Goal: Information Seeking & Learning: Learn about a topic

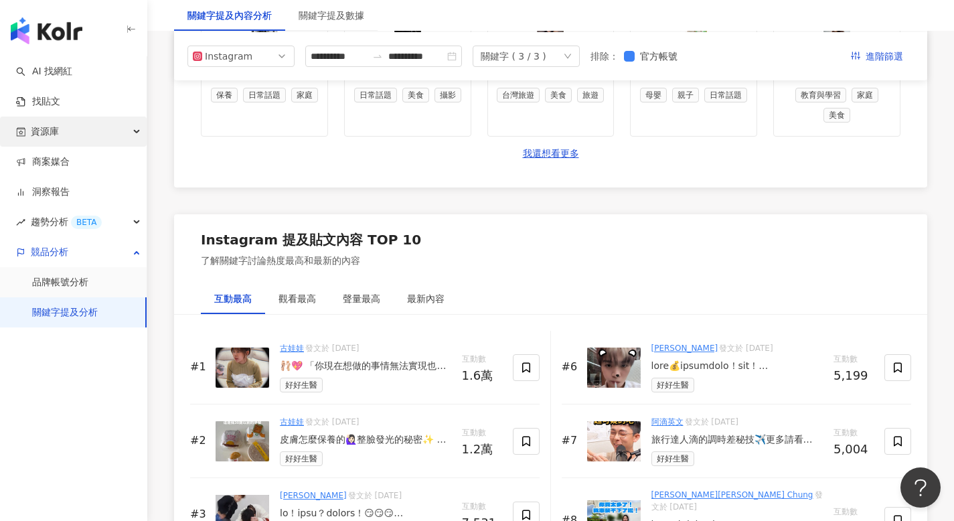
click at [90, 141] on div "資源庫" at bounding box center [73, 131] width 147 height 30
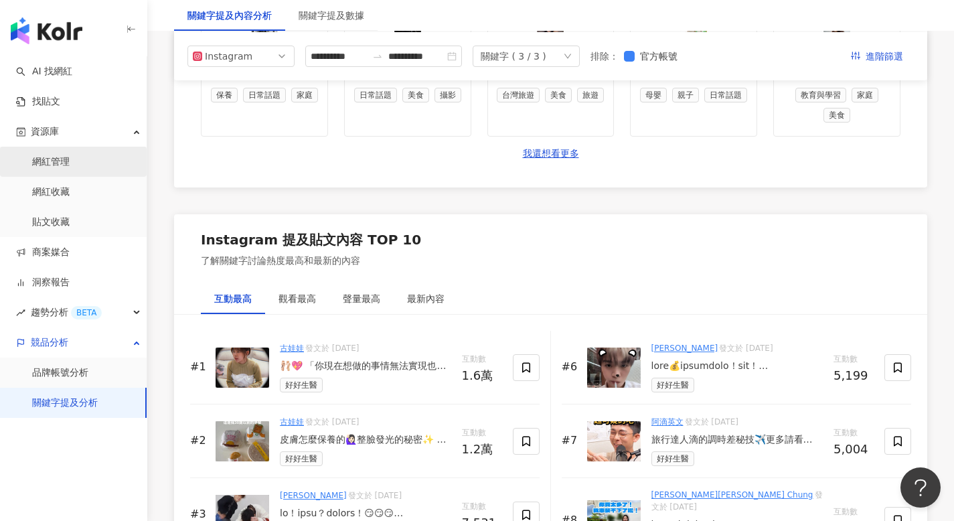
click at [70, 155] on link "網紅管理" at bounding box center [50, 161] width 37 height 13
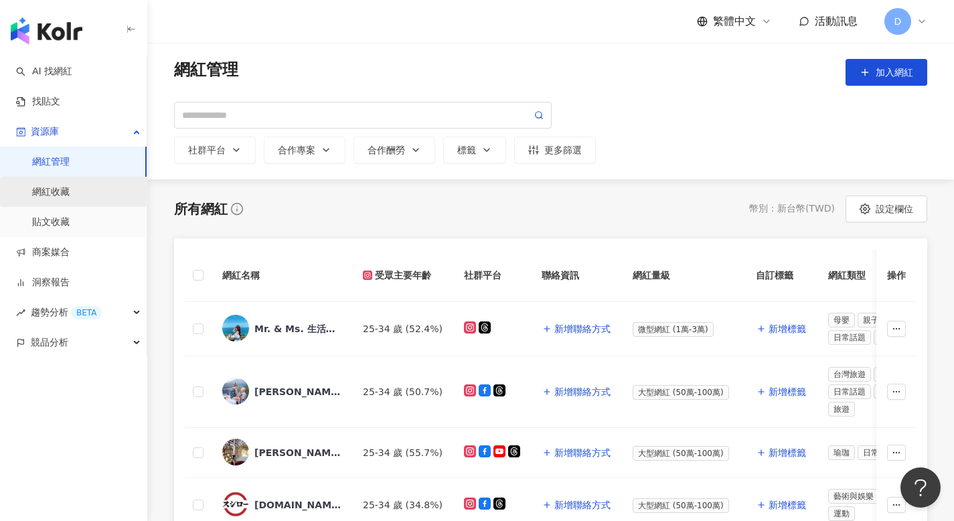
click at [70, 192] on link "網紅收藏" at bounding box center [50, 191] width 37 height 13
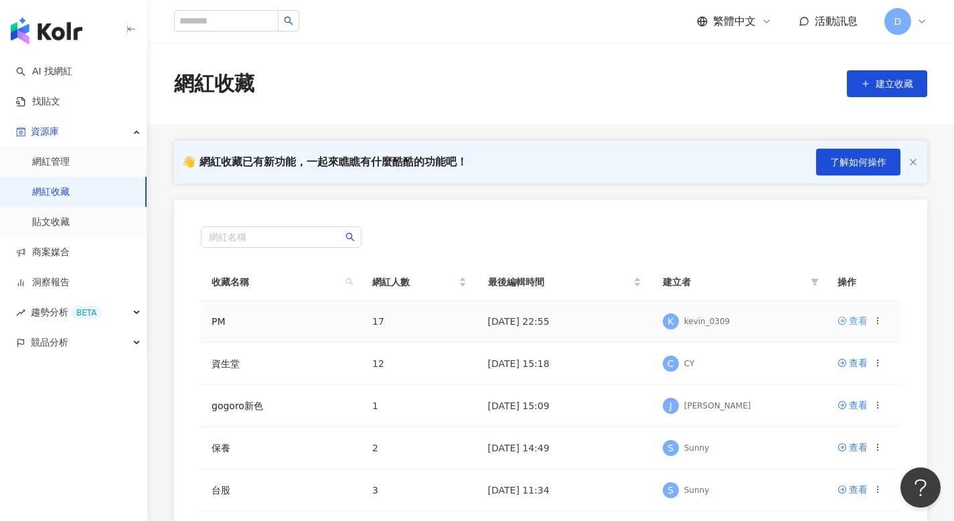
click at [847, 321] on link "查看" at bounding box center [852, 320] width 30 height 15
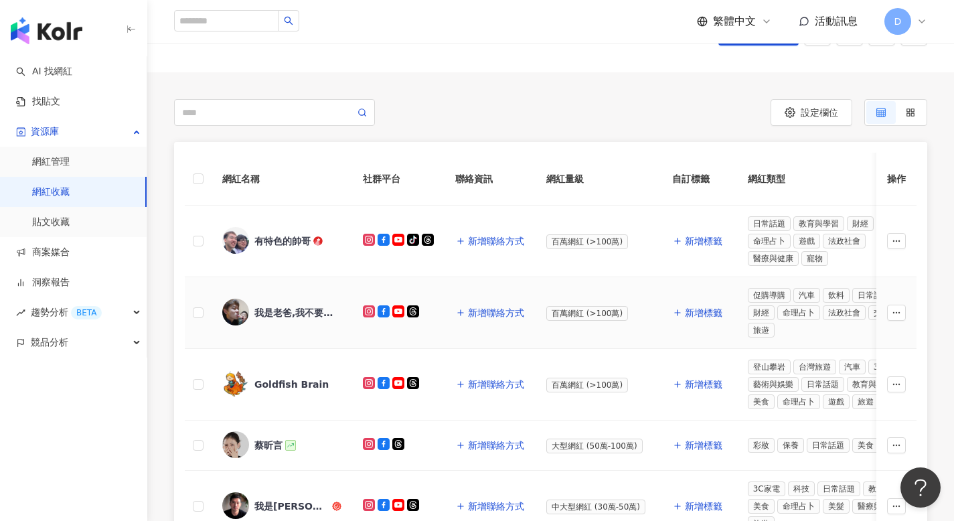
scroll to position [73, 0]
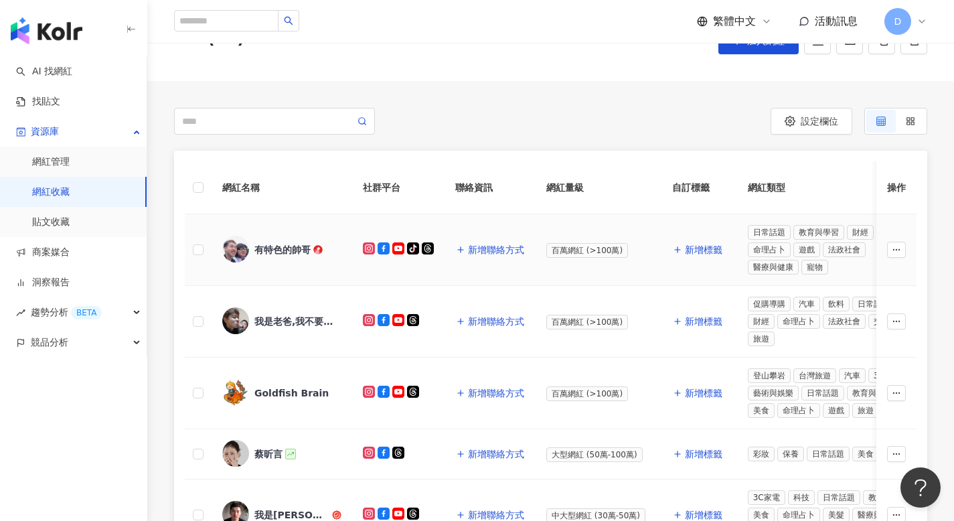
click at [309, 245] on div "有特色的帥哥" at bounding box center [282, 249] width 56 height 13
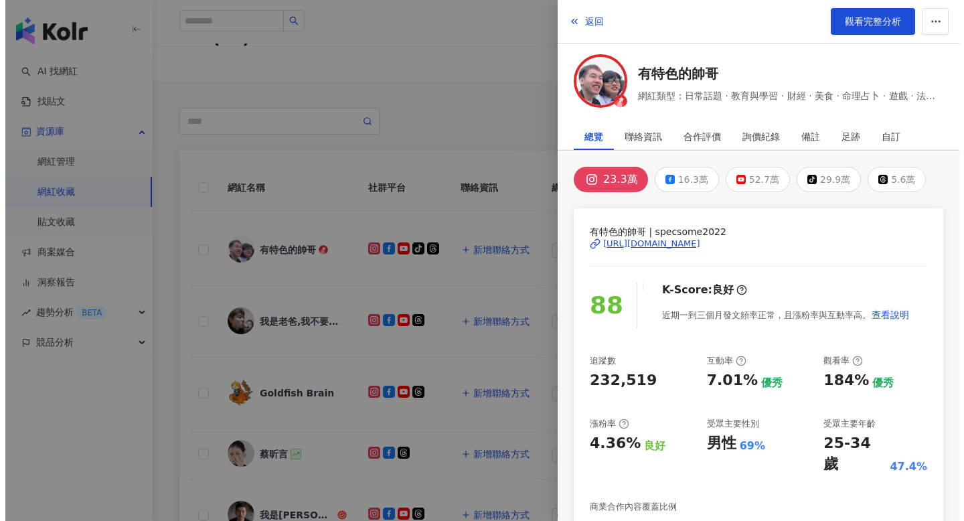
scroll to position [248, 0]
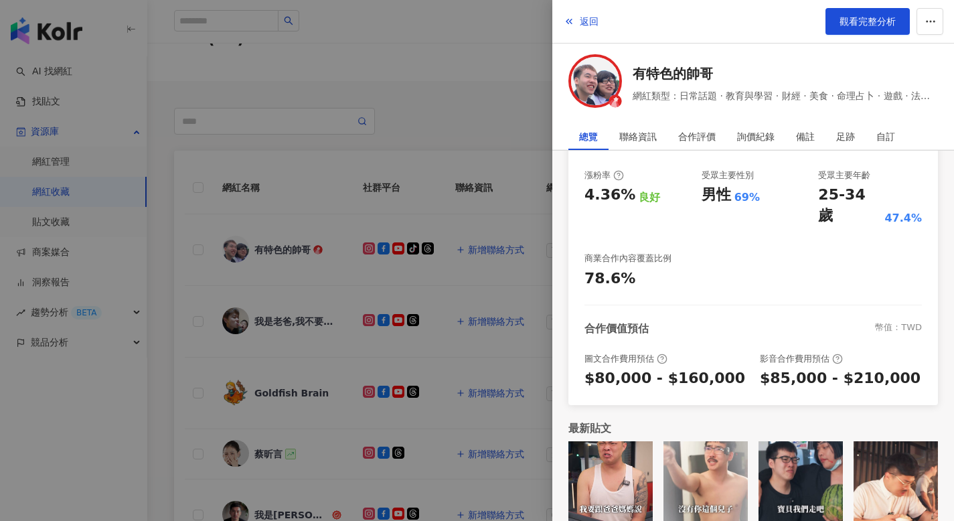
click at [625, 446] on img at bounding box center [610, 483] width 84 height 84
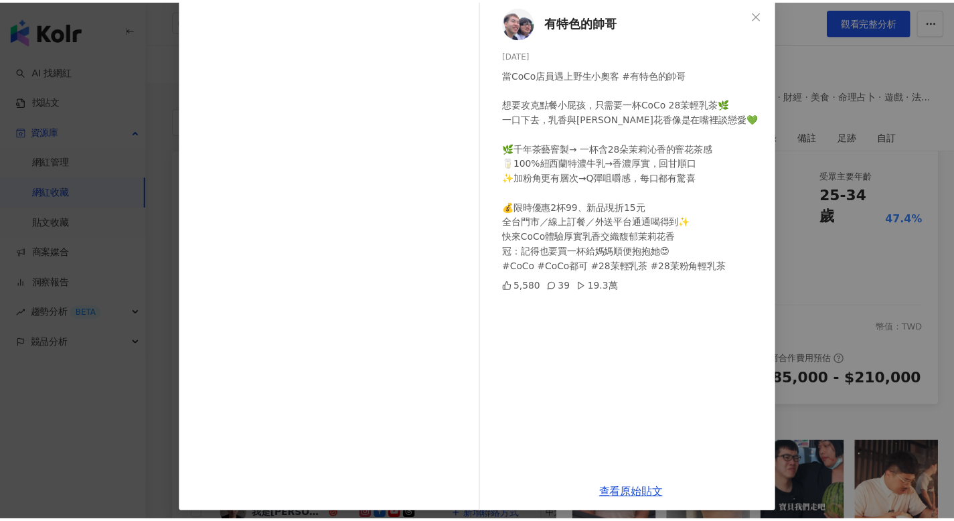
scroll to position [63, 0]
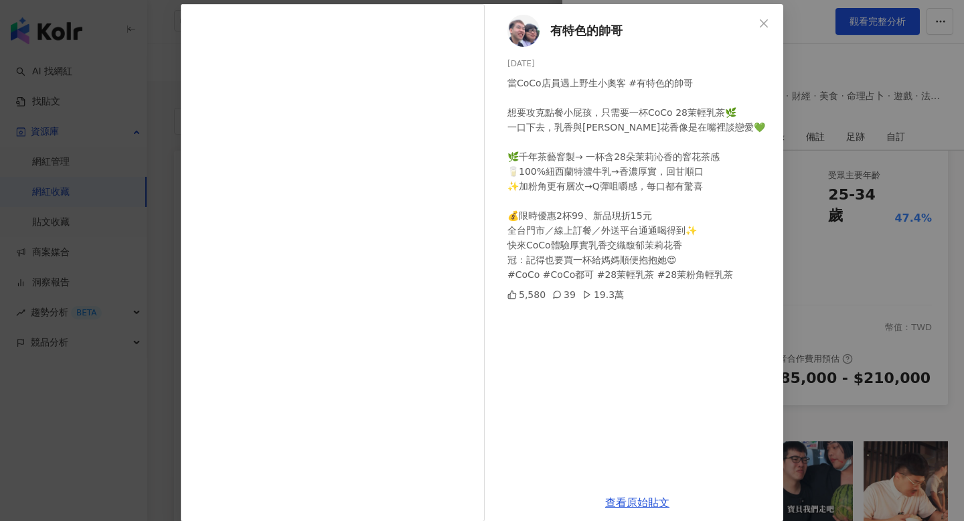
click at [874, 213] on div "有特色的帥哥 2025/8/19 當CoCo店員遇上野生小奧客 #有特色的帥哥 想要攻克點餐小屁孩，只需要一杯CoCo 28茉輕乳茶🌿 一口下去，乳香與茉莉花…" at bounding box center [482, 260] width 964 height 521
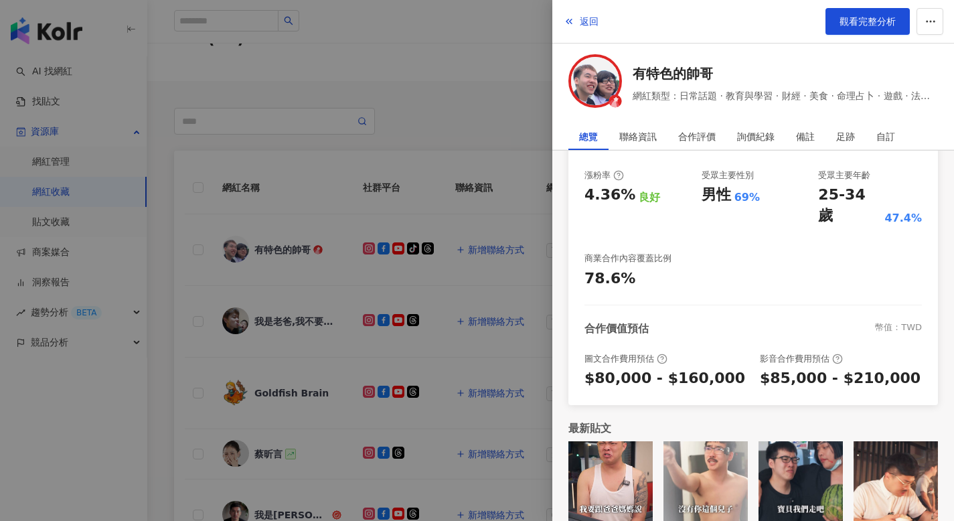
scroll to position [0, 0]
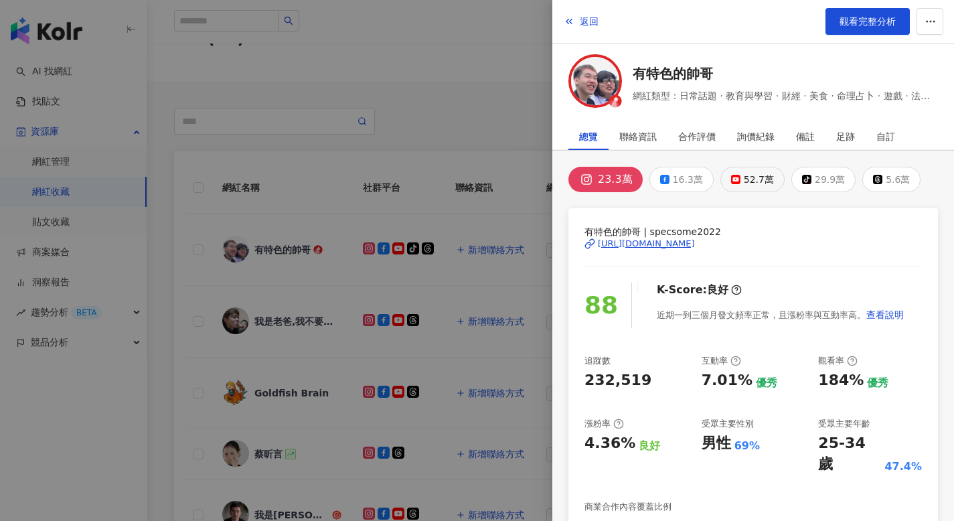
click at [744, 179] on div "52.7萬" at bounding box center [759, 179] width 30 height 19
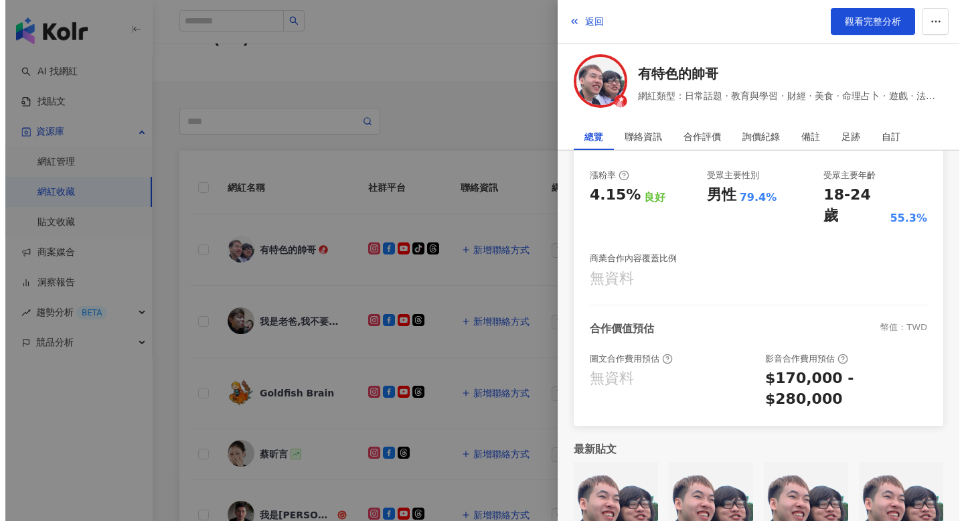
scroll to position [82, 0]
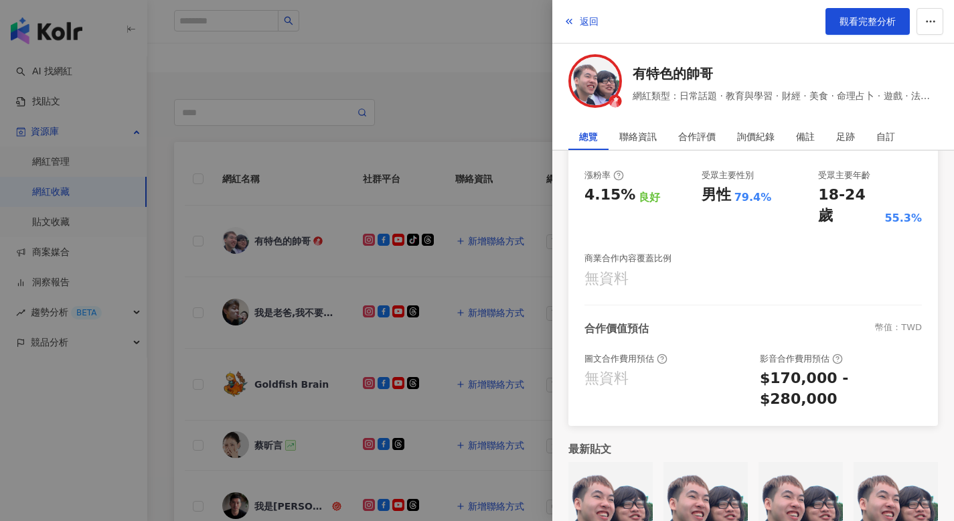
click at [629, 462] on img at bounding box center [610, 504] width 84 height 84
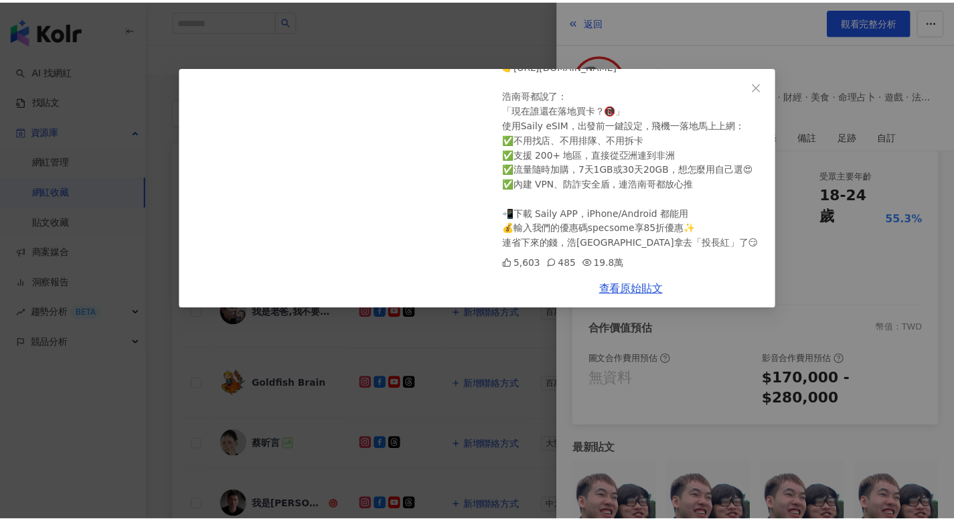
scroll to position [0, 0]
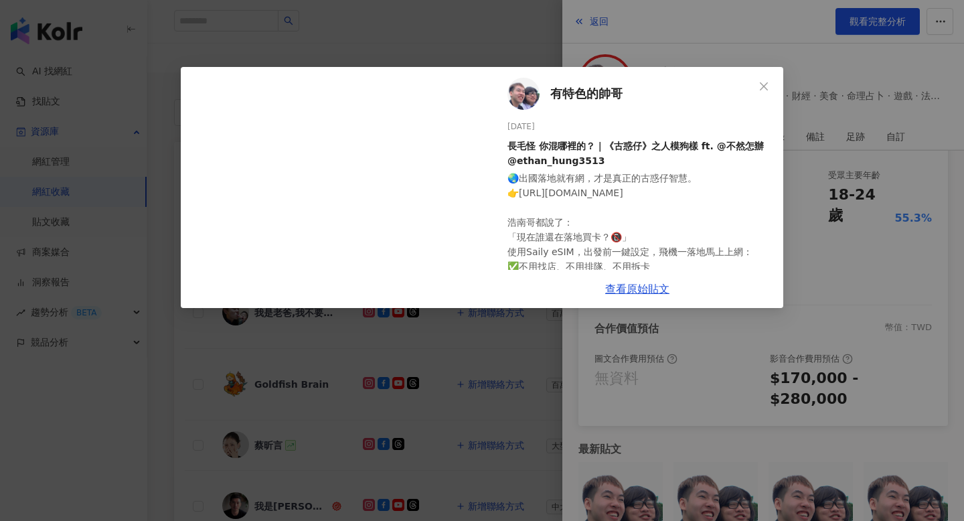
click at [819, 199] on div "有特色的帥哥 2025/8/21 長毛怪 你混哪裡的？｜《古惑仔》之人模狗樣 ft. @不然怎辦 @ethan_hung3513 🌏出國落地就有網，才是真正的…" at bounding box center [482, 260] width 964 height 521
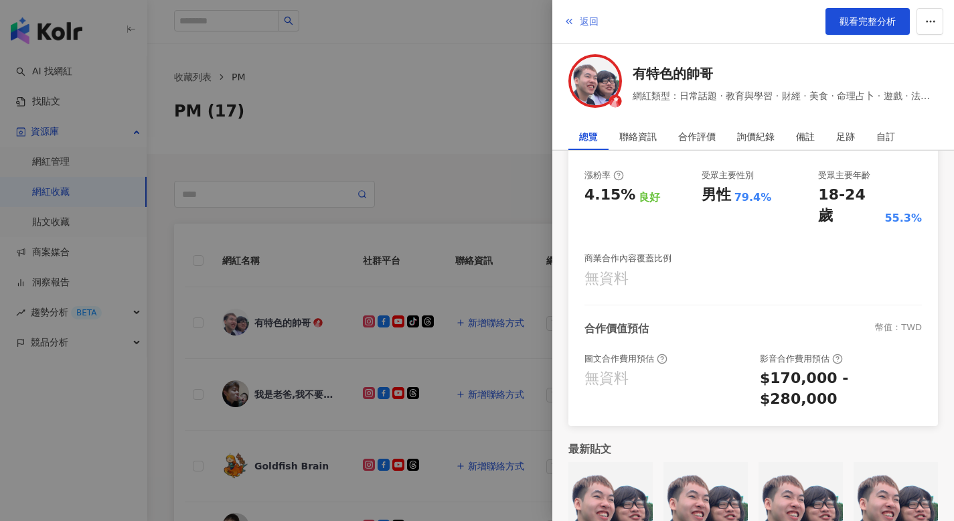
click at [584, 17] on span "返回" at bounding box center [589, 21] width 19 height 11
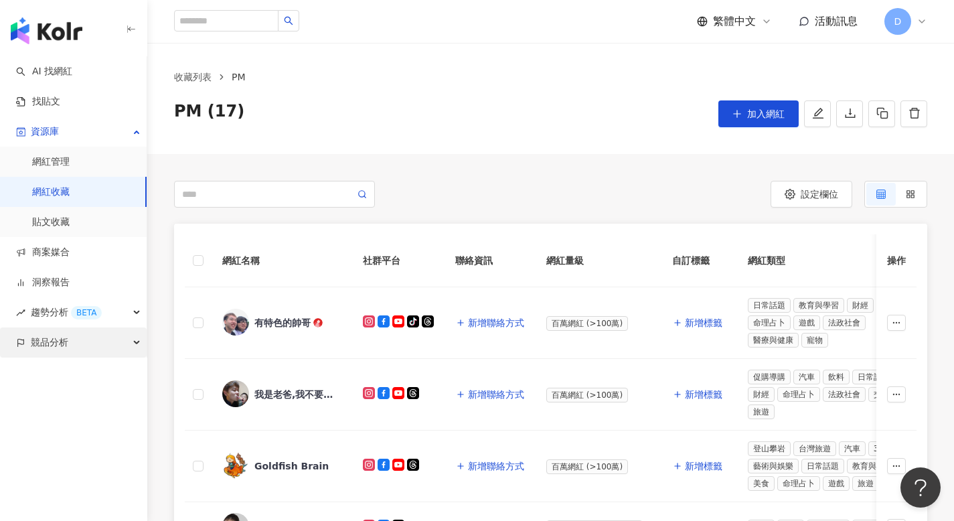
click at [46, 335] on span "競品分析" at bounding box center [49, 342] width 37 height 30
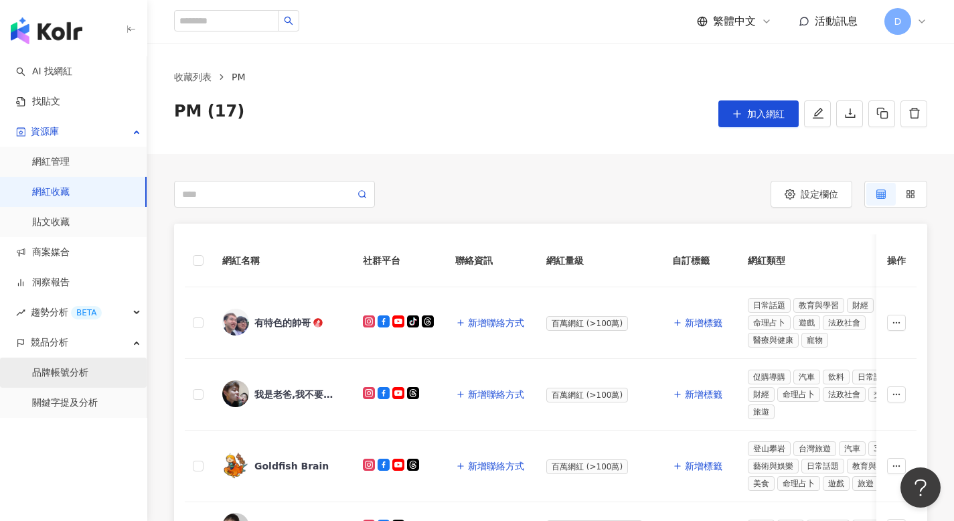
click at [55, 376] on link "品牌帳號分析" at bounding box center [60, 372] width 56 height 13
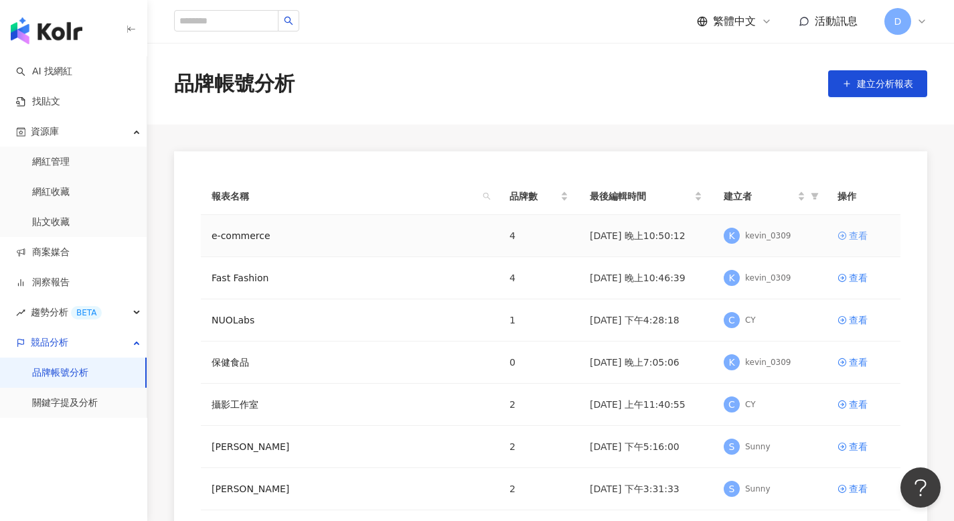
click at [876, 229] on link "查看" at bounding box center [863, 235] width 52 height 15
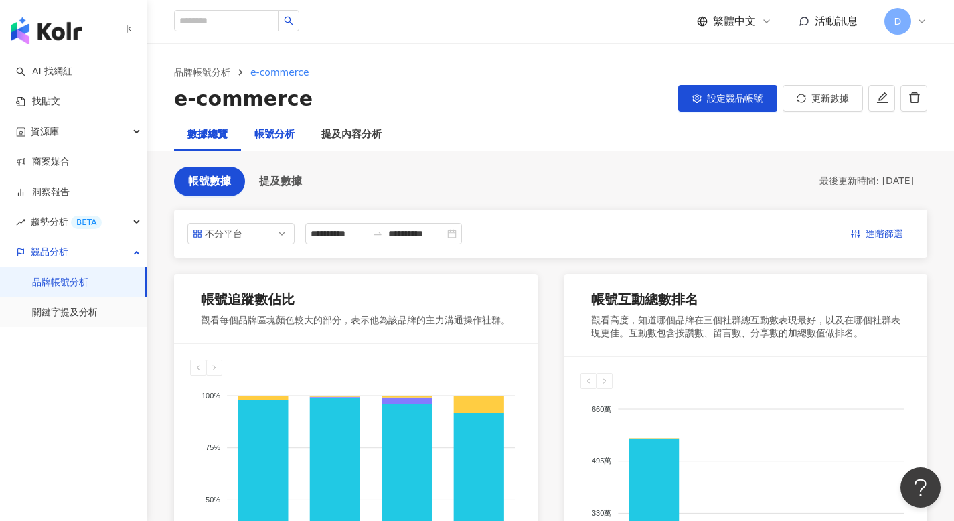
click at [276, 131] on div "帳號分析" at bounding box center [274, 135] width 40 height 16
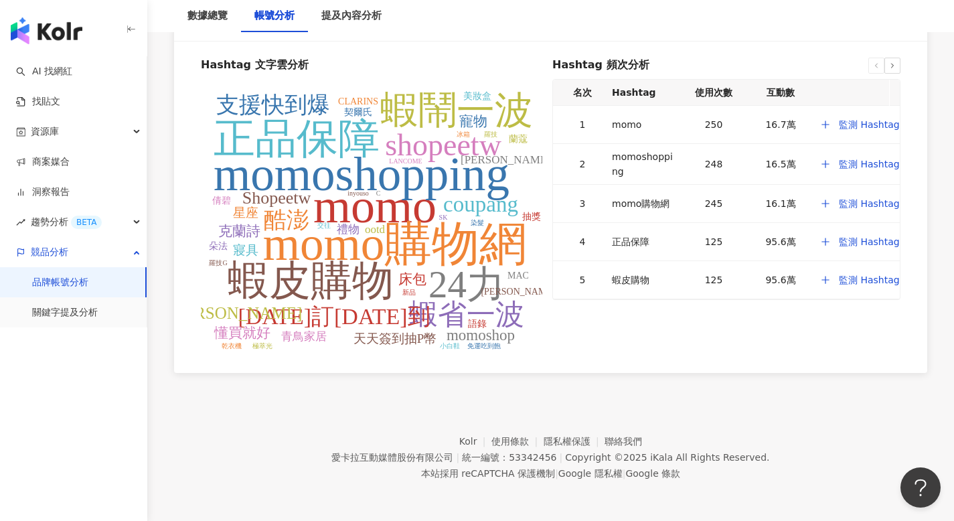
scroll to position [1230, 0]
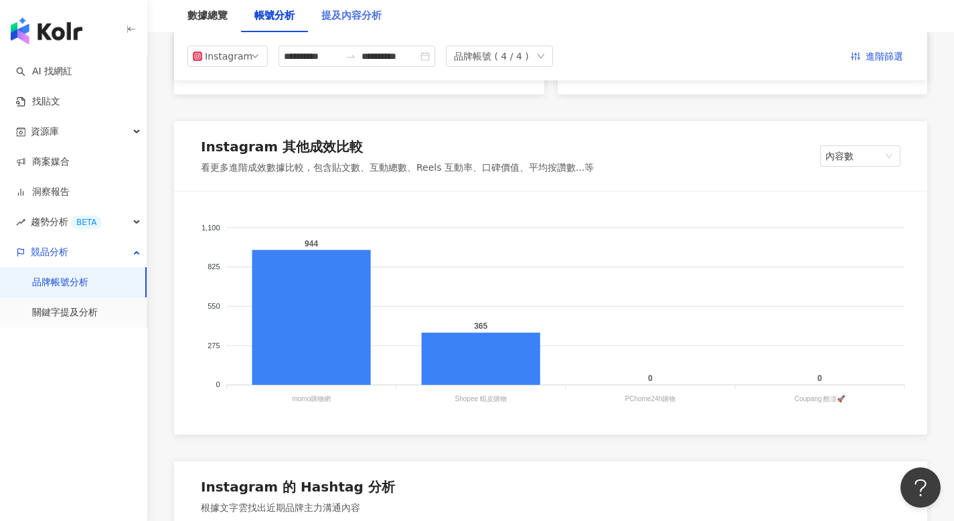
click at [365, 5] on div "提及內容分析" at bounding box center [351, 16] width 87 height 32
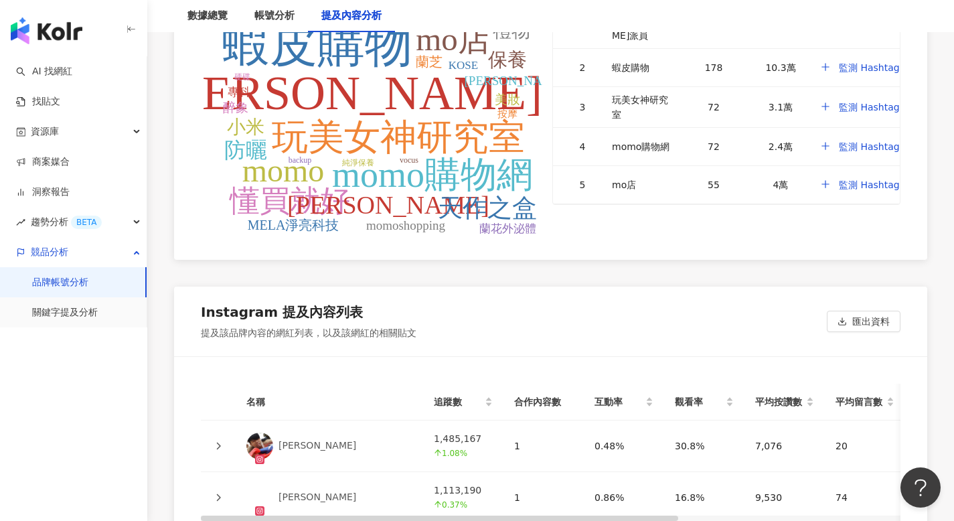
scroll to position [3082, 0]
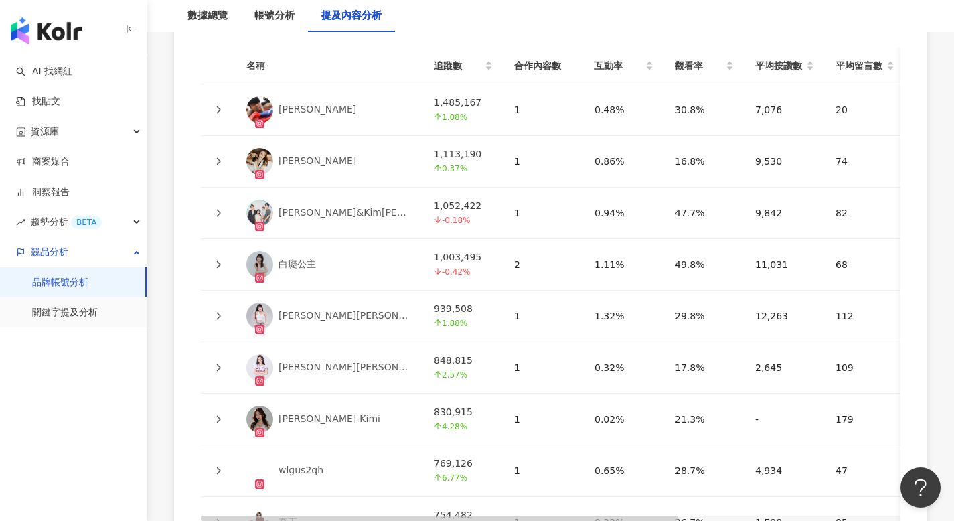
click at [221, 108] on icon at bounding box center [218, 110] width 8 height 8
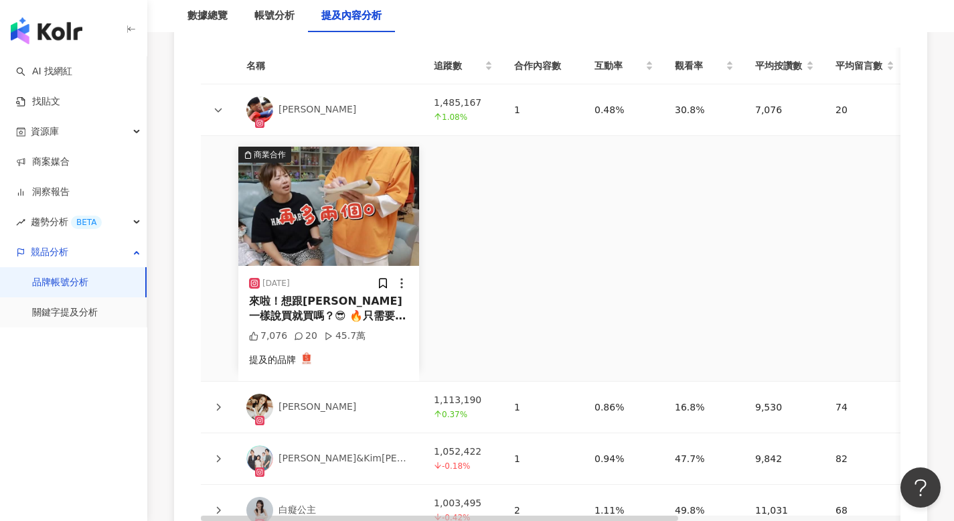
click at [220, 108] on icon at bounding box center [218, 110] width 7 height 4
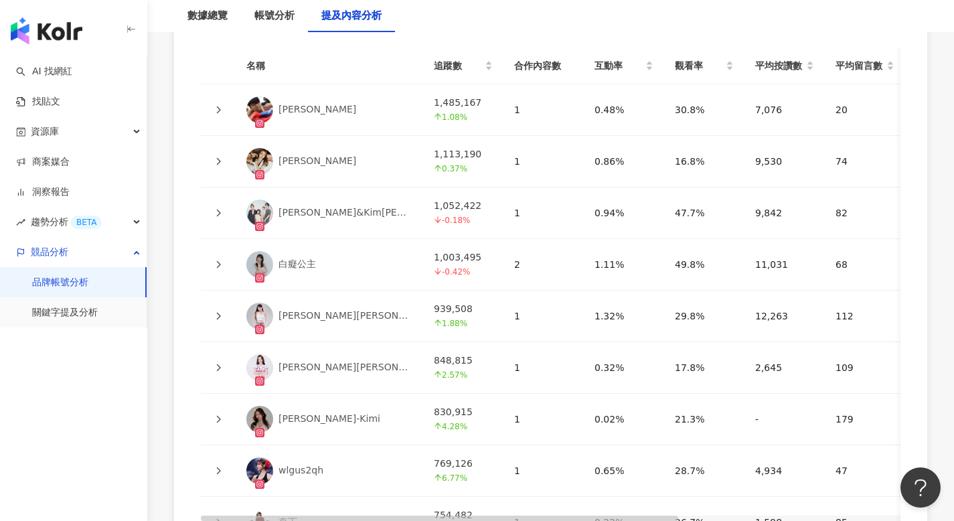
click at [222, 163] on div at bounding box center [218, 161] width 13 height 15
click at [221, 157] on icon at bounding box center [218, 161] width 8 height 8
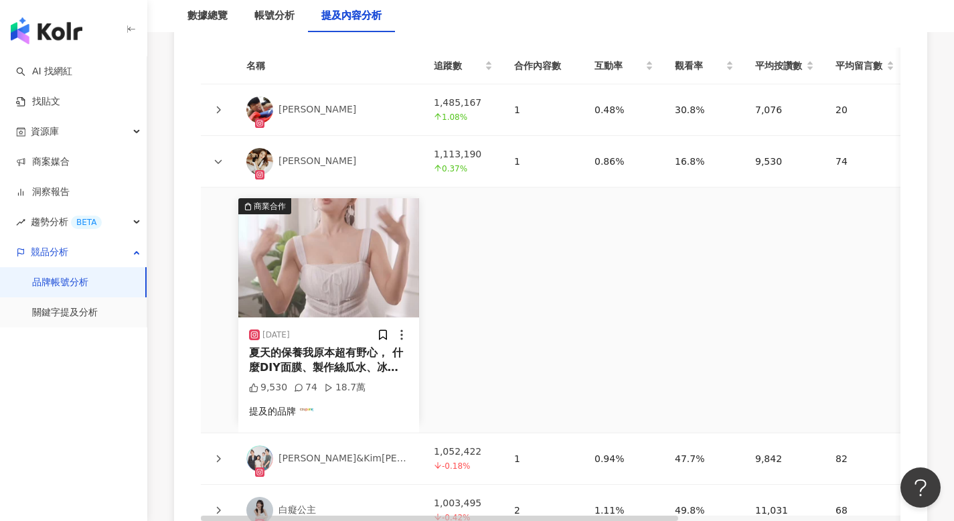
click at [221, 157] on icon at bounding box center [218, 161] width 8 height 8
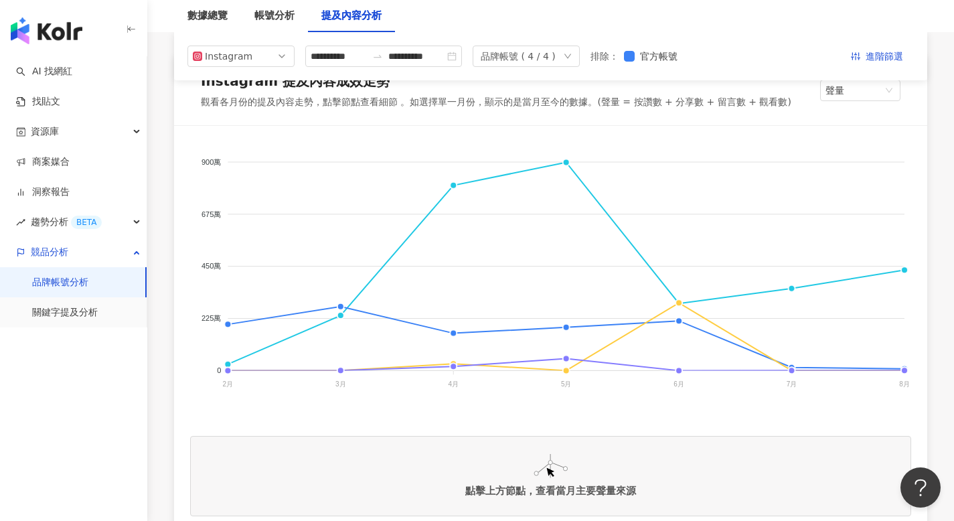
scroll to position [0, 0]
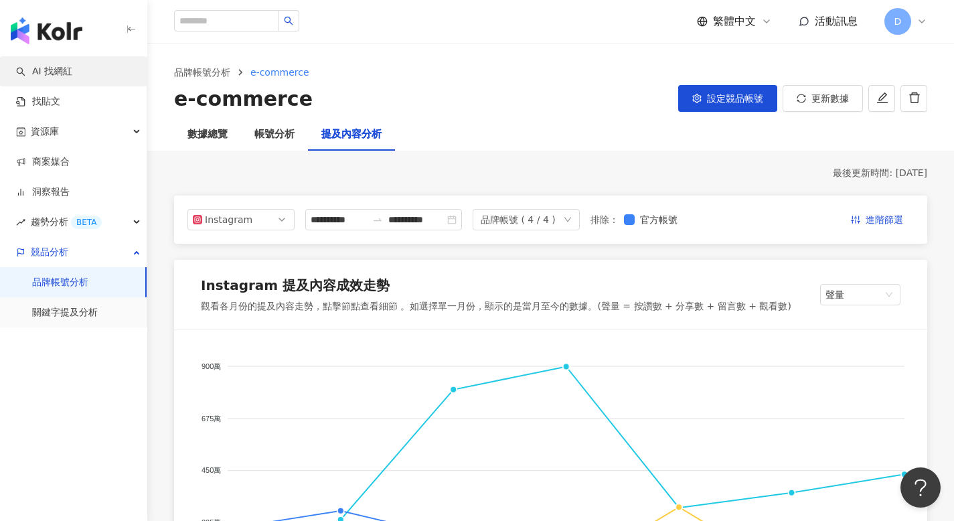
click at [72, 74] on link "AI 找網紅" at bounding box center [44, 71] width 56 height 13
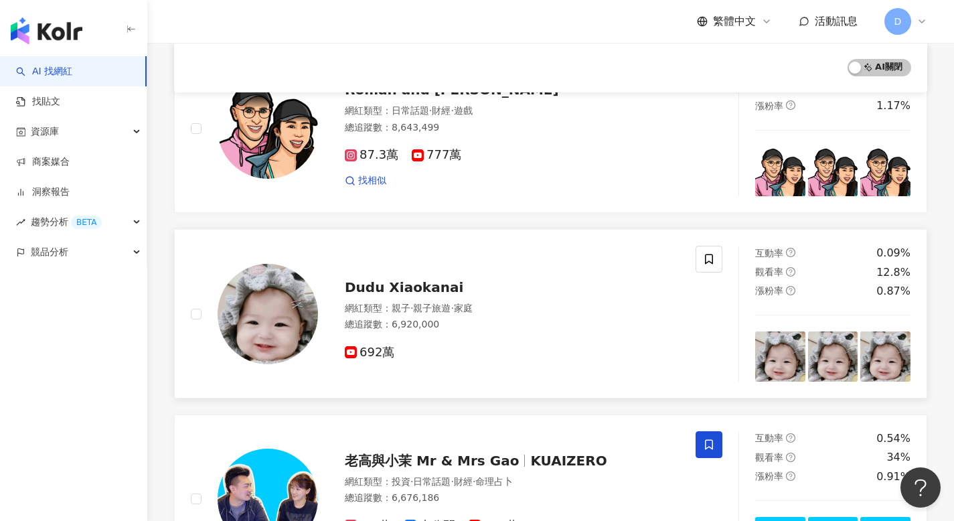
scroll to position [1992, 0]
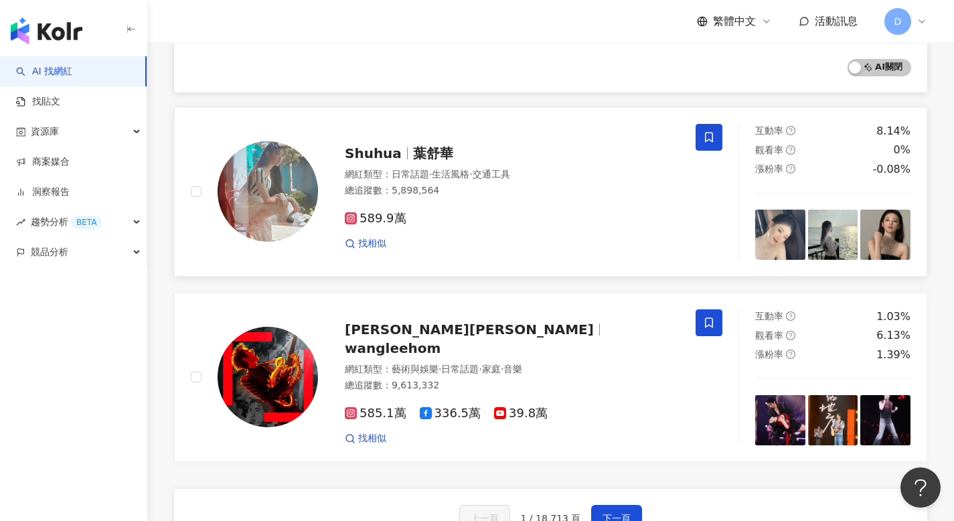
click at [394, 145] on span "Shuhua" at bounding box center [373, 153] width 57 height 16
click at [135, 222] on div "趨勢分析 BETA" at bounding box center [73, 222] width 147 height 30
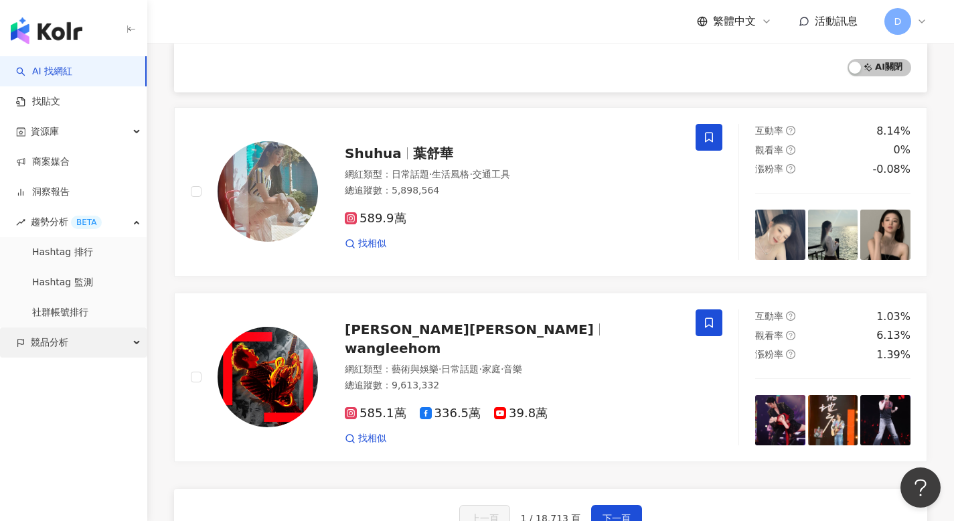
click at [74, 343] on div "競品分析" at bounding box center [73, 342] width 147 height 30
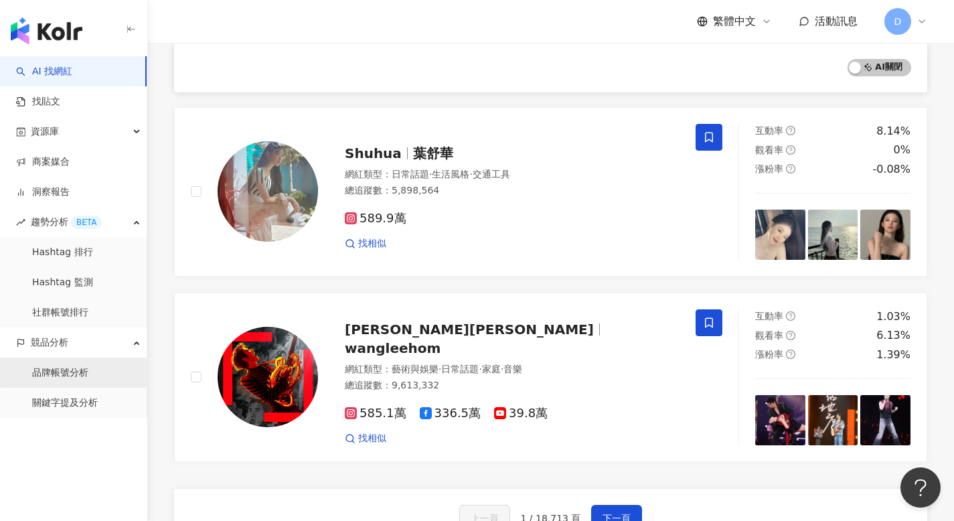
click at [66, 367] on link "品牌帳號分析" at bounding box center [60, 372] width 56 height 13
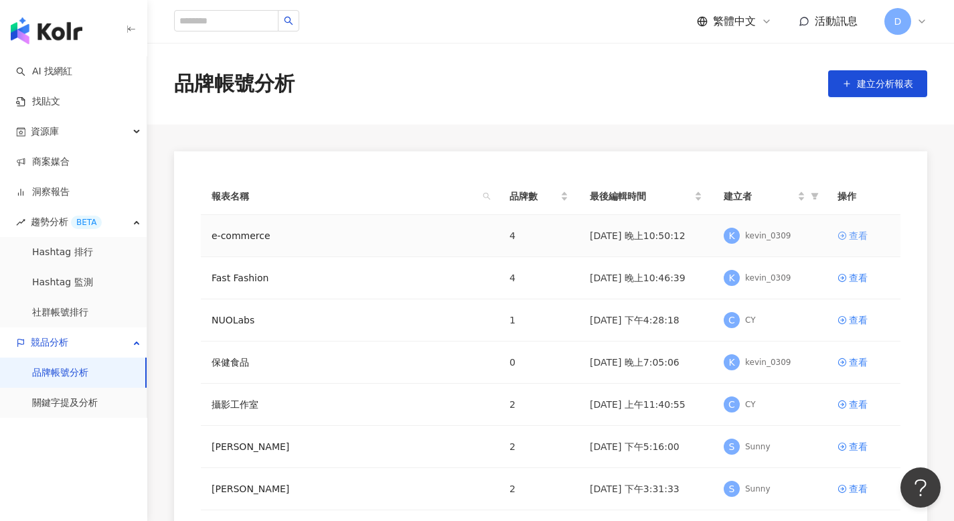
click at [863, 242] on div "查看" at bounding box center [858, 235] width 19 height 15
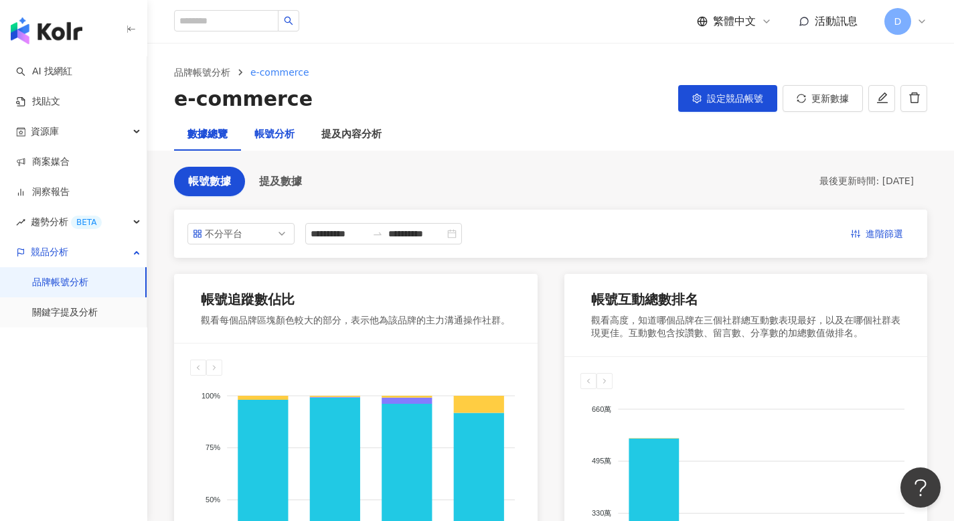
click at [266, 130] on div "帳號分析" at bounding box center [274, 135] width 40 height 16
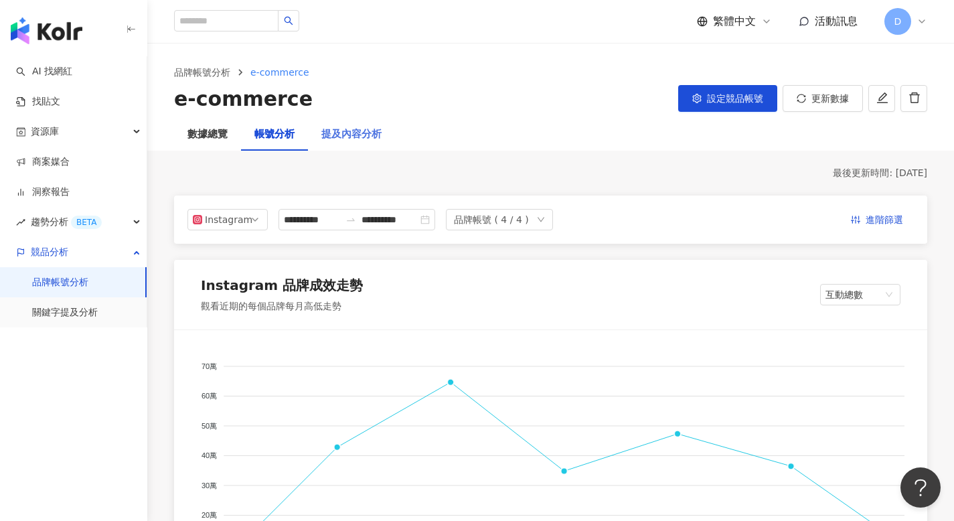
click at [367, 145] on div "提及內容分析" at bounding box center [351, 134] width 87 height 32
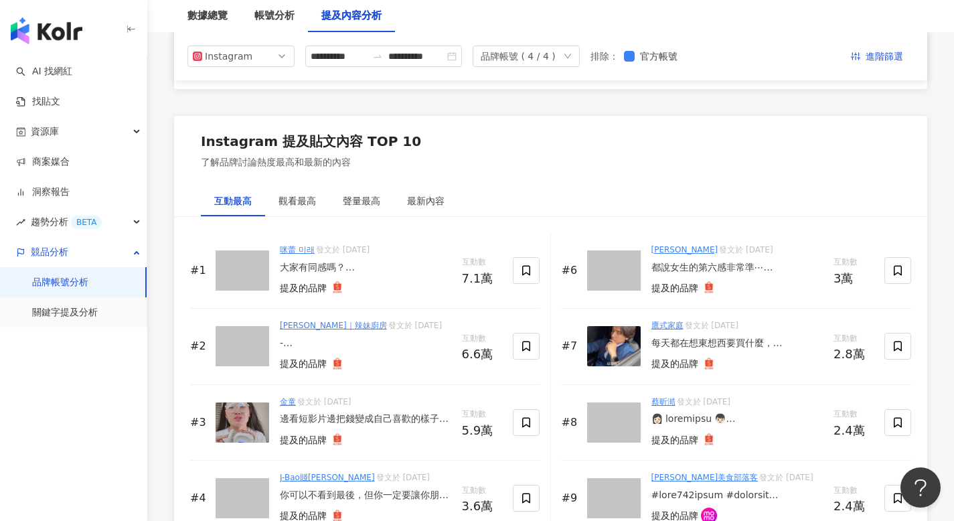
scroll to position [1942, 0]
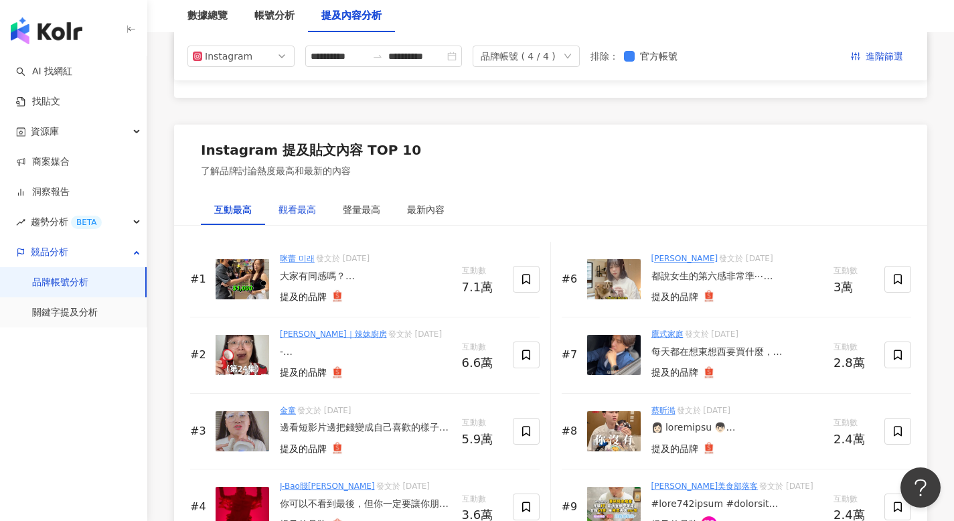
click at [288, 210] on div "觀看最高" at bounding box center [296, 209] width 37 height 15
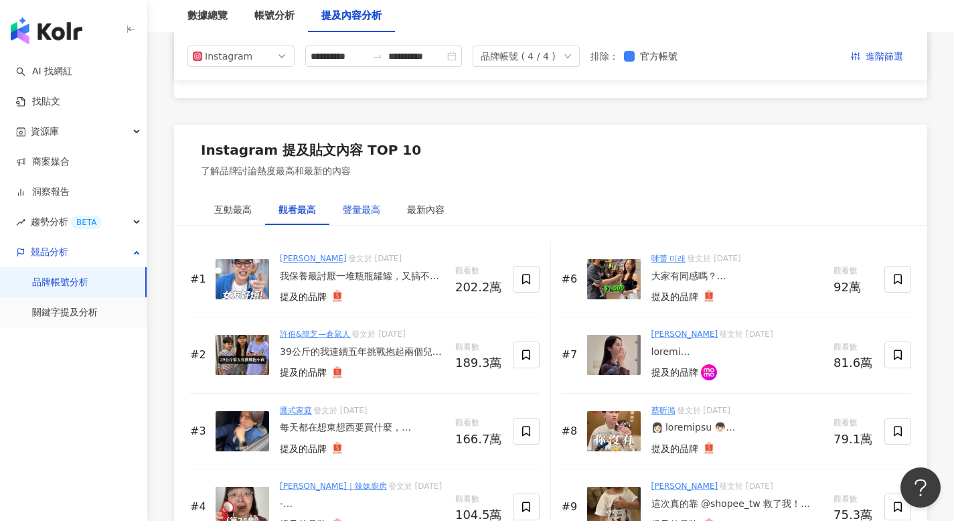
click at [365, 216] on div "聲量最高" at bounding box center [361, 209] width 37 height 15
click at [422, 202] on div "最新內容" at bounding box center [425, 209] width 37 height 15
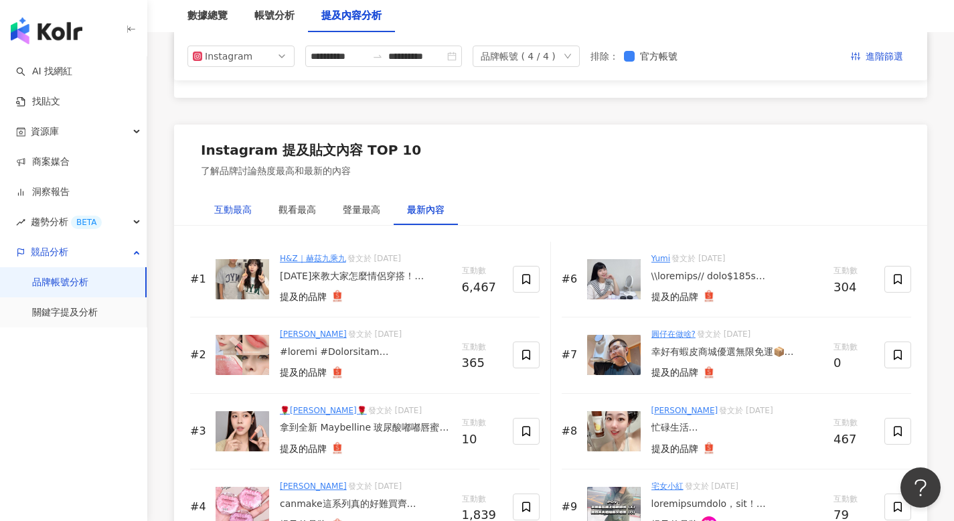
click at [231, 210] on div "互動最高" at bounding box center [232, 209] width 37 height 15
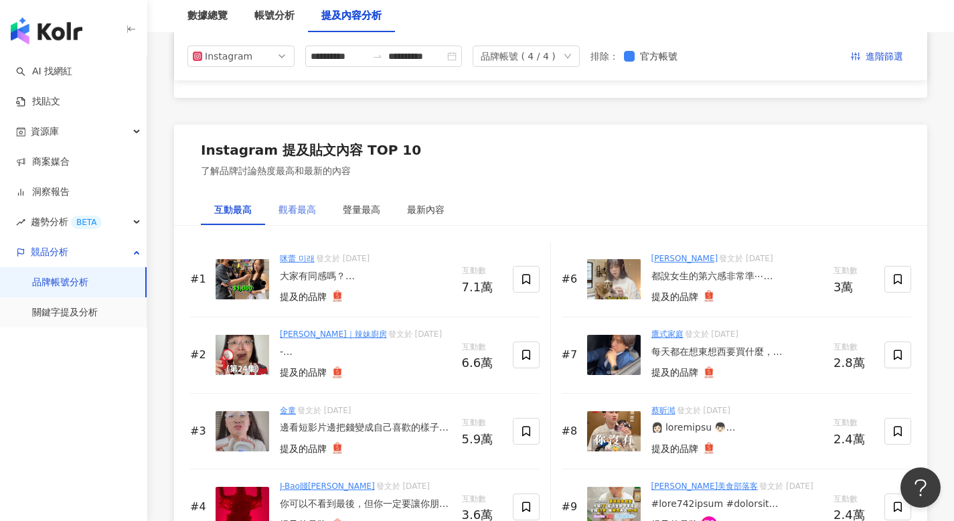
click at [308, 194] on div "觀看最高" at bounding box center [297, 209] width 64 height 31
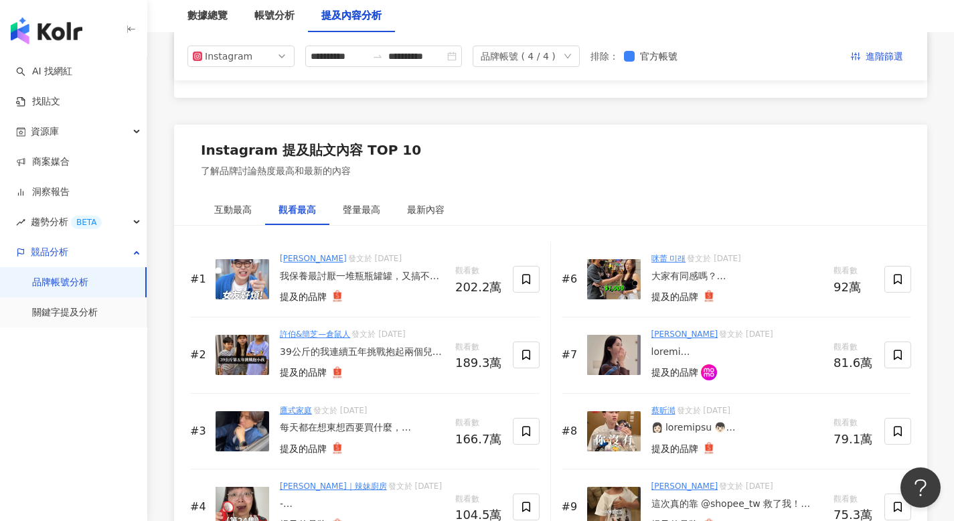
click at [295, 203] on div "觀看最高" at bounding box center [296, 209] width 37 height 15
click at [347, 208] on div "聲量最高" at bounding box center [361, 209] width 37 height 15
click at [399, 199] on div "最新內容" at bounding box center [426, 209] width 64 height 31
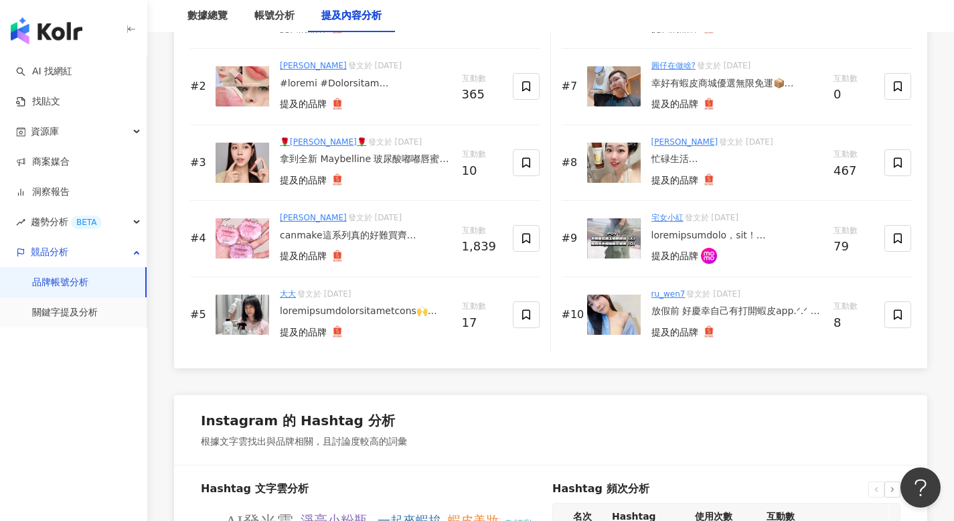
scroll to position [2202, 0]
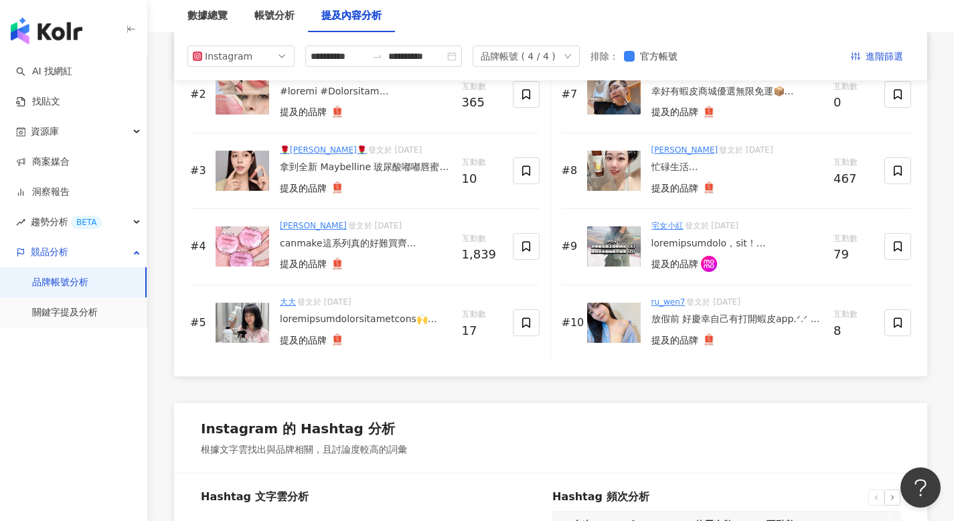
click at [617, 317] on img at bounding box center [614, 323] width 54 height 40
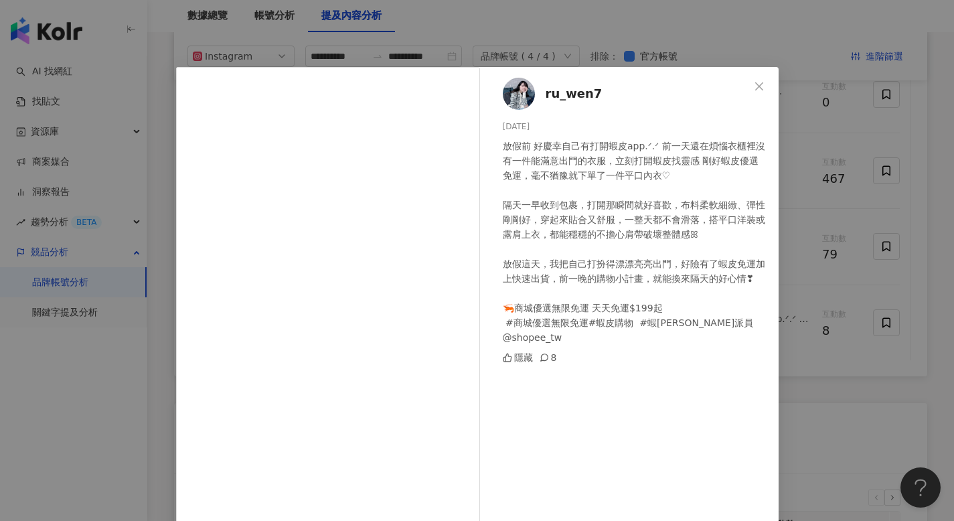
click at [560, 94] on span "ru_wen7" at bounding box center [574, 93] width 57 height 19
click at [488, 54] on div "ru_wen7 2025/8/21 放假前 好慶幸自己有打開蝦皮app.ᐟ‪‪.ᐟ 前一天還在煩惱衣櫃裡沒有一件能滿意出門的衣服，立刻打開蝦皮找靈感 剛好蝦皮…" at bounding box center [477, 260] width 954 height 521
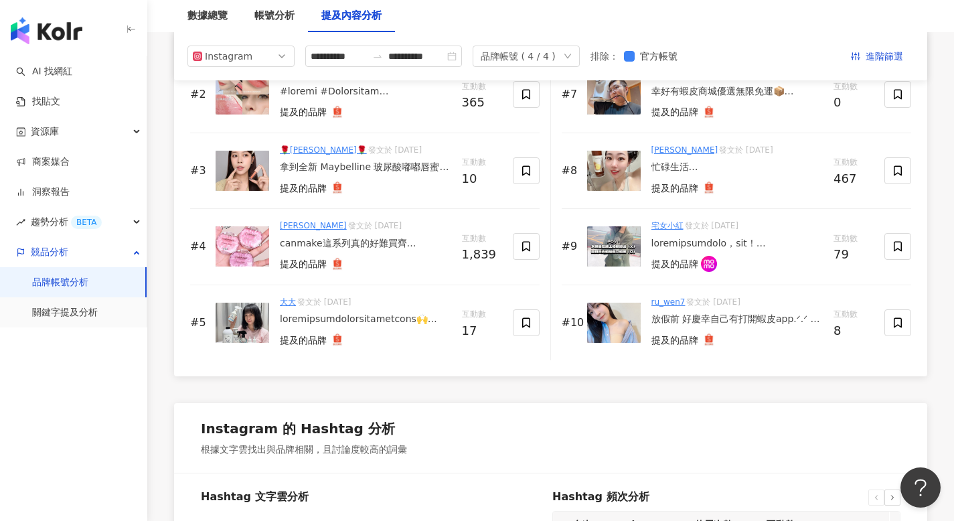
scroll to position [1970, 0]
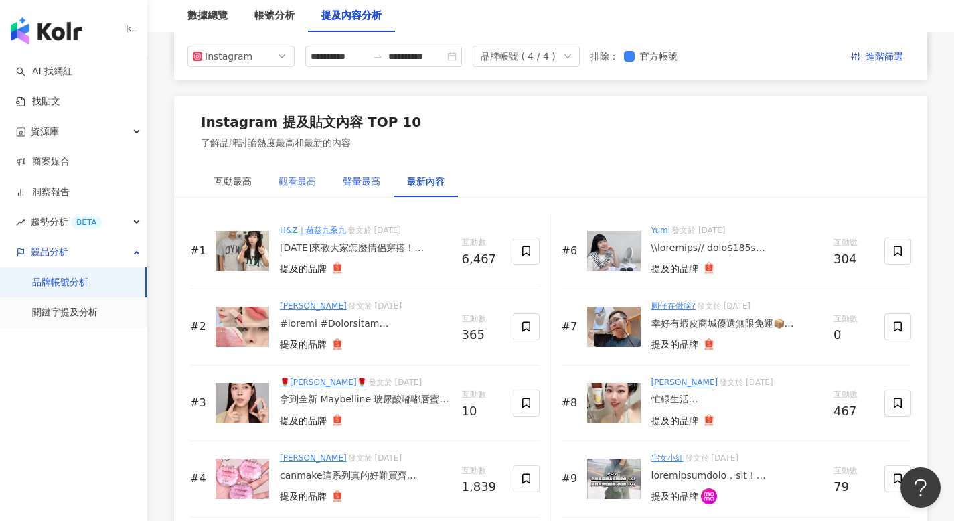
click at [351, 180] on div "聲量最高" at bounding box center [361, 181] width 37 height 15
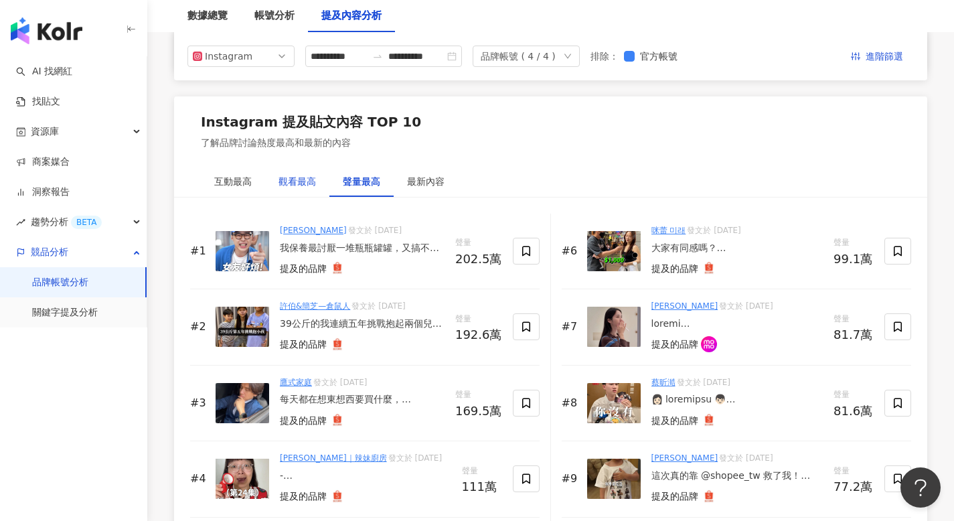
click at [288, 185] on div "觀看最高" at bounding box center [296, 181] width 37 height 15
click at [341, 180] on div "聲量最高" at bounding box center [361, 181] width 64 height 31
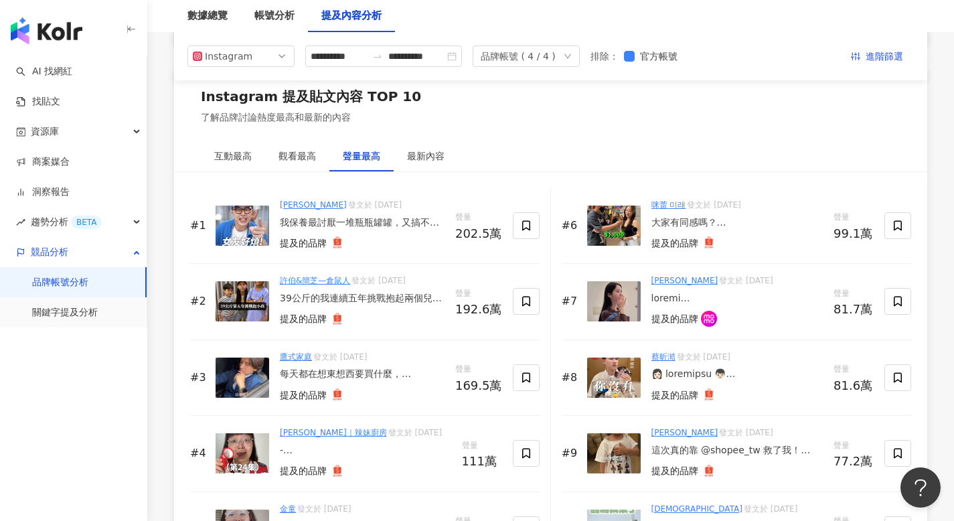
scroll to position [1987, 0]
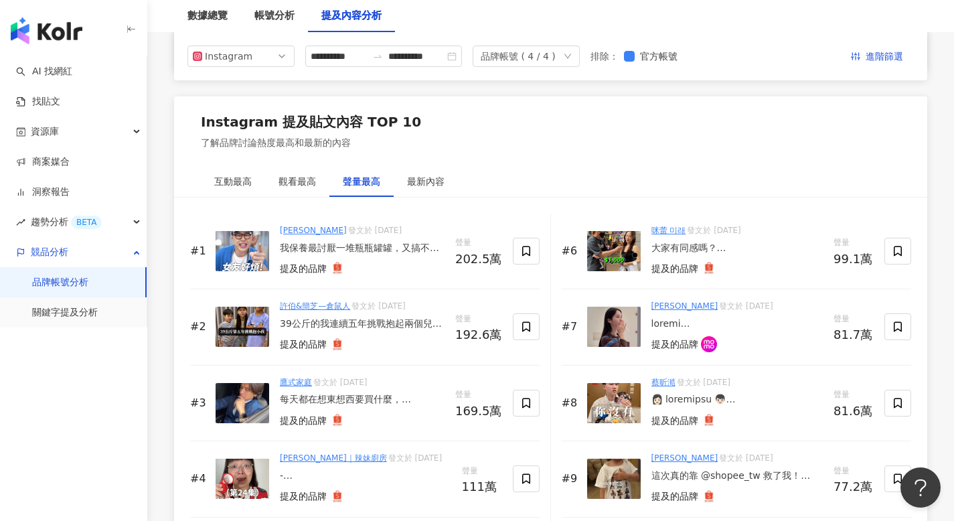
scroll to position [1961, 0]
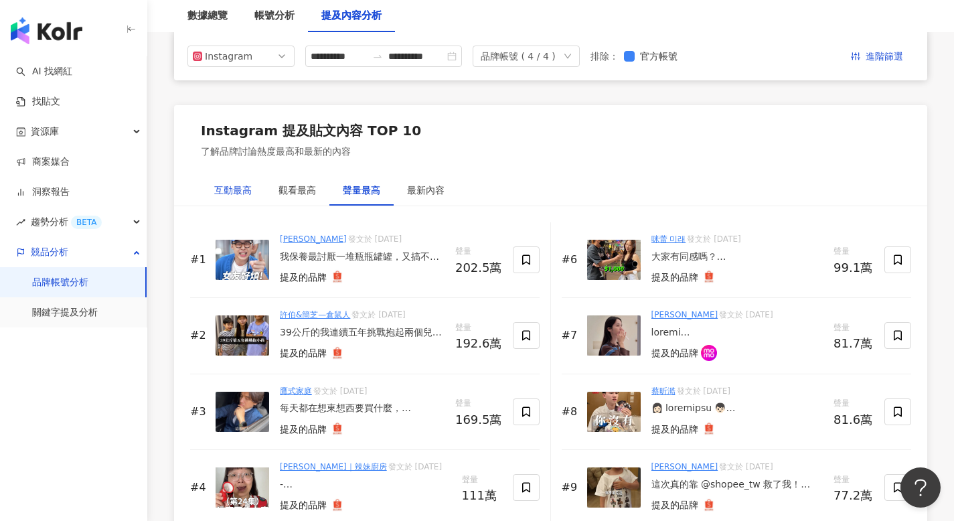
click at [220, 186] on div "互動最高" at bounding box center [232, 190] width 37 height 15
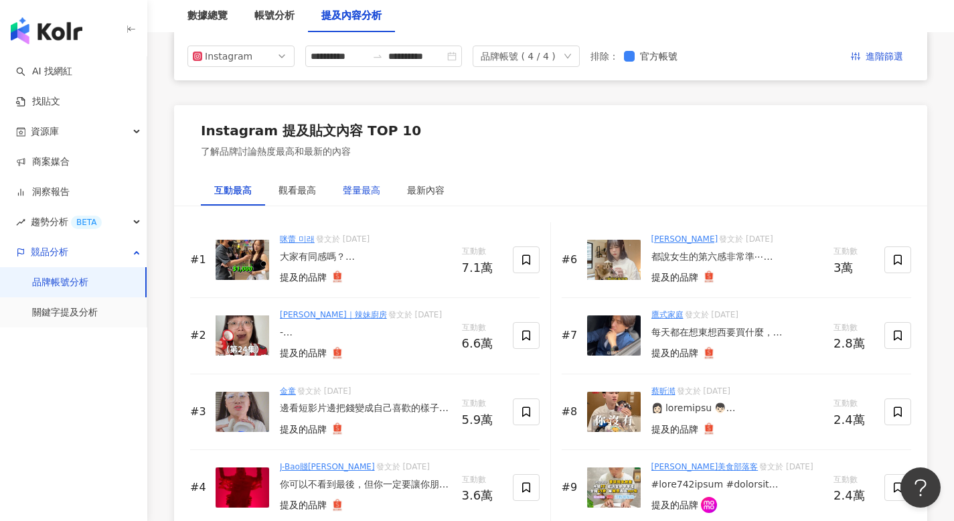
click at [359, 187] on div "聲量最高" at bounding box center [361, 190] width 37 height 15
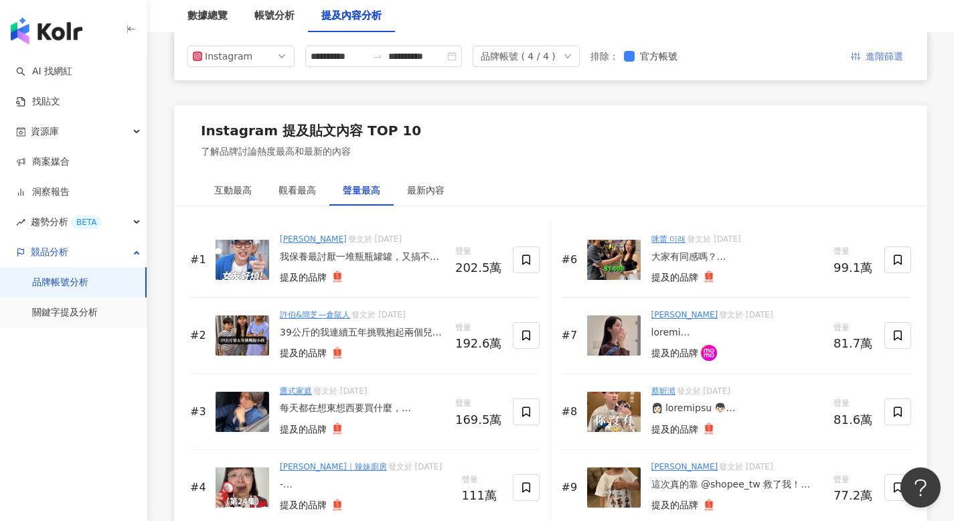
click at [861, 66] on button "進階篩選" at bounding box center [877, 56] width 74 height 21
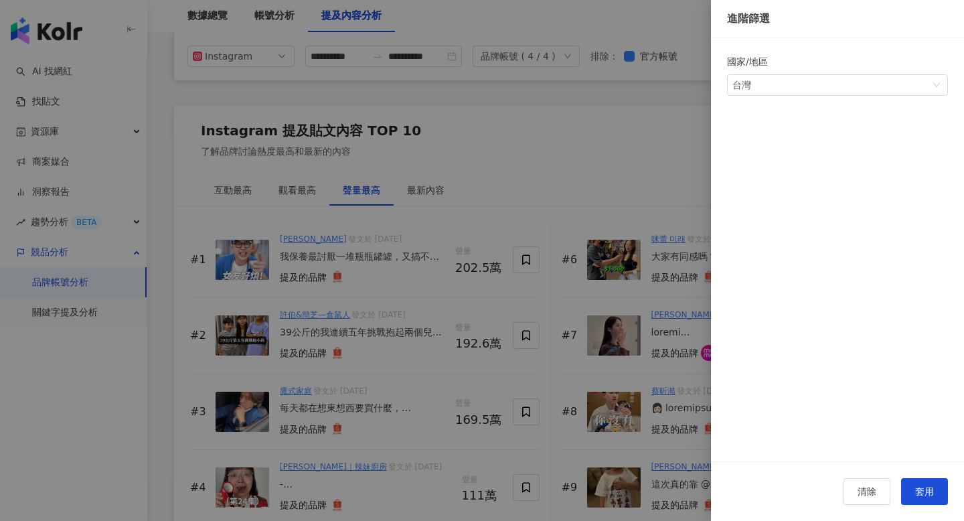
click at [636, 126] on div at bounding box center [482, 260] width 964 height 521
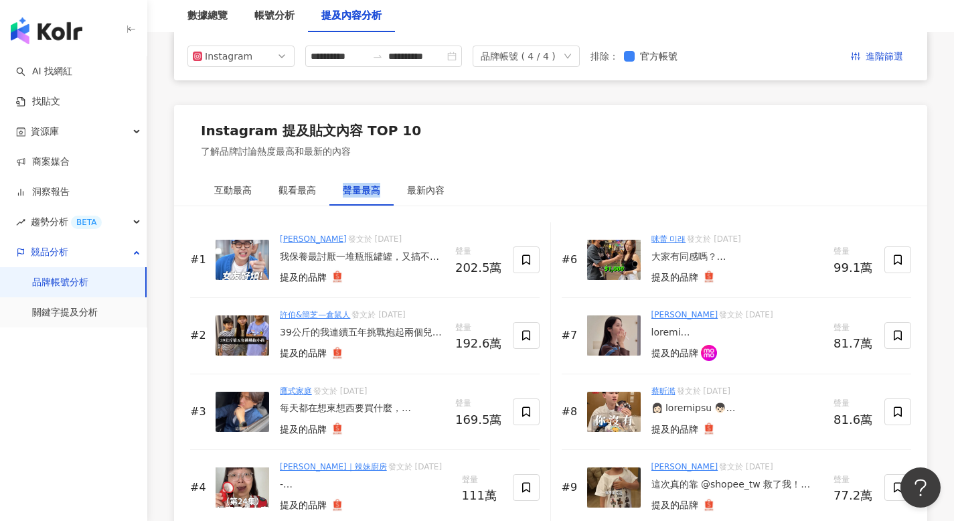
drag, startPoint x: 384, startPoint y: 183, endPoint x: 336, endPoint y: 191, distance: 48.2
click at [336, 191] on div "聲量最高" at bounding box center [361, 190] width 64 height 31
copy div "聲量最高"
click at [278, 155] on div "了解品牌討論熱度最高和最新的內容" at bounding box center [311, 151] width 220 height 13
click at [70, 165] on link "商案媒合" at bounding box center [43, 161] width 54 height 13
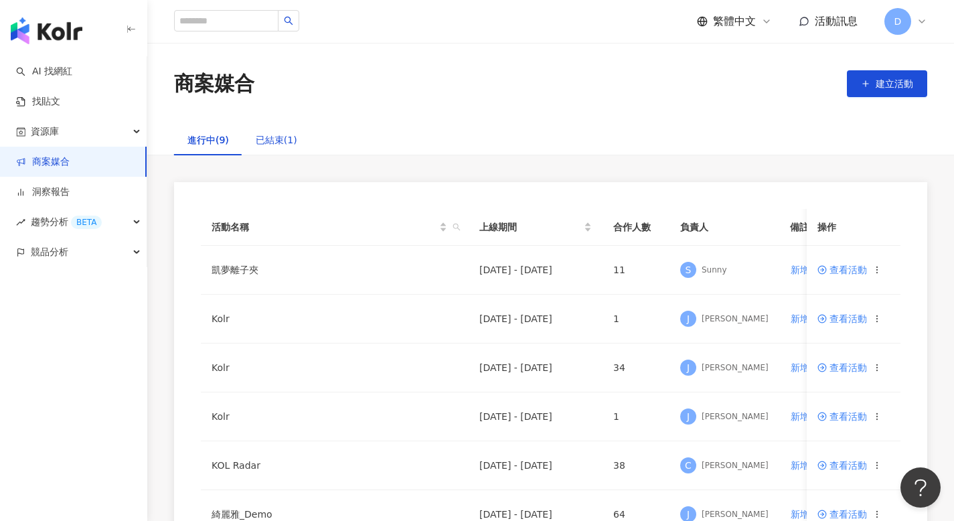
click at [280, 144] on div "已結束(1)" at bounding box center [277, 140] width 42 height 15
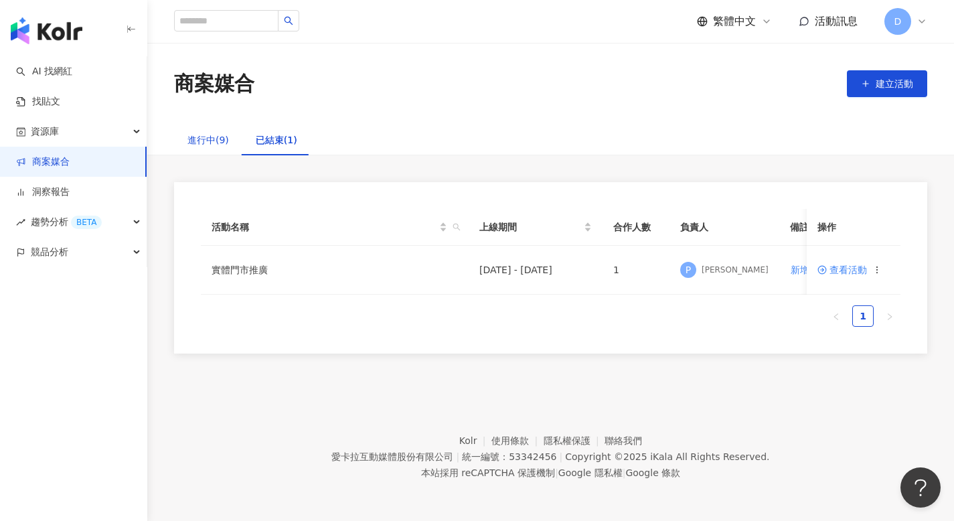
click at [199, 139] on div "進行中(9)" at bounding box center [208, 140] width 42 height 15
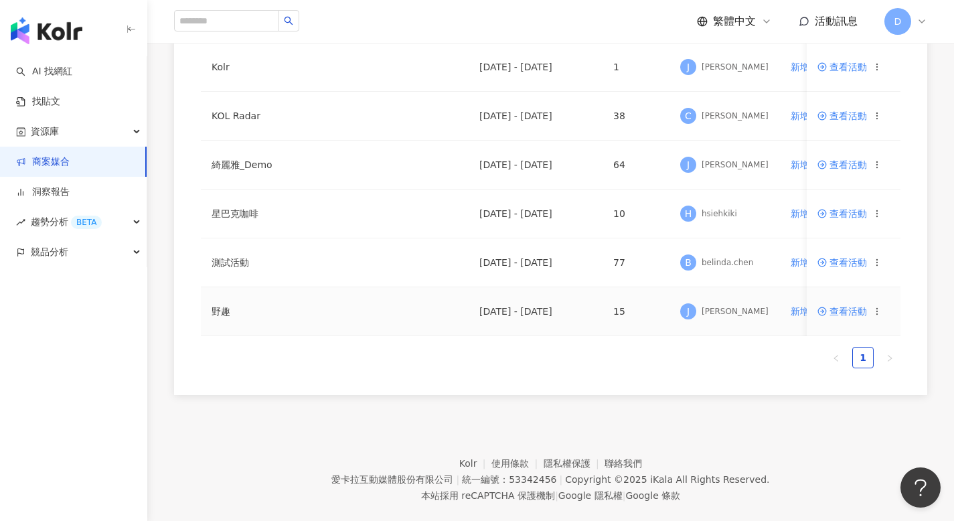
scroll to position [86, 0]
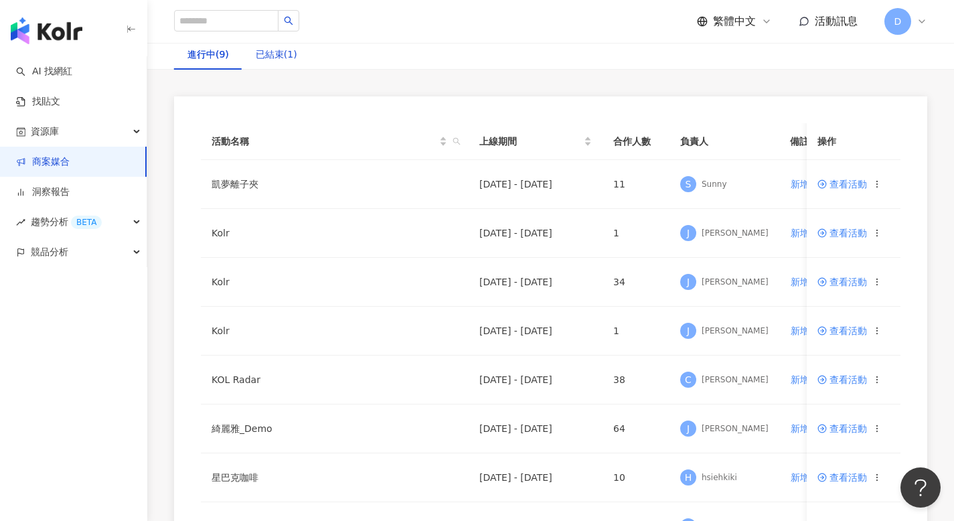
click at [288, 56] on div "已結束(1)" at bounding box center [277, 54] width 42 height 15
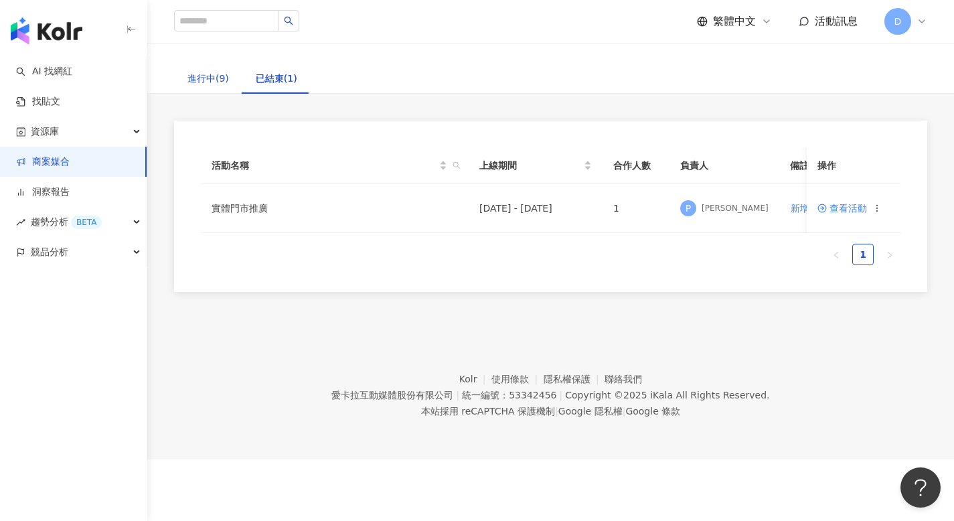
click at [199, 80] on div "進行中(9)" at bounding box center [208, 78] width 42 height 15
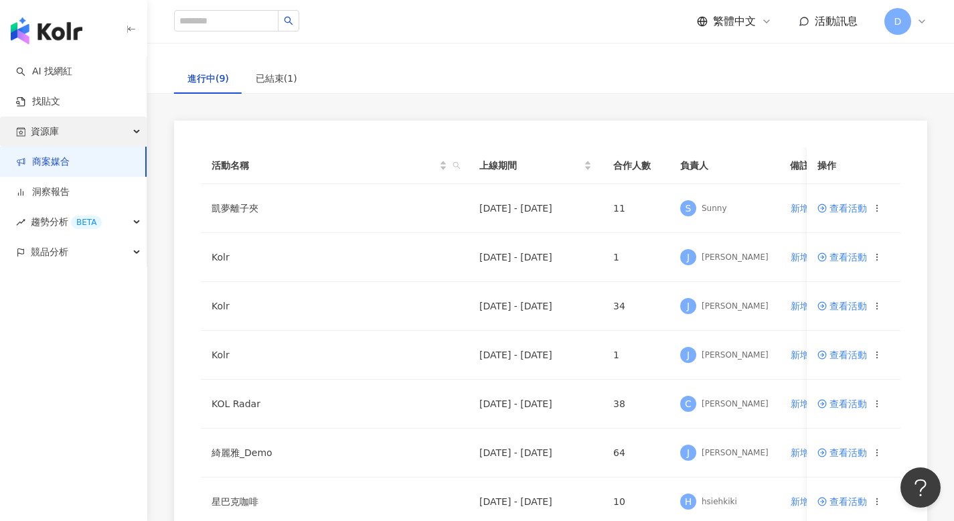
click at [78, 129] on div "資源庫" at bounding box center [73, 131] width 147 height 30
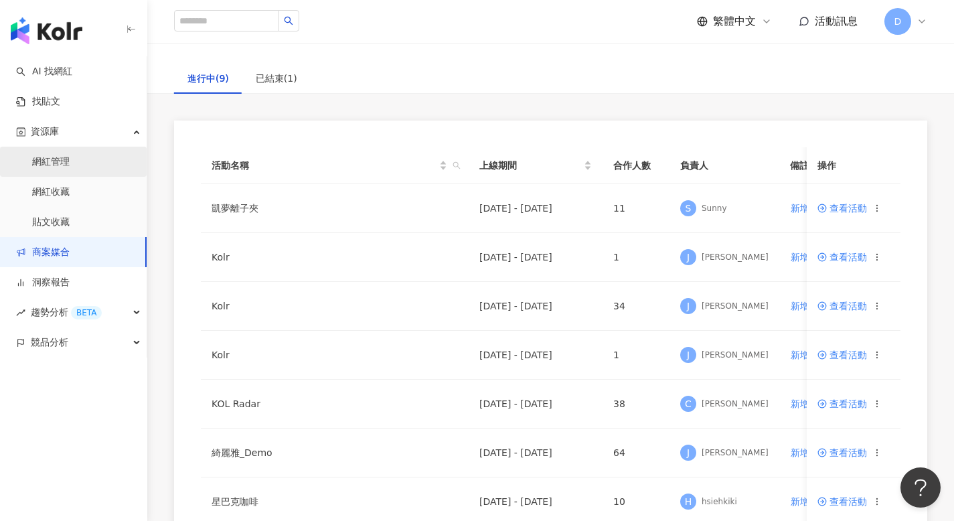
click at [70, 164] on link "網紅管理" at bounding box center [50, 161] width 37 height 13
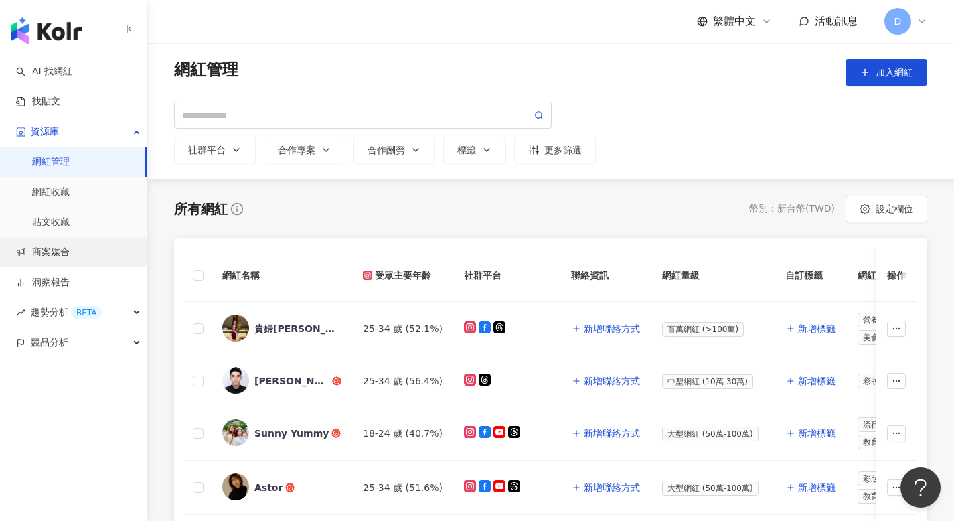
click at [58, 259] on link "商案媒合" at bounding box center [43, 252] width 54 height 13
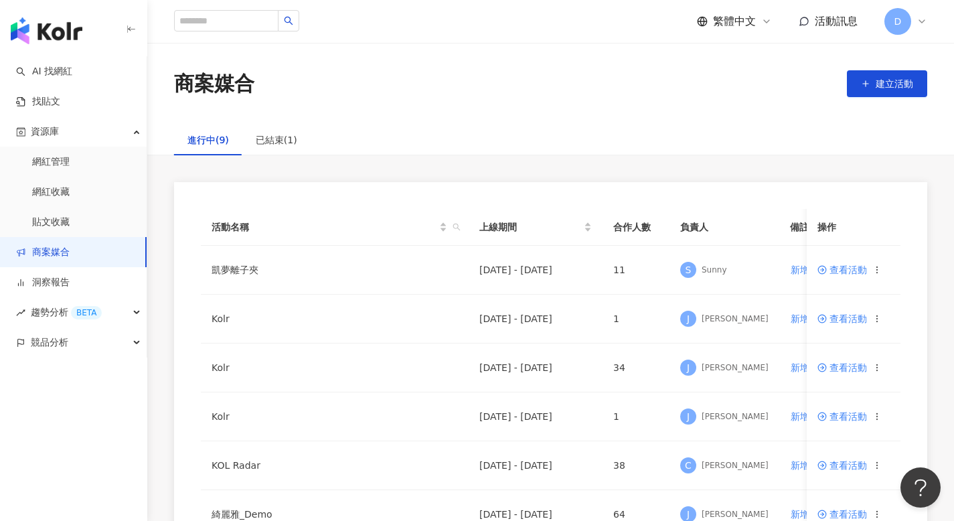
click at [295, 175] on div "進行中(9) 已結束(1) 活動名稱 上線期間 合作人數 負責人 備註 操作 凱夢離子夾 2025/8/1 - 2025/8/31 11 S Sunny 新增…" at bounding box center [550, 435] width 807 height 620
click at [273, 141] on div "已結束(1)" at bounding box center [277, 140] width 42 height 15
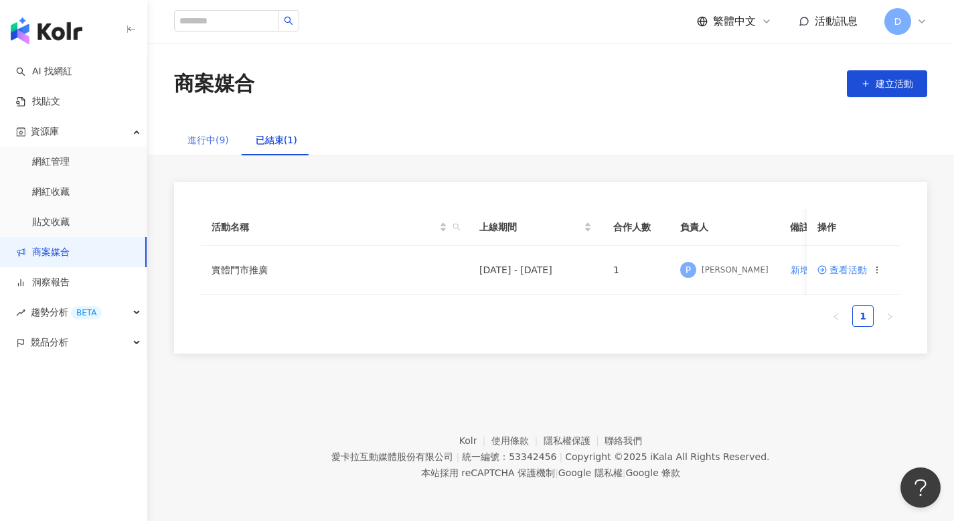
click at [220, 148] on div "進行中(9)" at bounding box center [208, 140] width 68 height 31
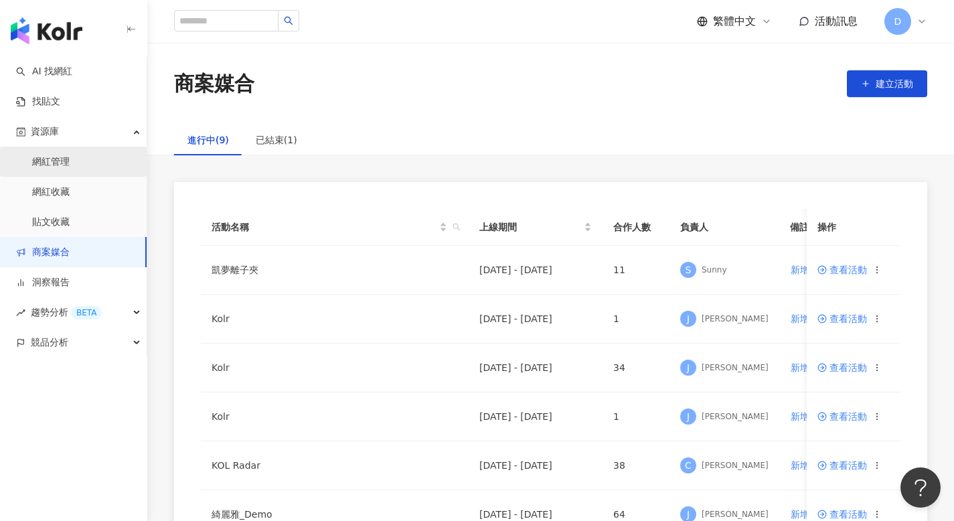
click at [70, 160] on link "網紅管理" at bounding box center [50, 161] width 37 height 13
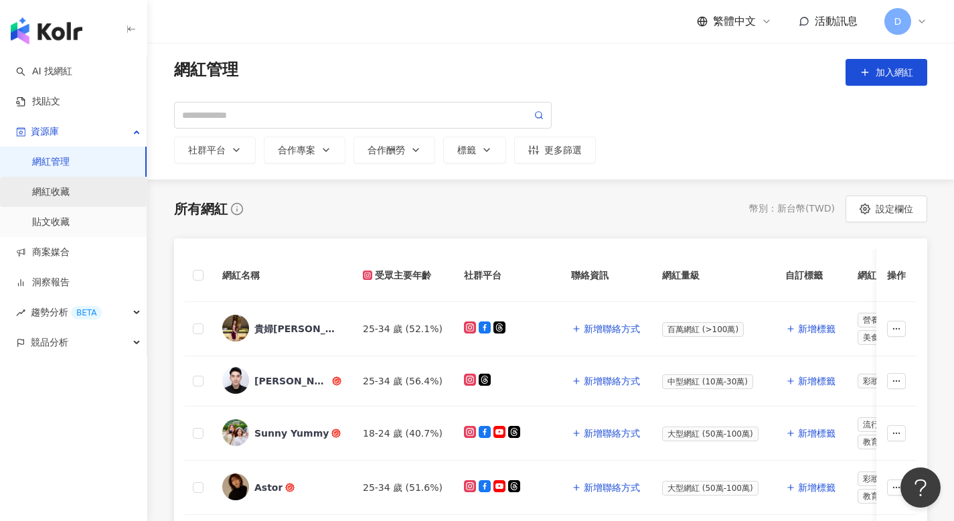
click at [70, 199] on link "網紅收藏" at bounding box center [50, 191] width 37 height 13
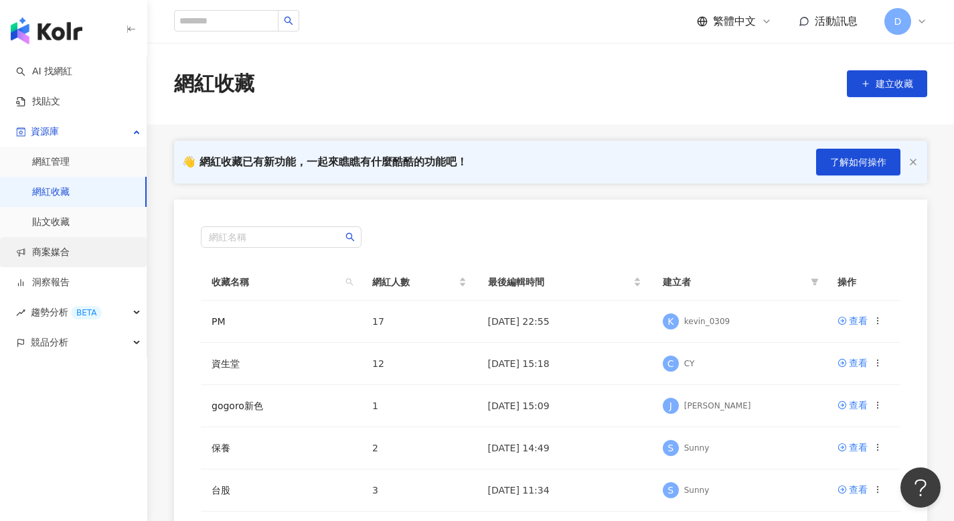
click at [70, 258] on link "商案媒合" at bounding box center [43, 252] width 54 height 13
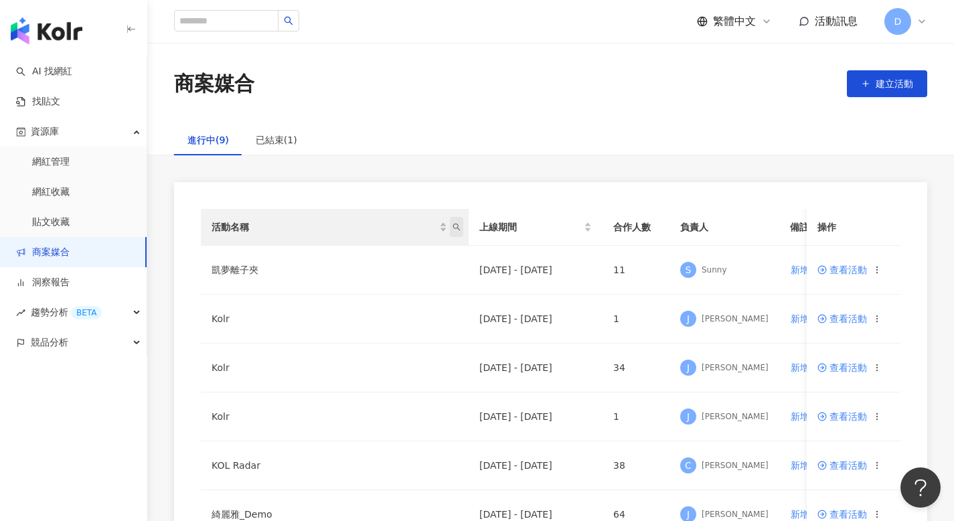
click at [457, 227] on icon "search" at bounding box center [456, 227] width 7 height 7
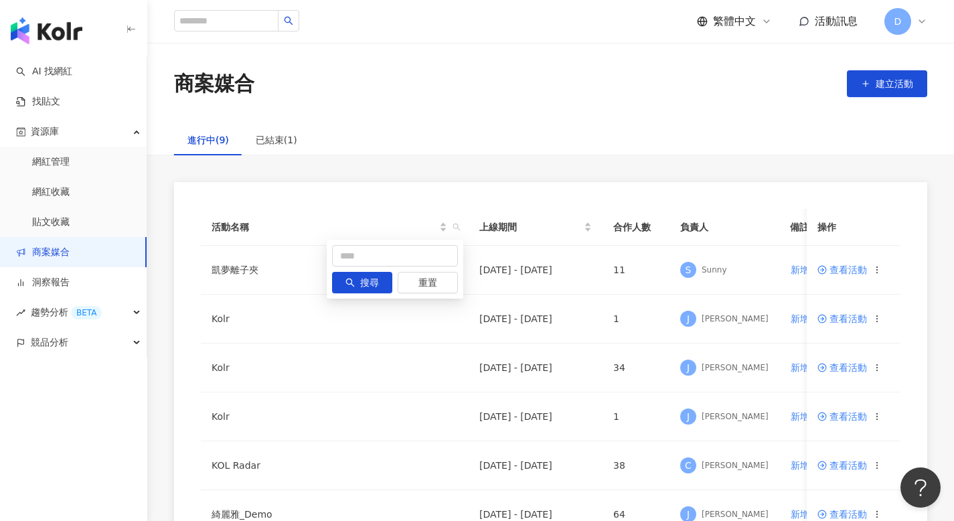
click at [479, 202] on div "活動名稱 上線期間 合作人數 負責人 備註 操作 凱夢離子夾 2025/8/1 - 2025/8/31 11 S Sunny 新增備註 查看活動 Kolr 2…" at bounding box center [550, 463] width 753 height 562
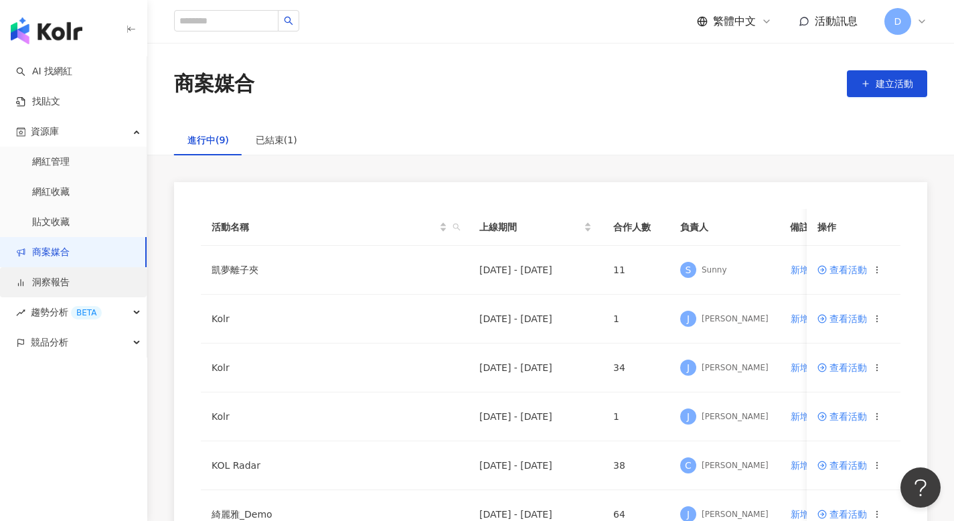
click at [46, 288] on link "洞察報告" at bounding box center [43, 282] width 54 height 13
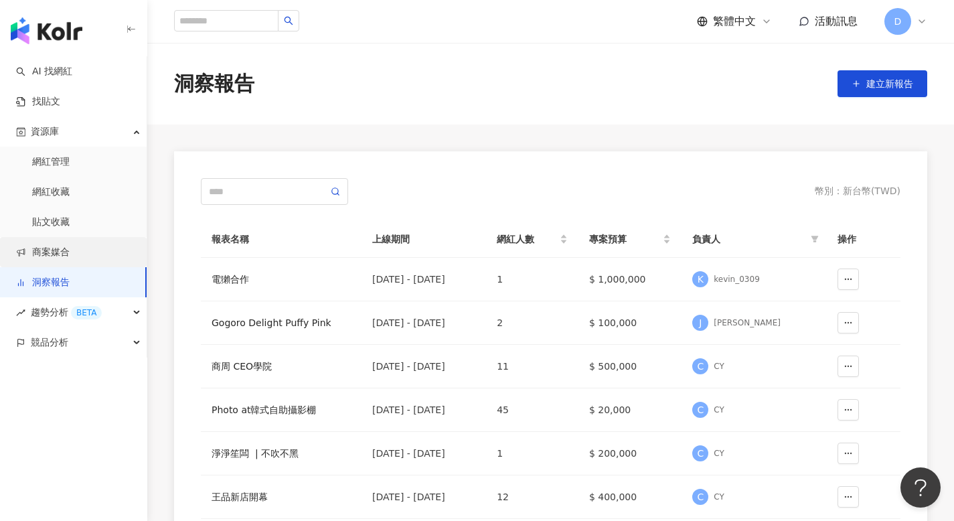
click at [48, 258] on link "商案媒合" at bounding box center [43, 252] width 54 height 13
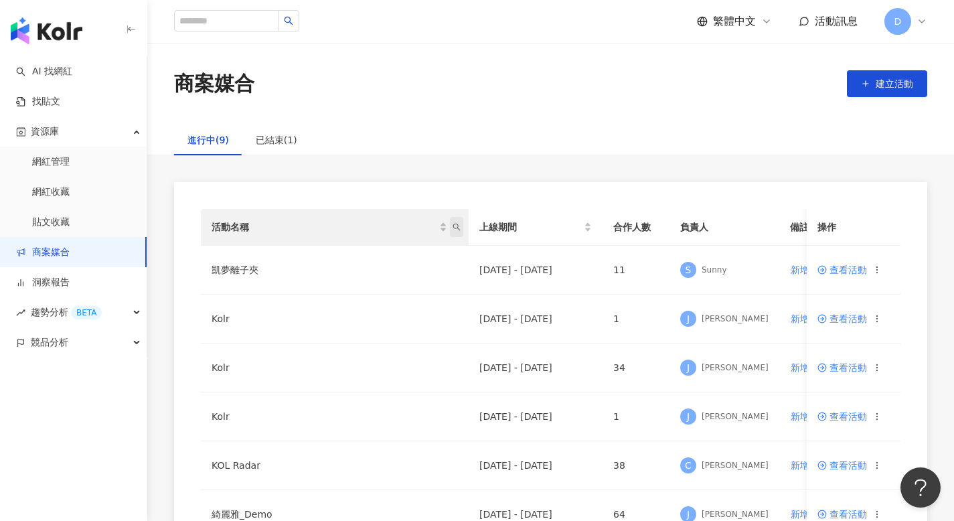
click at [461, 224] on span "活動名稱" at bounding box center [456, 227] width 13 height 20
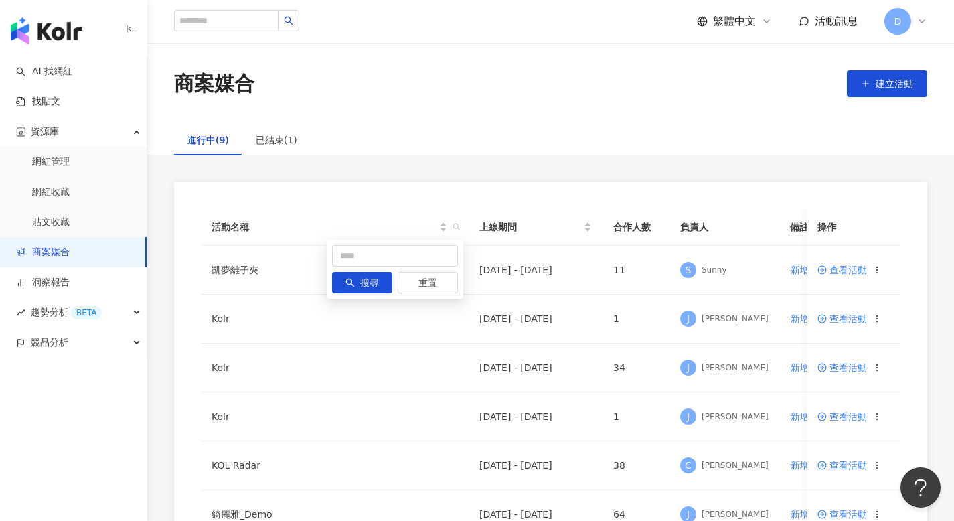
click at [483, 195] on div "活動名稱 上線期間 合作人數 負責人 備註 操作 凱夢離子夾 2025/8/1 - 2025/8/31 11 S Sunny 新增備註 查看活動 Kolr 2…" at bounding box center [550, 463] width 753 height 562
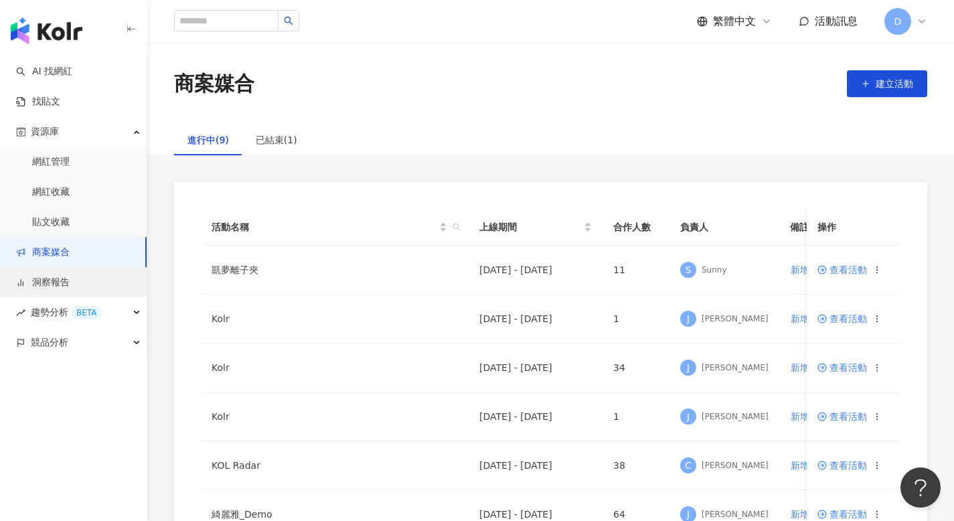
click at [70, 284] on link "洞察報告" at bounding box center [43, 282] width 54 height 13
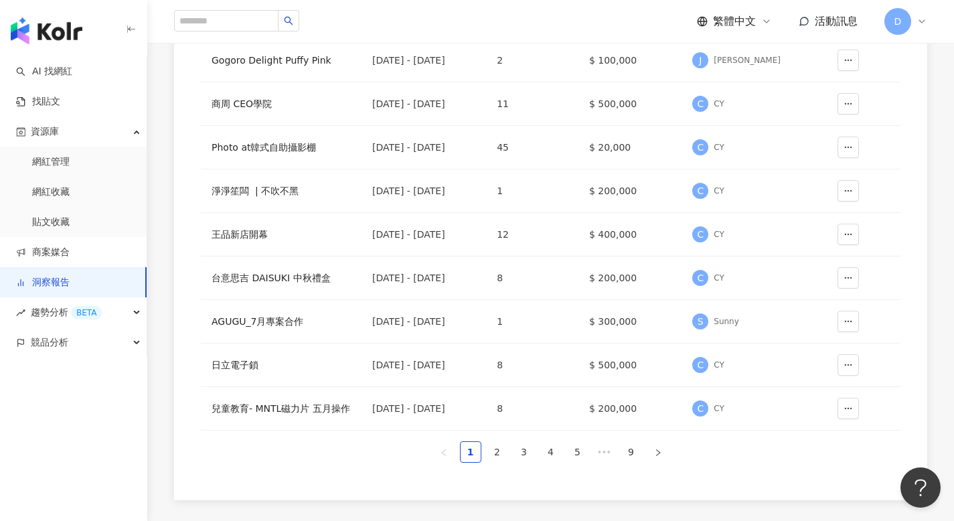
scroll to position [271, 0]
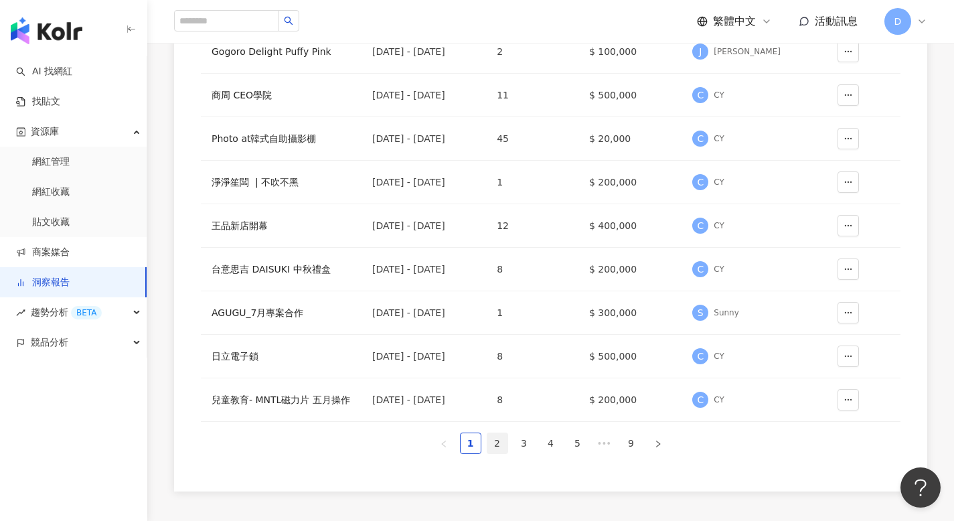
click at [491, 444] on link "2" at bounding box center [497, 443] width 20 height 20
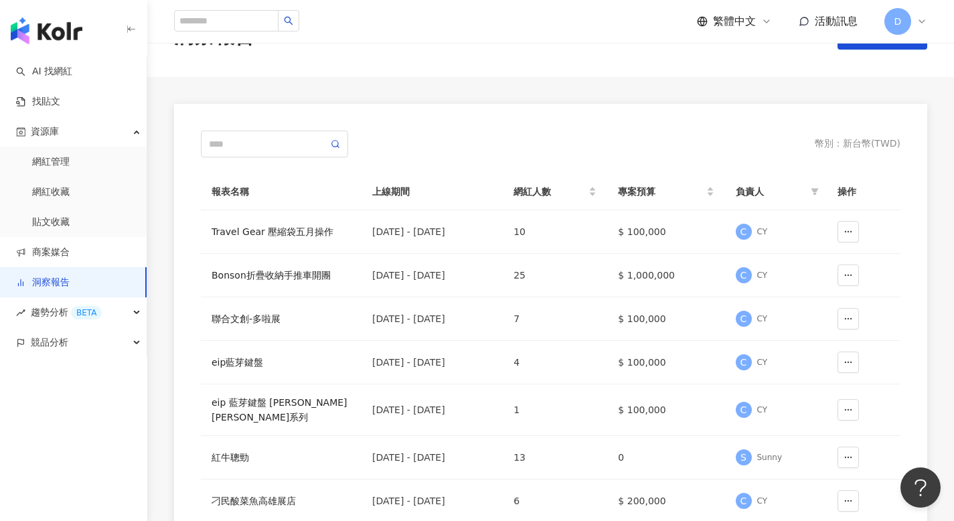
scroll to position [0, 0]
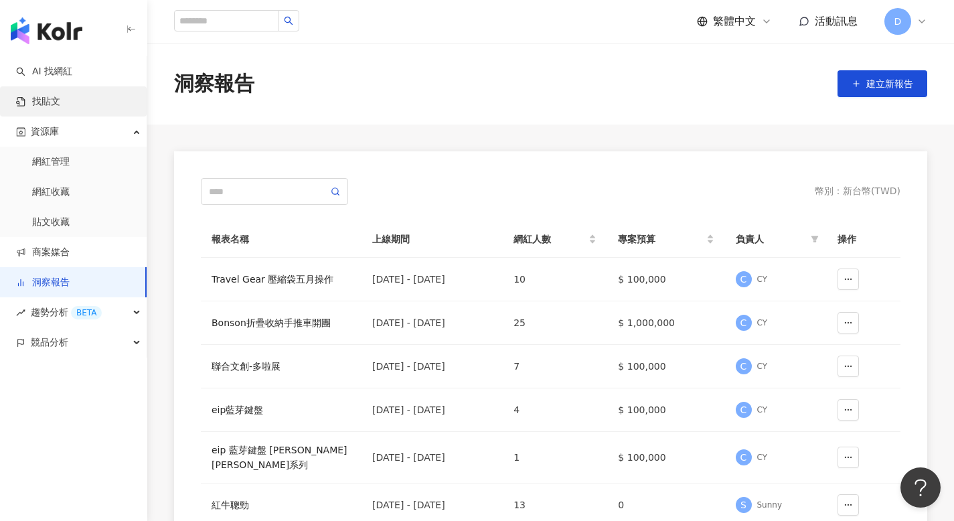
click at [60, 102] on link "找貼文" at bounding box center [38, 101] width 44 height 13
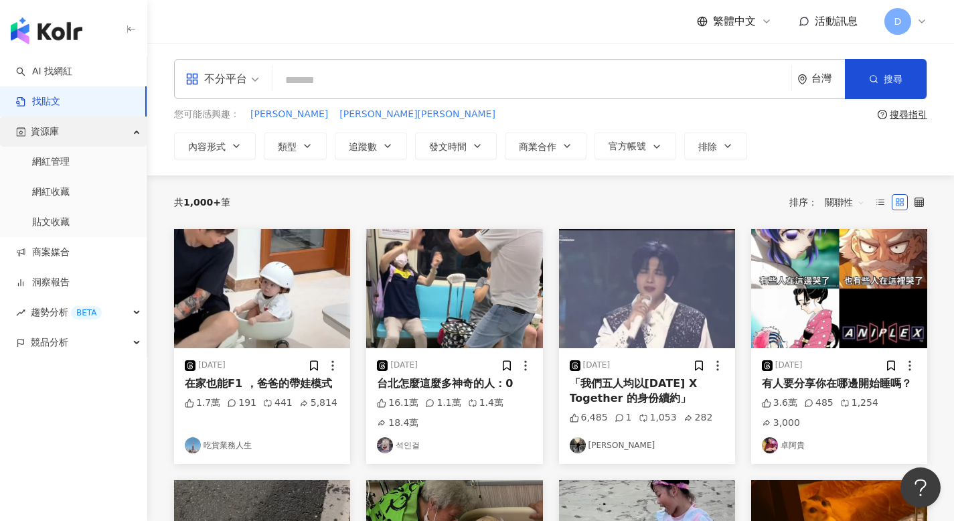
click at [78, 134] on div "資源庫" at bounding box center [73, 131] width 147 height 30
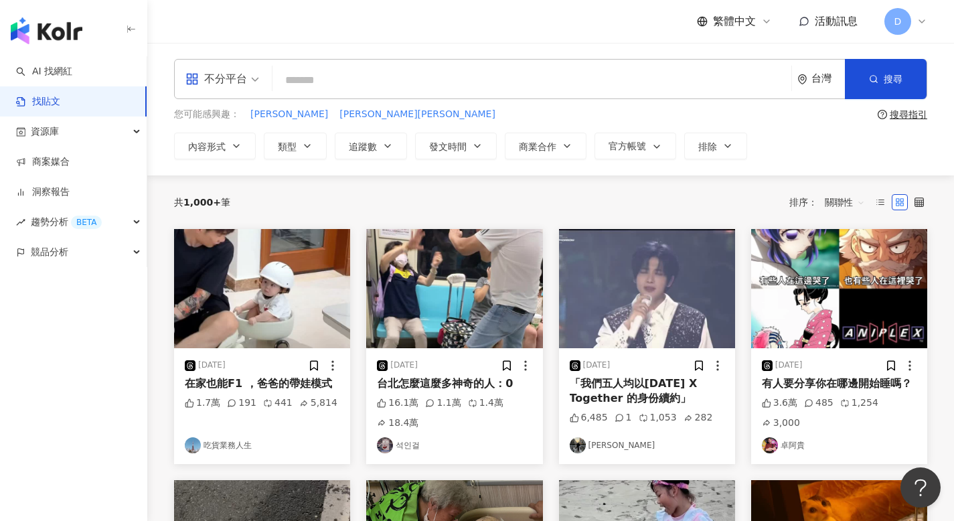
click at [888, 11] on div "D" at bounding box center [905, 21] width 43 height 27
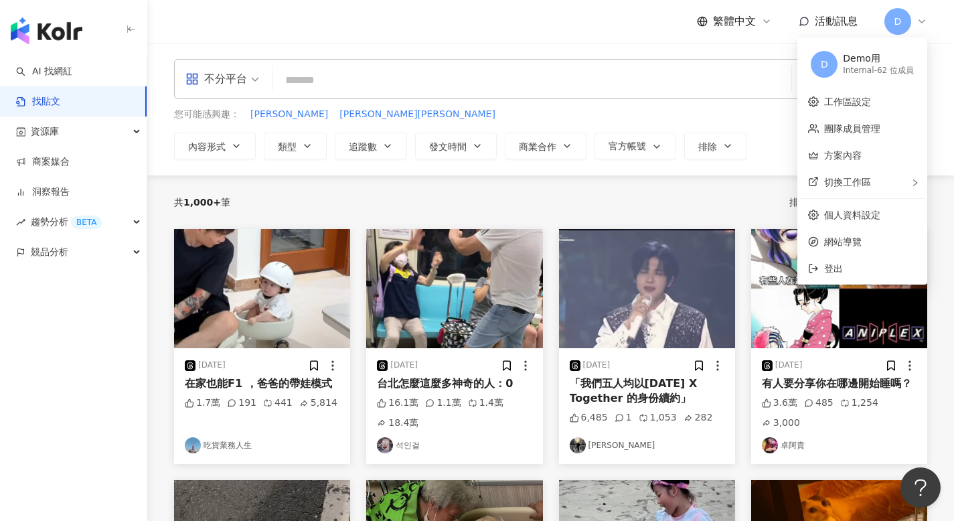
click at [895, 22] on span "D" at bounding box center [897, 21] width 7 height 15
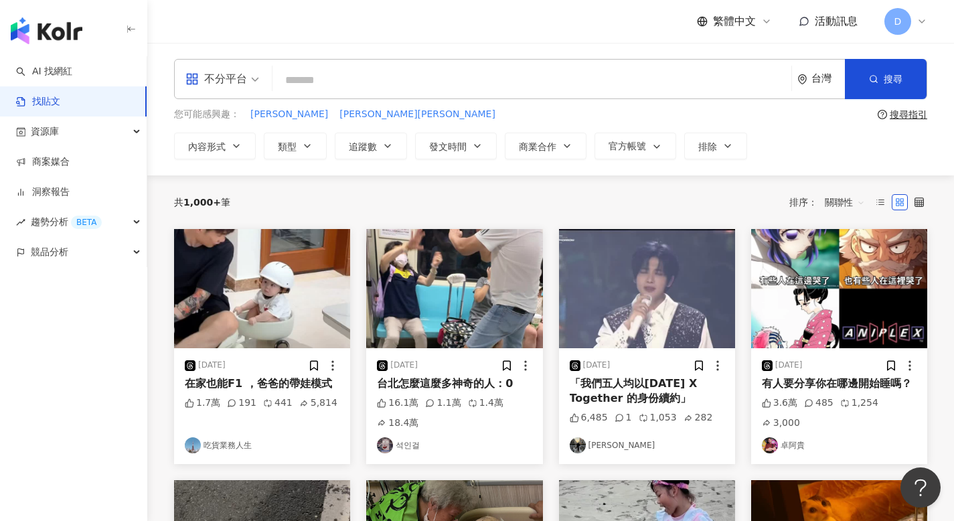
click at [895, 22] on span "D" at bounding box center [897, 21] width 7 height 15
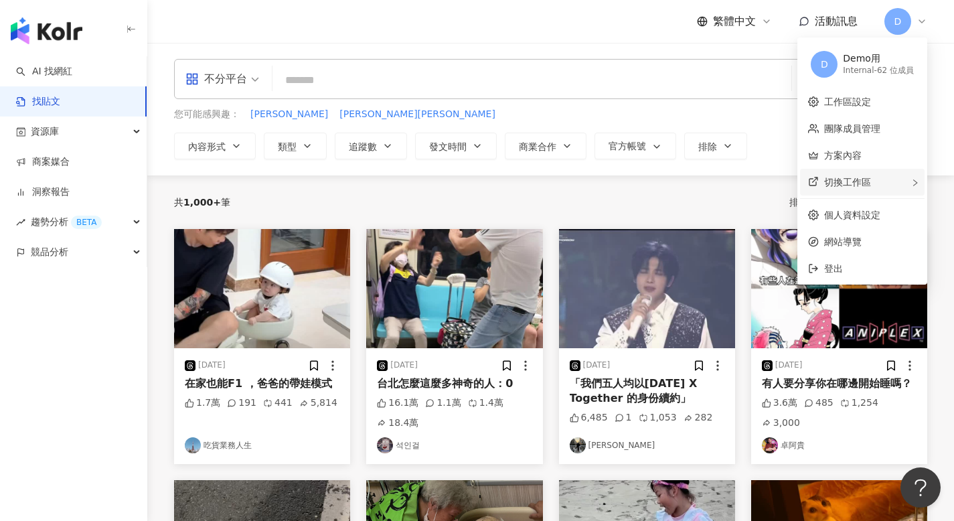
click at [881, 191] on div "切換工作區" at bounding box center [862, 182] width 125 height 27
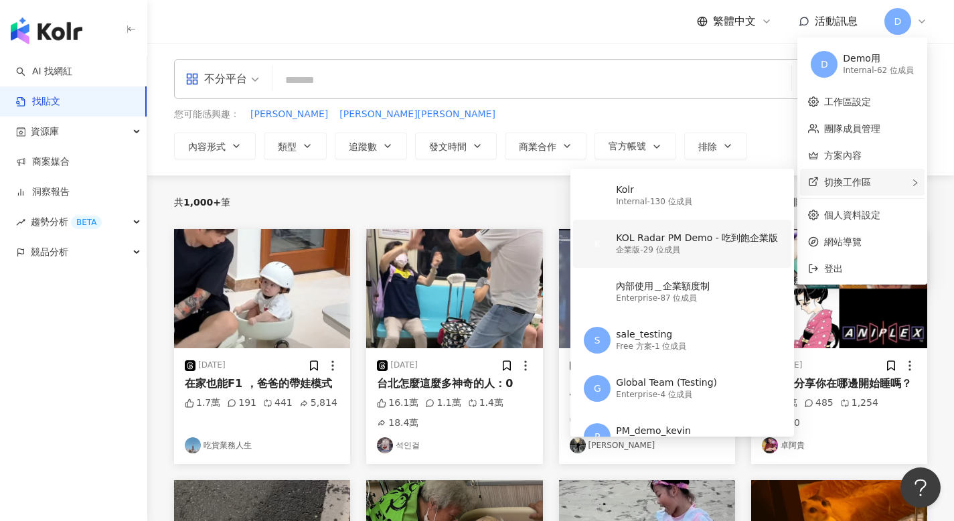
click at [657, 245] on div "企業版 - 29 位成員" at bounding box center [697, 249] width 162 height 11
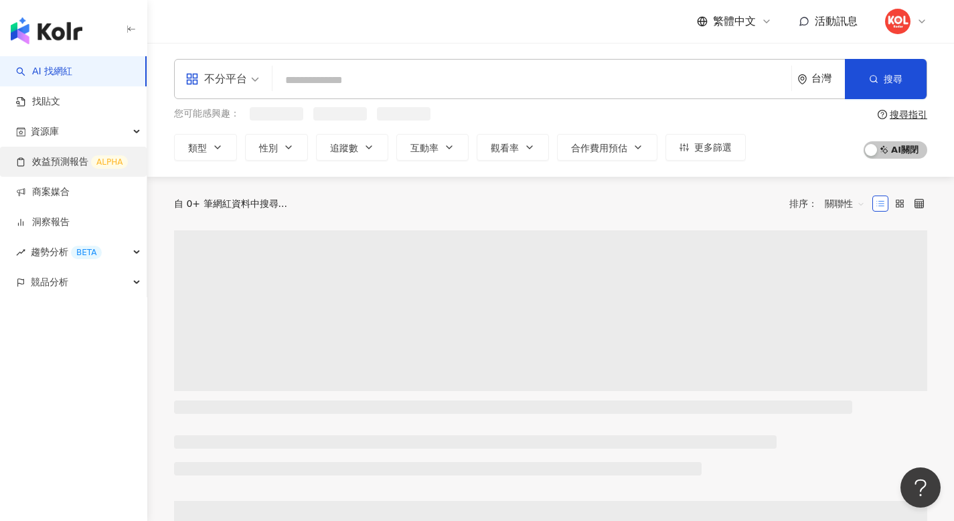
click at [65, 164] on link "效益預測報告 ALPHA" at bounding box center [72, 161] width 112 height 13
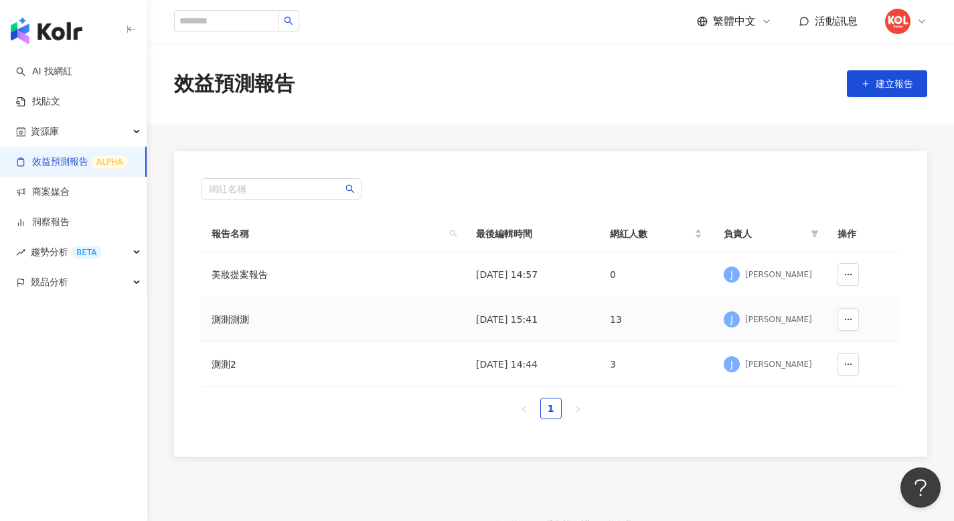
click at [231, 322] on div "測測測測" at bounding box center [292, 319] width 161 height 15
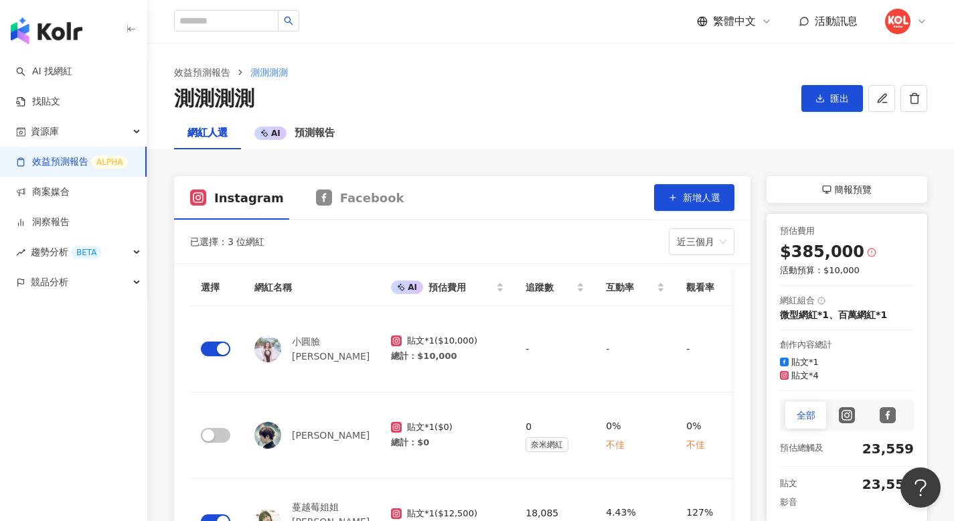
click at [298, 106] on div "測測測測" at bounding box center [482, 98] width 616 height 27
click at [307, 145] on div "AI 預測報告" at bounding box center [294, 133] width 107 height 32
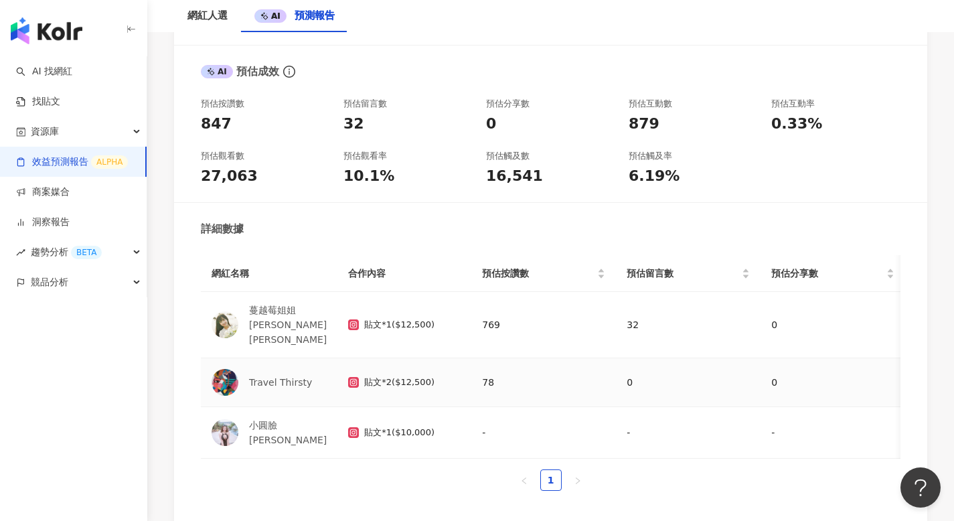
scroll to position [885, 0]
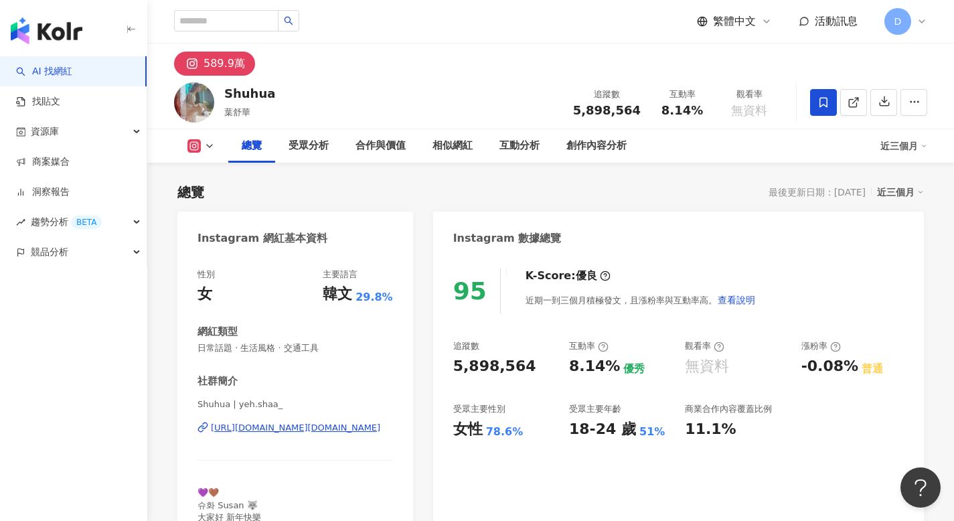
click at [894, 194] on div "近三個月" at bounding box center [900, 191] width 47 height 17
click at [892, 250] on link "近六個月" at bounding box center [906, 246] width 37 height 15
click at [896, 194] on div "近六個月" at bounding box center [900, 191] width 47 height 17
click at [896, 219] on link "近三個月" at bounding box center [906, 219] width 37 height 15
click at [584, 134] on div "創作內容分析" at bounding box center [596, 145] width 87 height 33
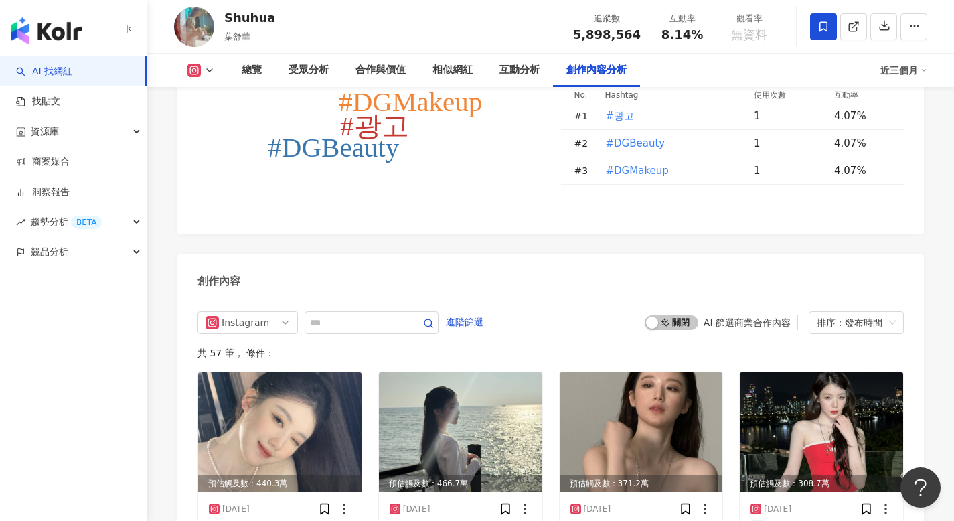
scroll to position [3749, 0]
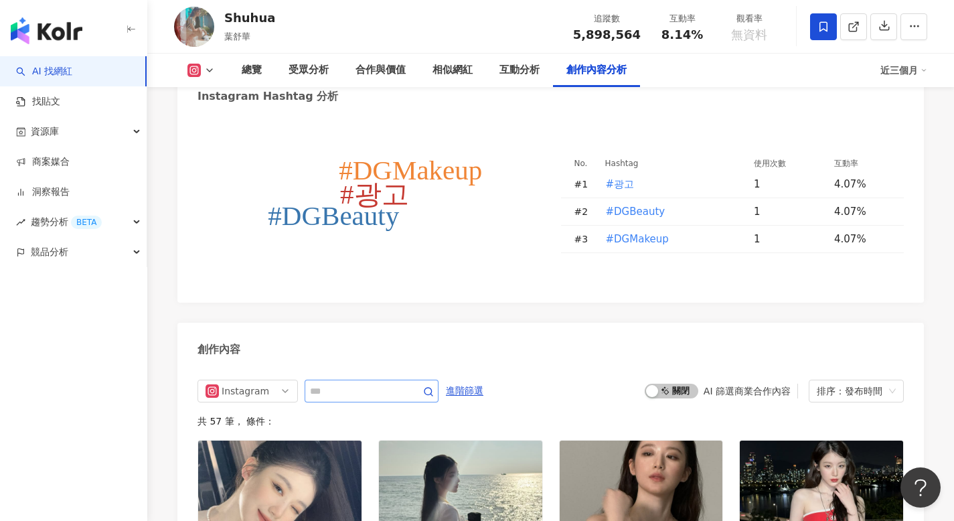
click at [410, 383] on span at bounding box center [419, 391] width 27 height 16
click at [483, 380] on span "進階篩選" at bounding box center [464, 390] width 37 height 21
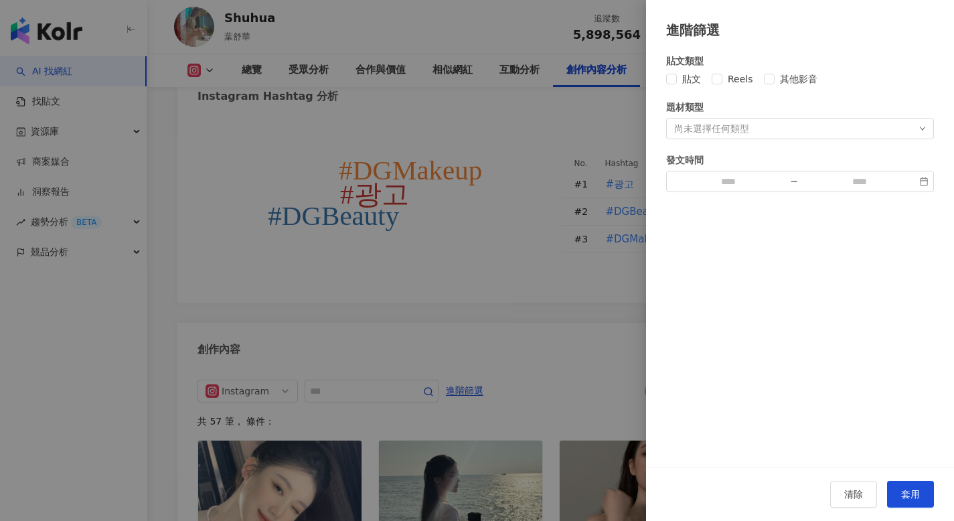
click at [537, 287] on div at bounding box center [477, 260] width 954 height 521
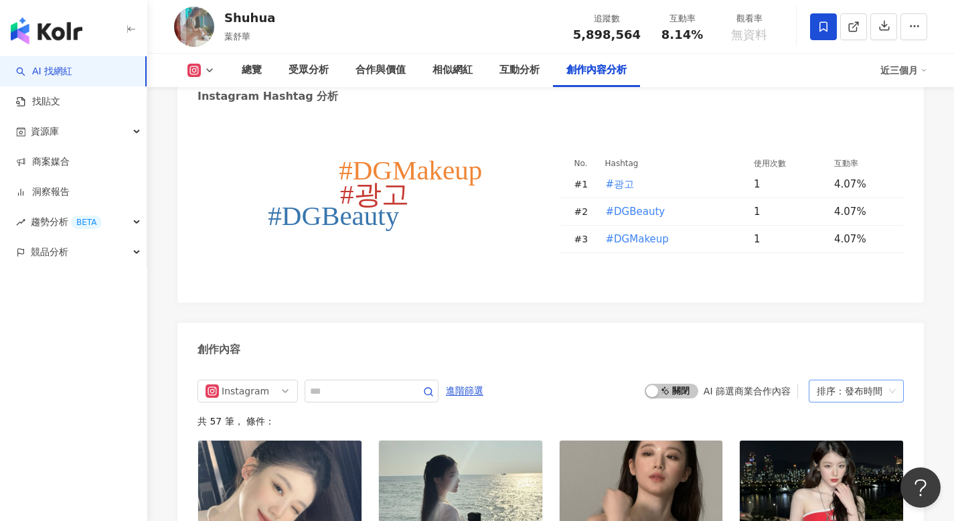
click at [868, 380] on div "排序：發布時間" at bounding box center [850, 390] width 67 height 21
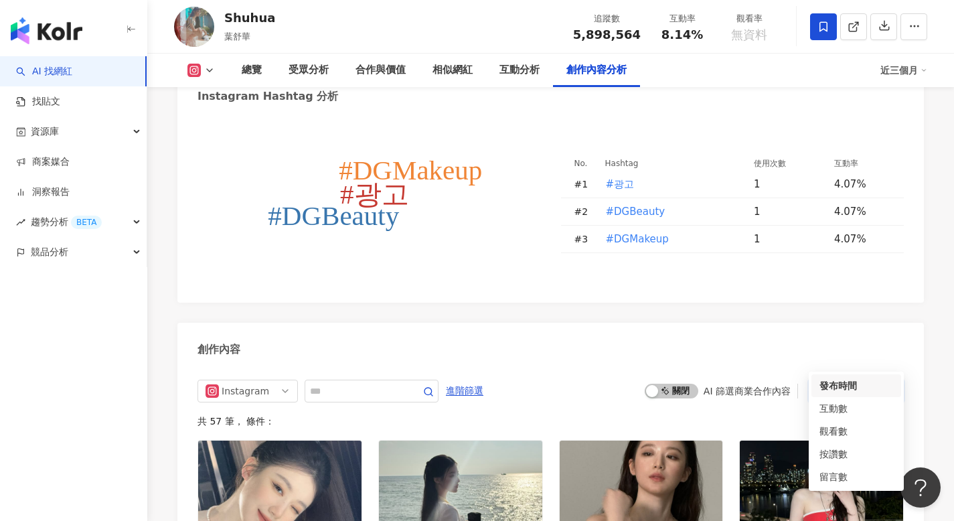
click at [860, 323] on div "創作內容" at bounding box center [550, 345] width 746 height 44
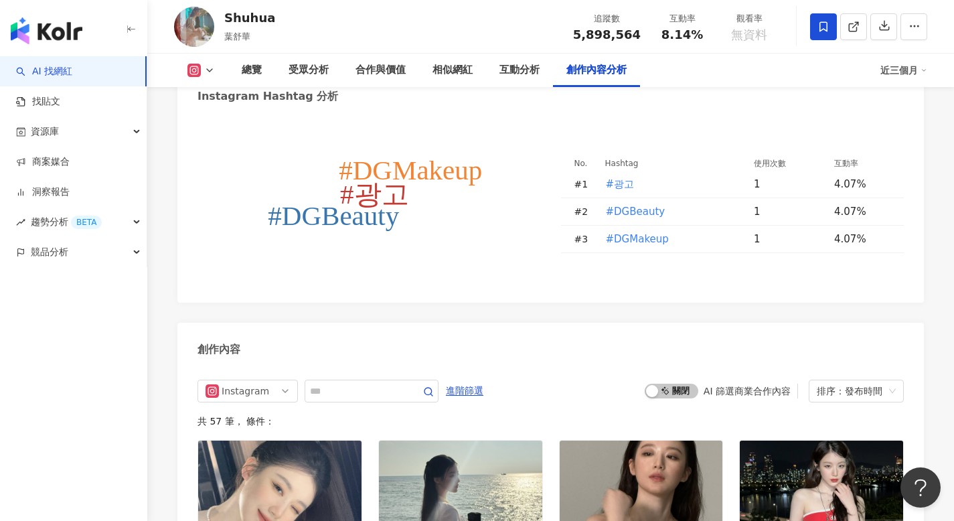
click at [736, 323] on div "創作內容" at bounding box center [550, 345] width 746 height 44
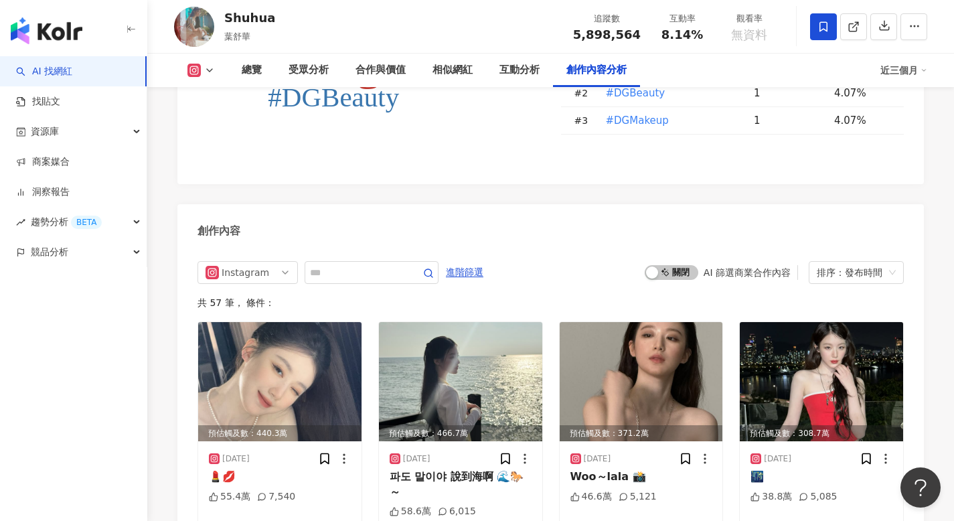
scroll to position [3876, 0]
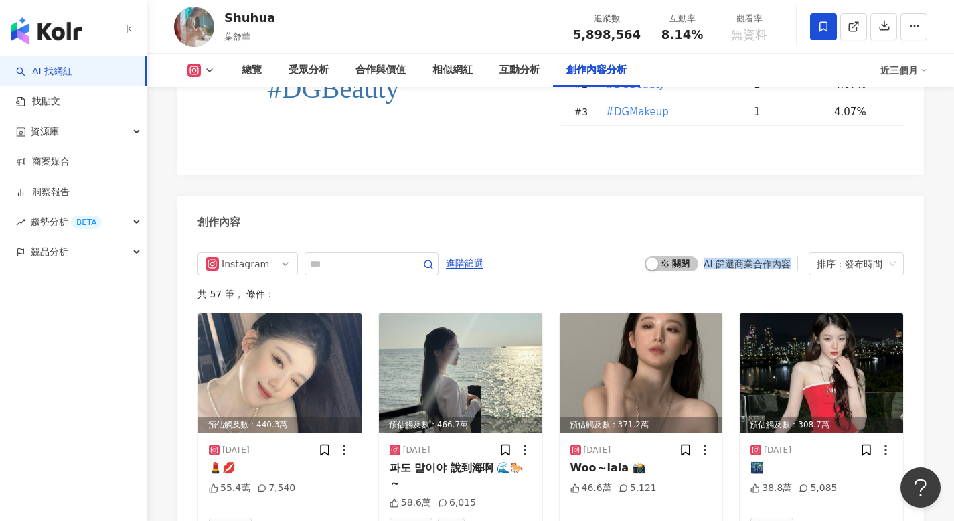
drag, startPoint x: 706, startPoint y: 227, endPoint x: 795, endPoint y: 232, distance: 89.2
click at [795, 256] on div "啟動 關閉 AI 篩選商業合作內容" at bounding box center [721, 263] width 153 height 15
click at [793, 256] on div "啟動 關閉 AI 篩選商業合作內容" at bounding box center [721, 263] width 153 height 15
drag, startPoint x: 785, startPoint y: 226, endPoint x: 704, endPoint y: 228, distance: 81.7
click at [704, 258] on div "AI 篩選商業合作內容" at bounding box center [747, 263] width 87 height 11
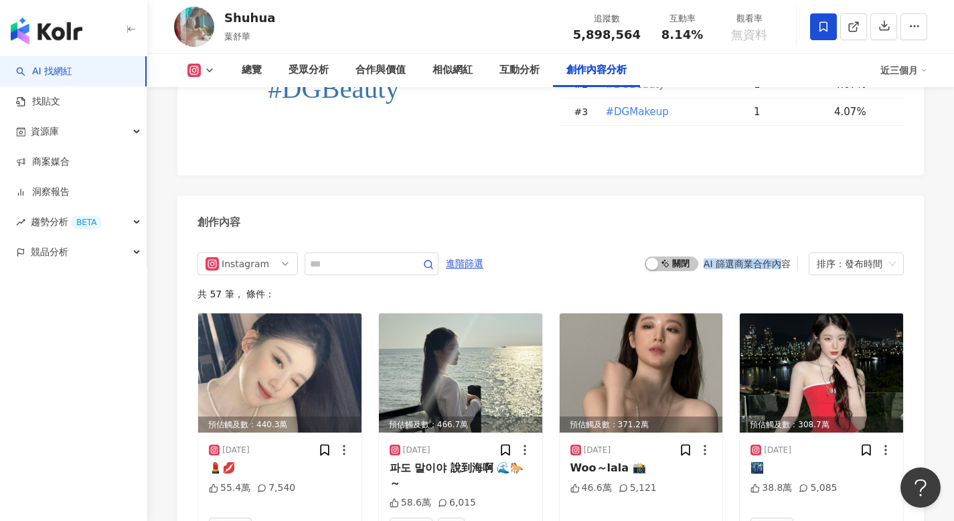
click at [704, 258] on div "AI 篩選商業合作內容" at bounding box center [747, 263] width 87 height 11
click at [843, 253] on div "排序：發布時間" at bounding box center [850, 263] width 67 height 21
click at [764, 252] on div "啟動 關閉 AI 篩選商業合作內容 排序：發布時間" at bounding box center [774, 263] width 259 height 23
click at [867, 253] on div "排序：發布時間" at bounding box center [850, 263] width 67 height 21
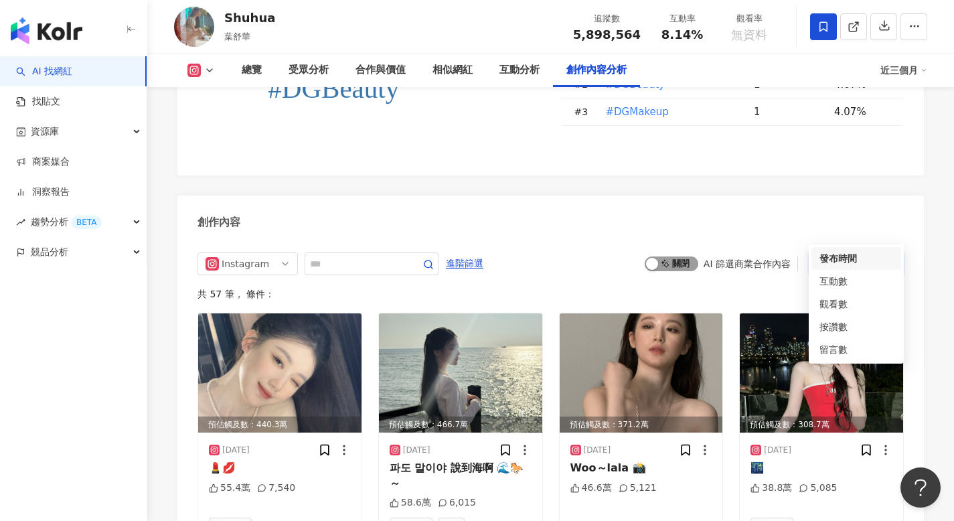
click at [674, 256] on span "啟動 關閉" at bounding box center [672, 263] width 54 height 15
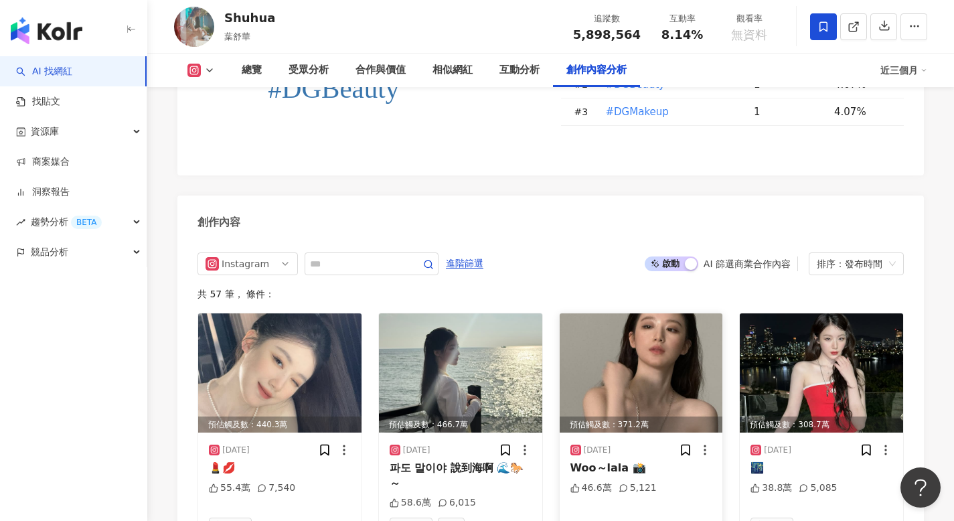
scroll to position [3951, 0]
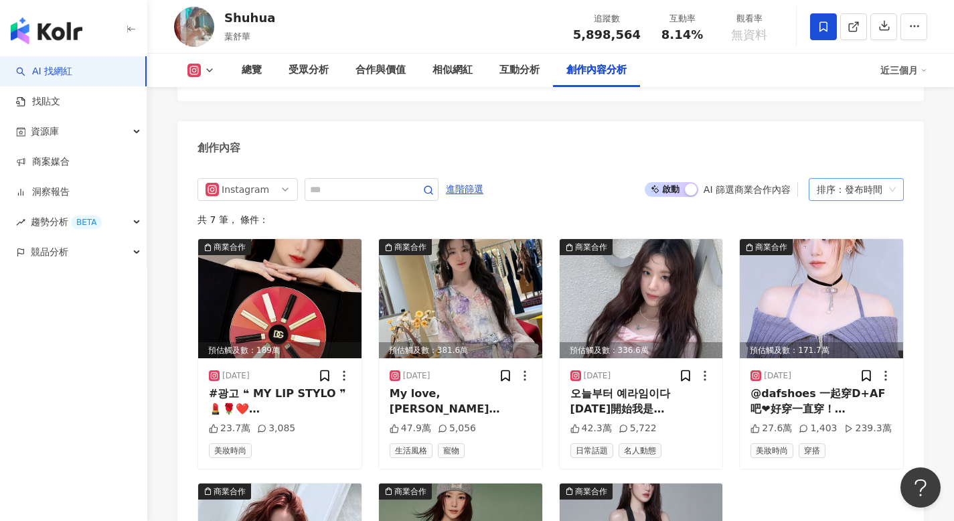
click at [871, 179] on div "排序：發布時間" at bounding box center [850, 189] width 67 height 21
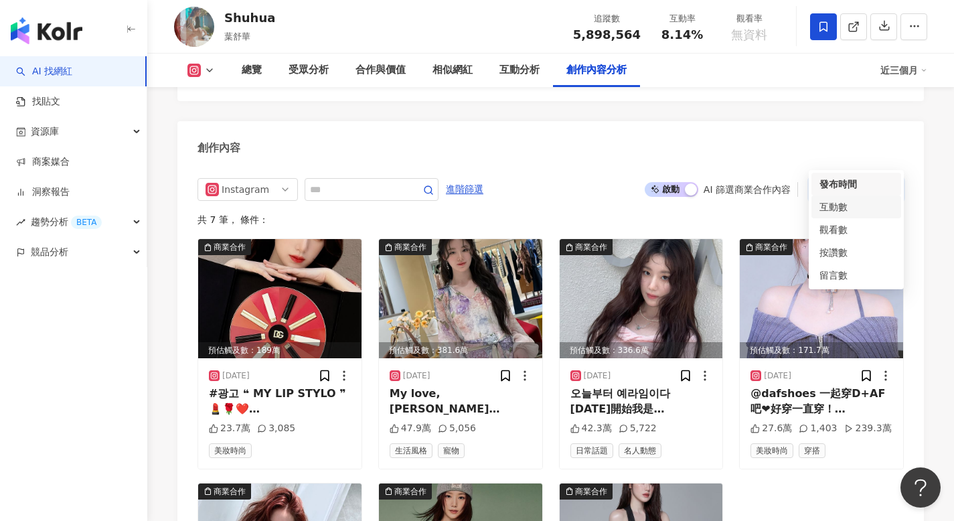
click at [849, 206] on div "互動數" at bounding box center [856, 206] width 74 height 15
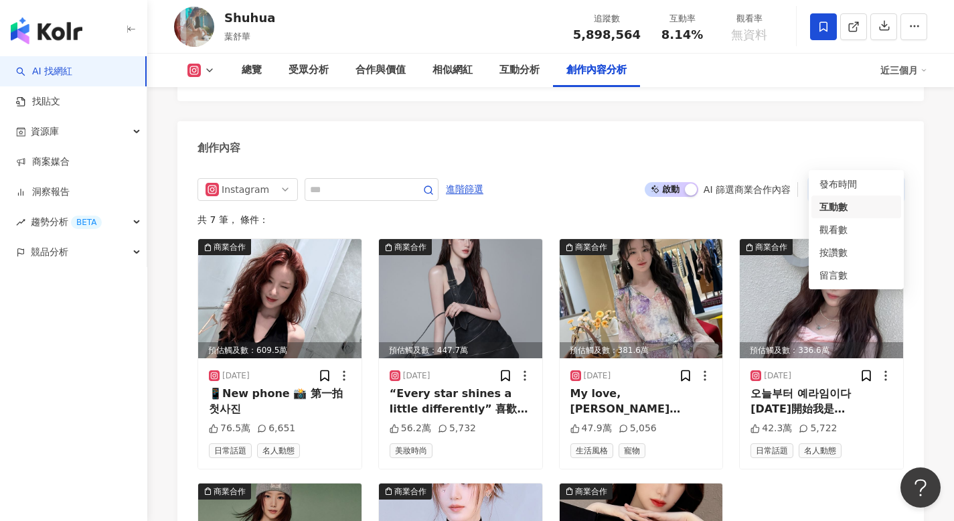
click at [831, 179] on div "排序： 互動數" at bounding box center [850, 189] width 67 height 21
click at [838, 187] on div "發布時間" at bounding box center [856, 184] width 74 height 15
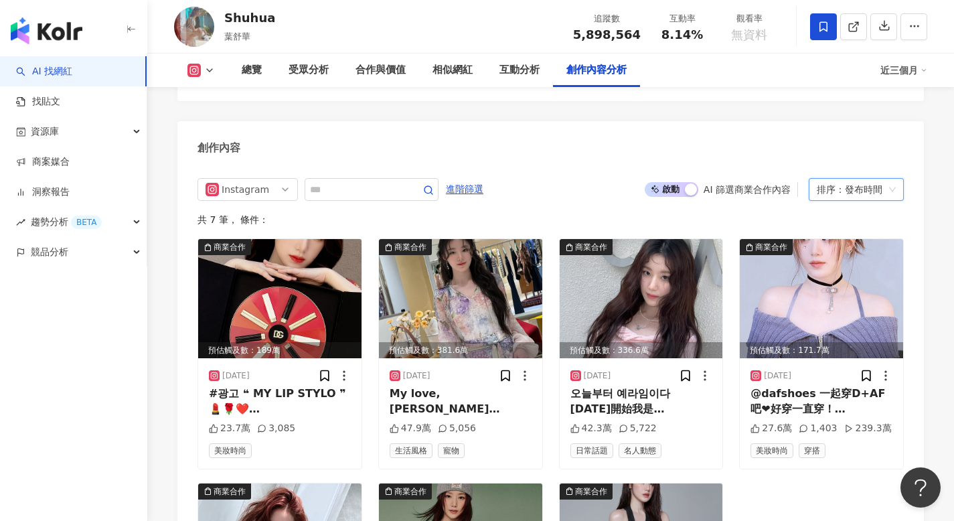
click at [840, 179] on div "排序：發布時間" at bounding box center [850, 189] width 67 height 21
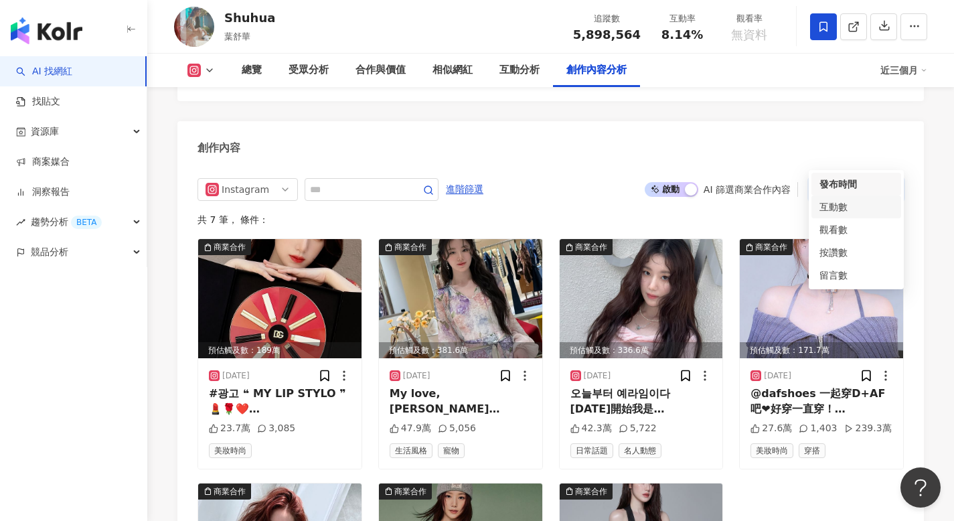
click at [842, 201] on div "互動數" at bounding box center [856, 206] width 74 height 15
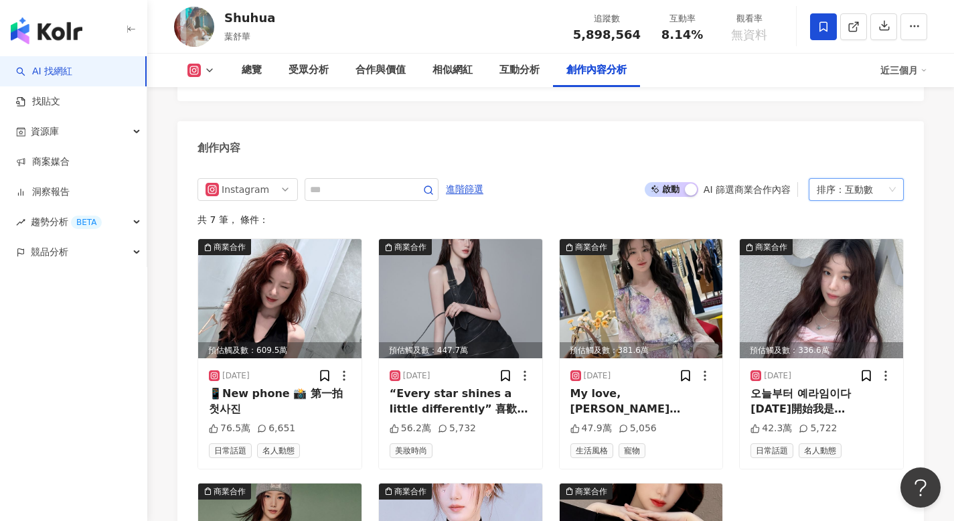
click at [836, 179] on div "排序： 互動數" at bounding box center [850, 189] width 67 height 21
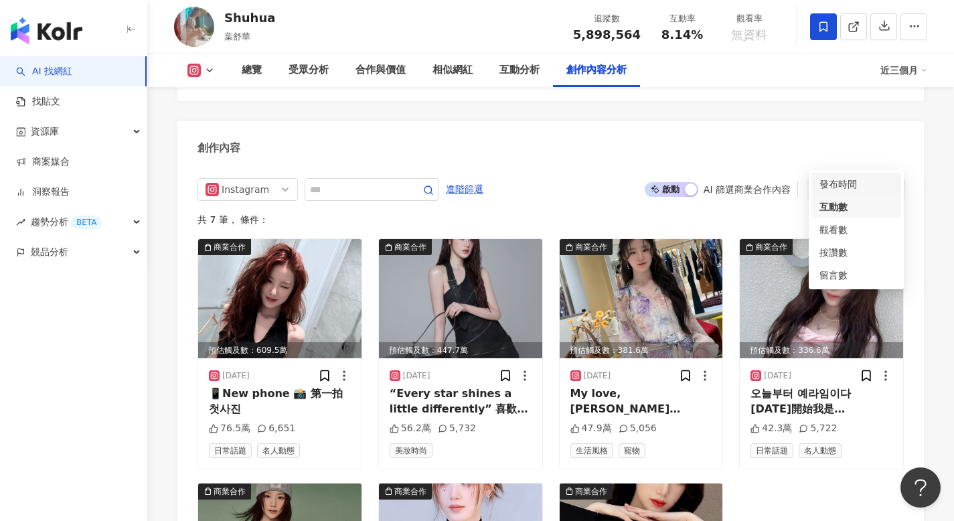
click at [837, 186] on div "發布時間" at bounding box center [856, 184] width 74 height 15
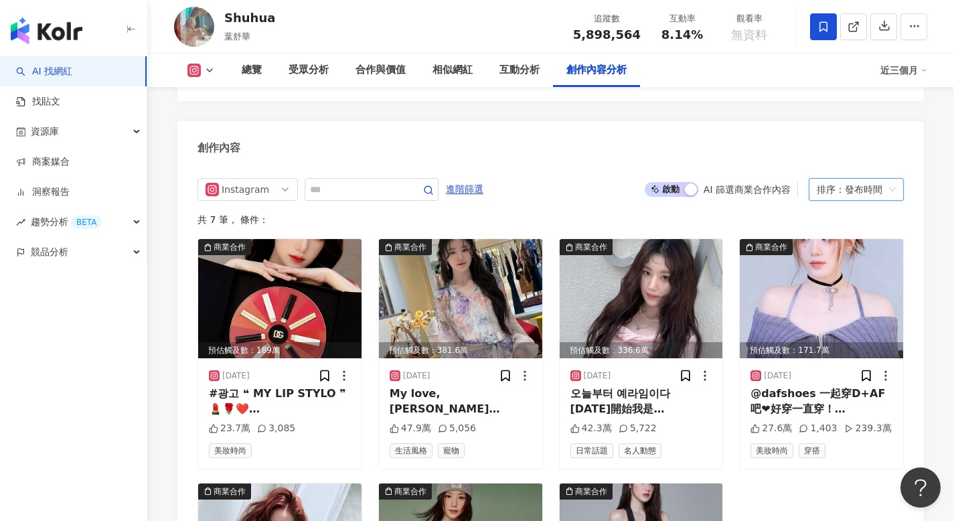
click at [810, 121] on div "創作內容" at bounding box center [550, 143] width 746 height 44
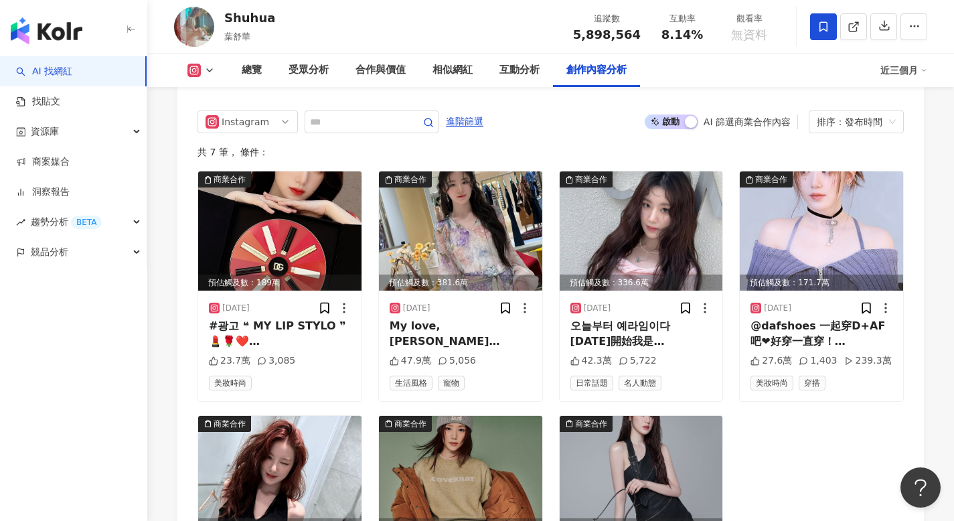
scroll to position [3950, 0]
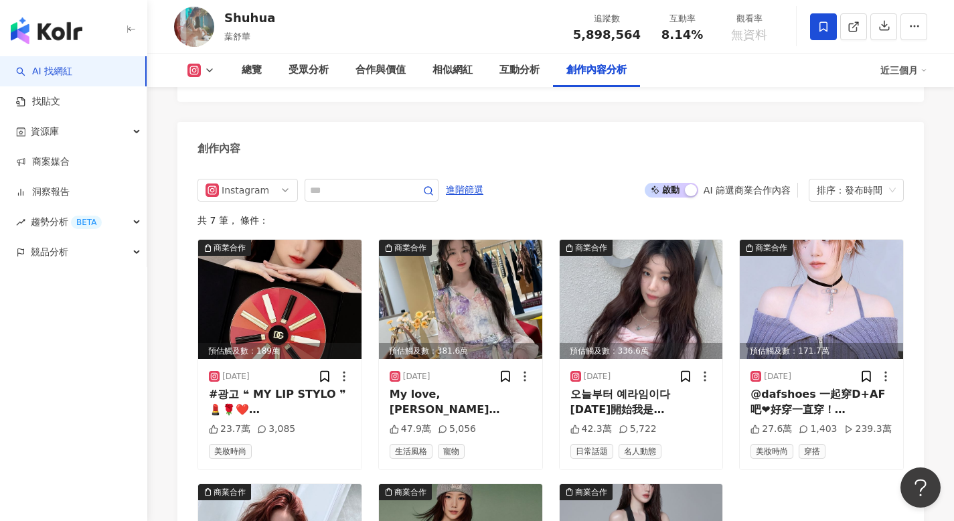
click at [72, 67] on link "AI 找網紅" at bounding box center [44, 71] width 56 height 13
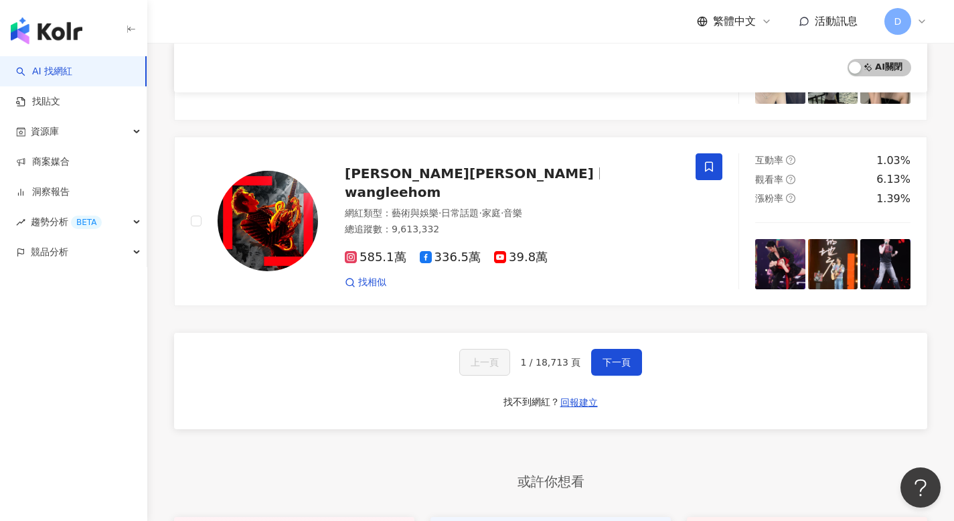
scroll to position [2131, 0]
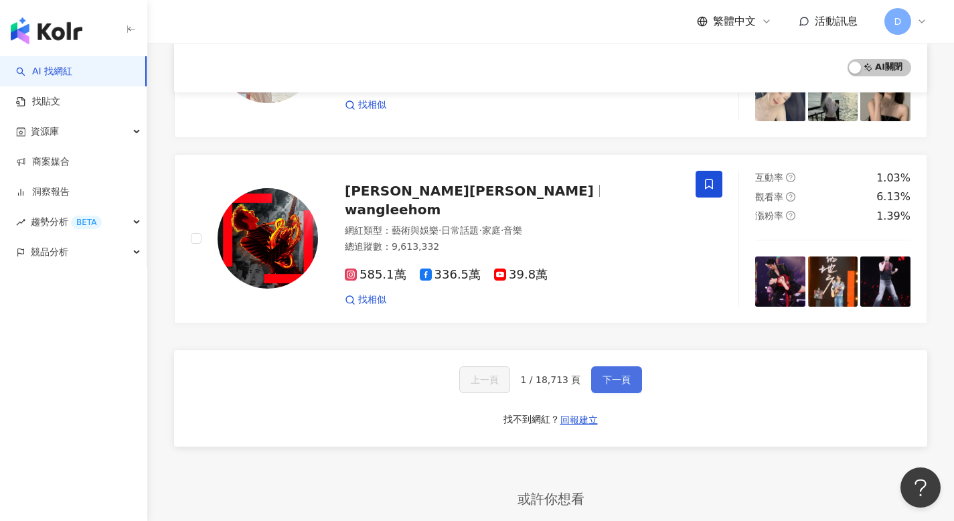
click at [598, 366] on button "下一頁" at bounding box center [616, 379] width 51 height 27
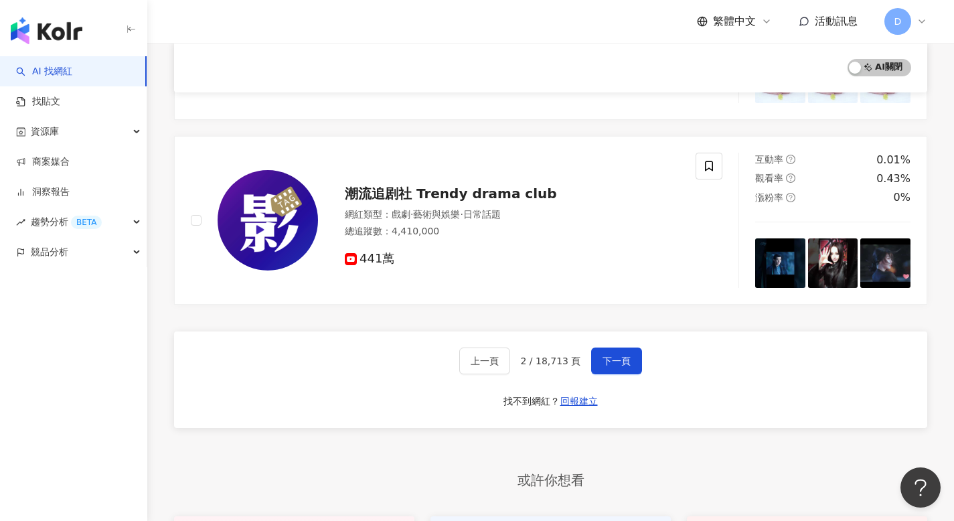
scroll to position [1645, 0]
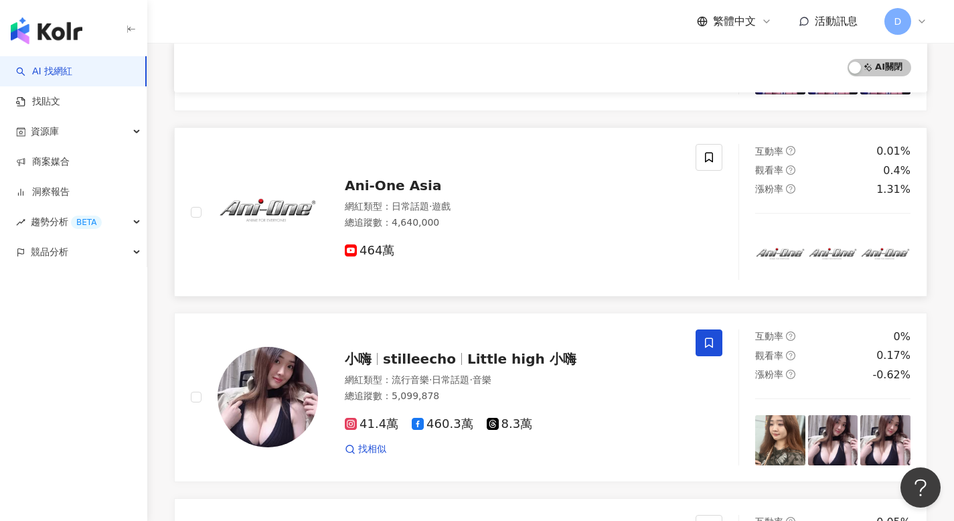
click at [412, 182] on span "Ani-One Asia" at bounding box center [393, 185] width 96 height 16
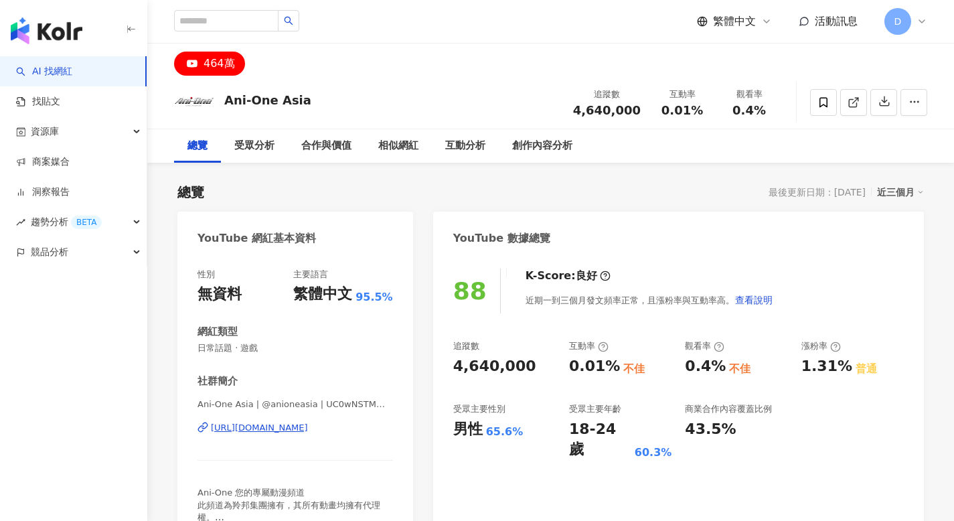
click at [601, 345] on icon at bounding box center [603, 346] width 11 height 11
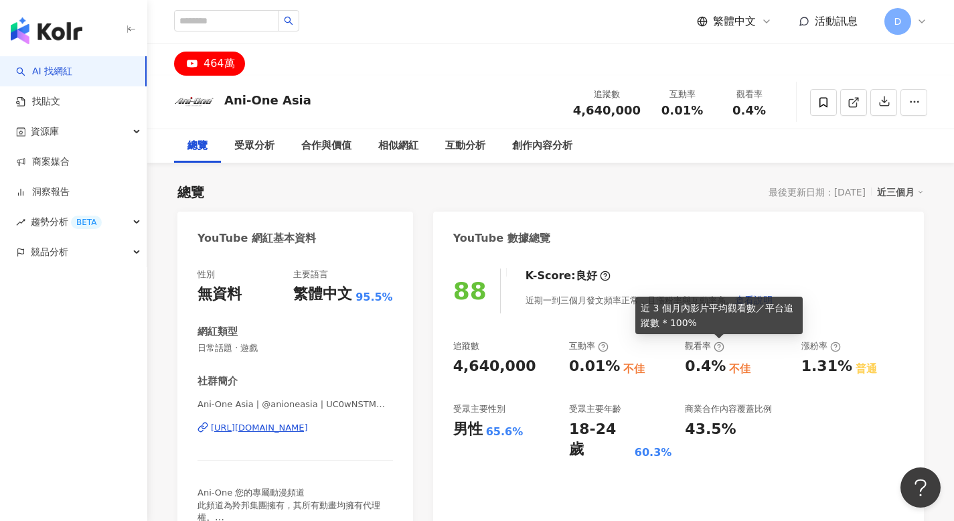
click at [716, 345] on icon at bounding box center [719, 346] width 11 height 11
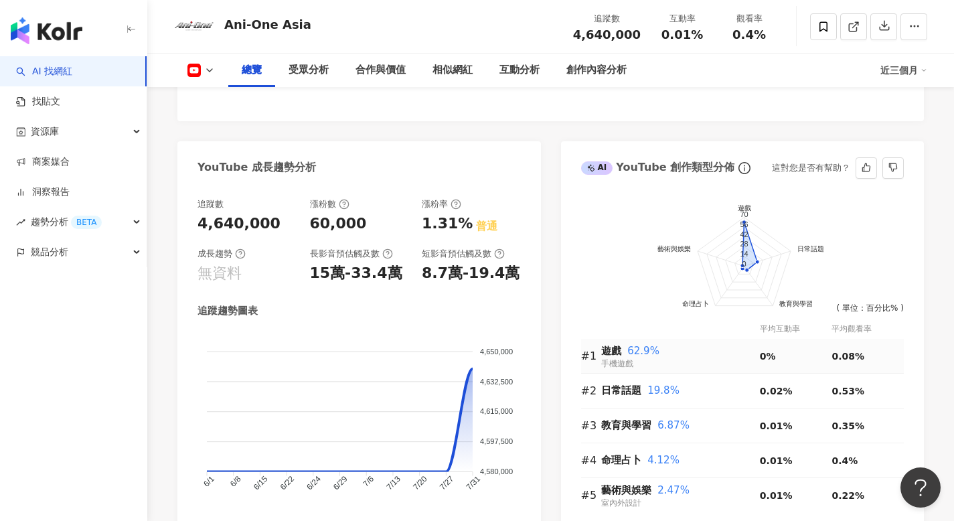
scroll to position [697, 0]
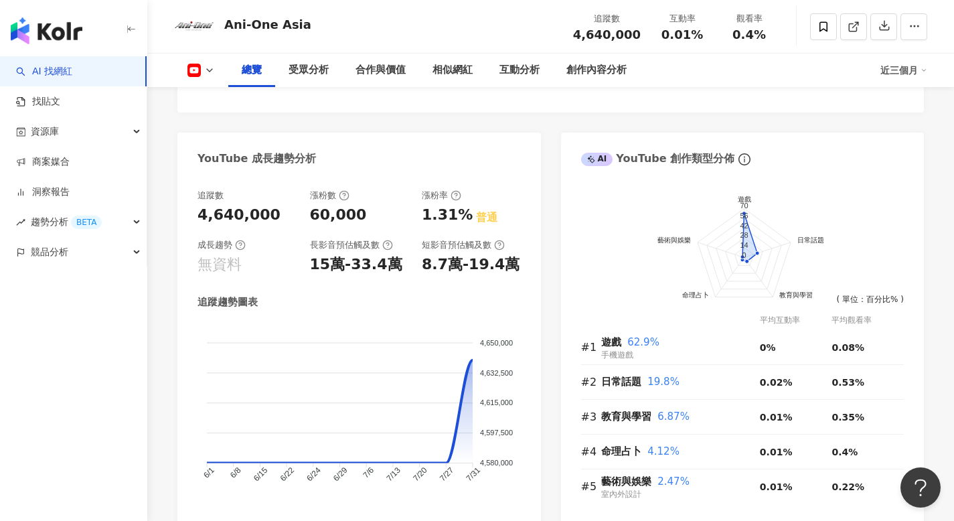
click at [450, 199] on icon at bounding box center [455, 195] width 11 height 11
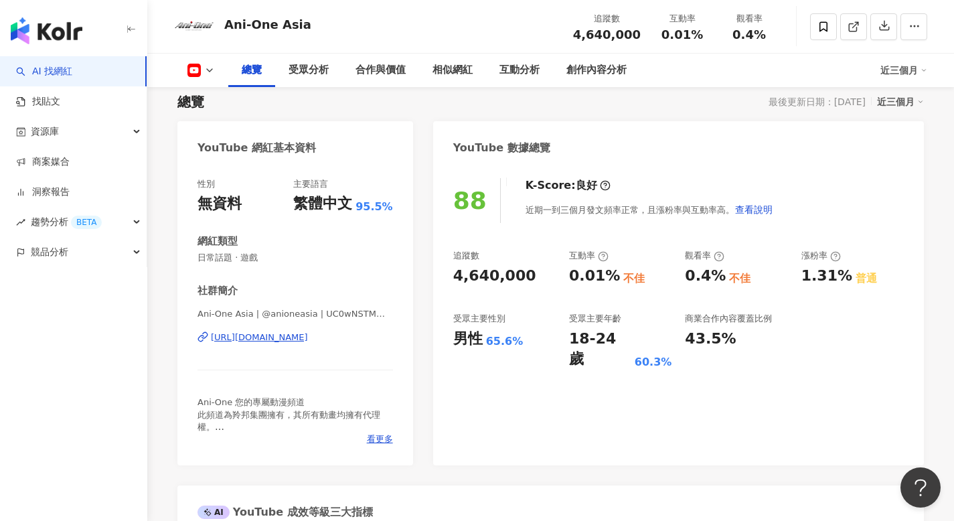
scroll to position [74, 0]
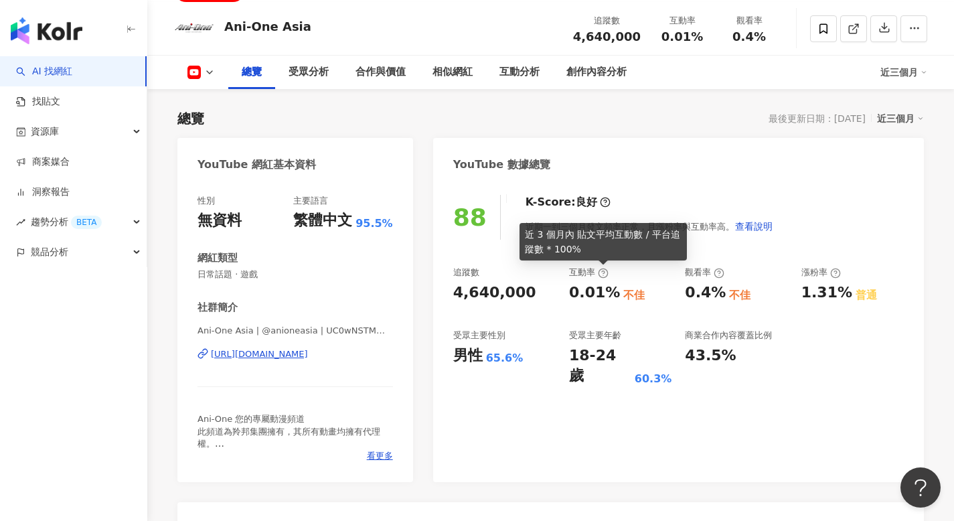
click at [599, 272] on icon at bounding box center [603, 273] width 11 height 11
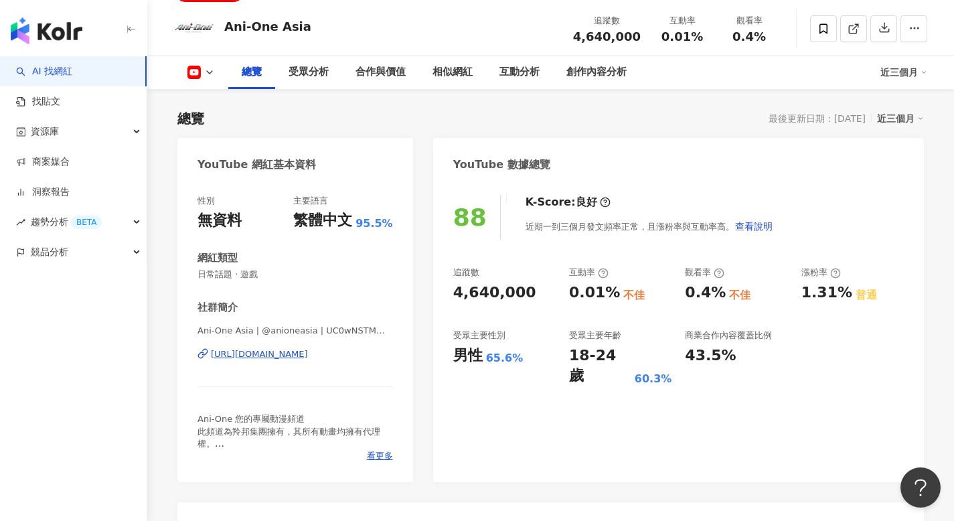
click at [681, 26] on div "互動率" at bounding box center [682, 20] width 51 height 13
click at [681, 33] on span "0.01%" at bounding box center [682, 36] width 42 height 13
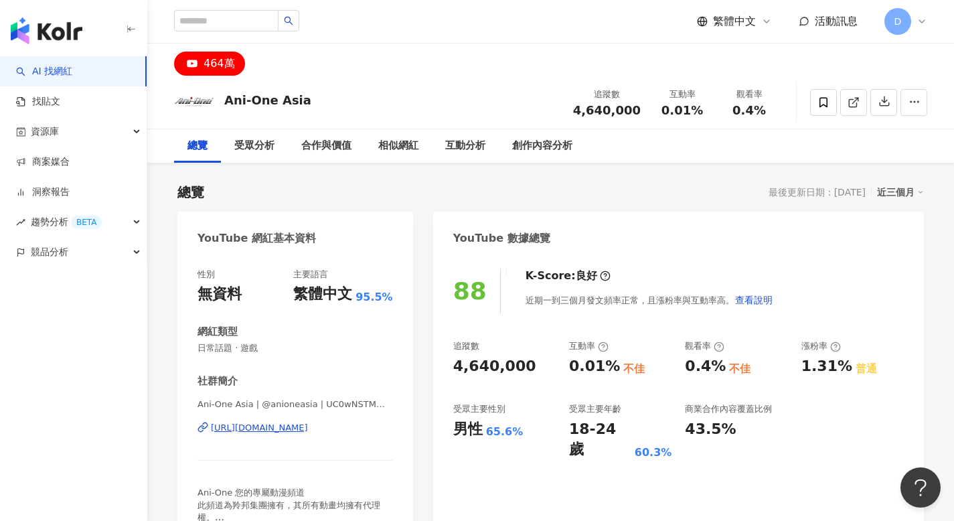
click at [572, 343] on div "互動率" at bounding box center [588, 346] width 39 height 12
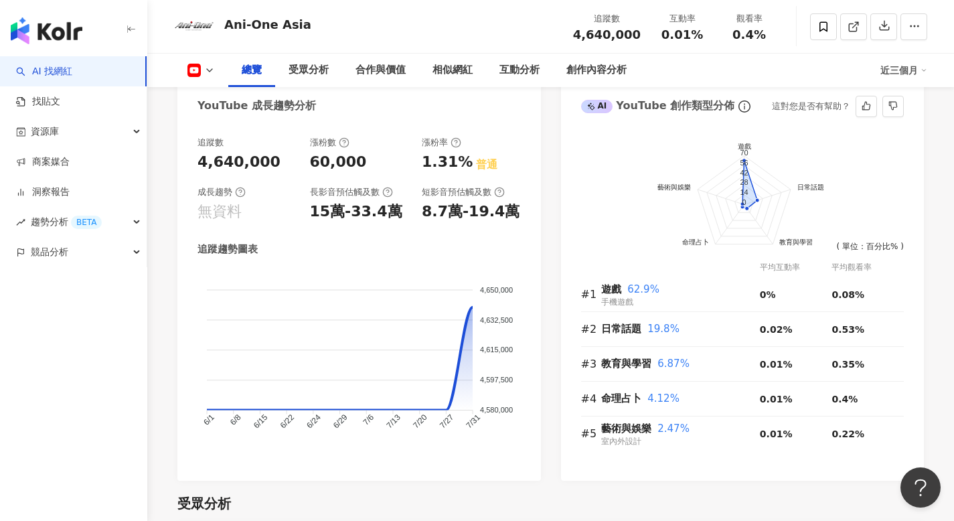
scroll to position [742, 0]
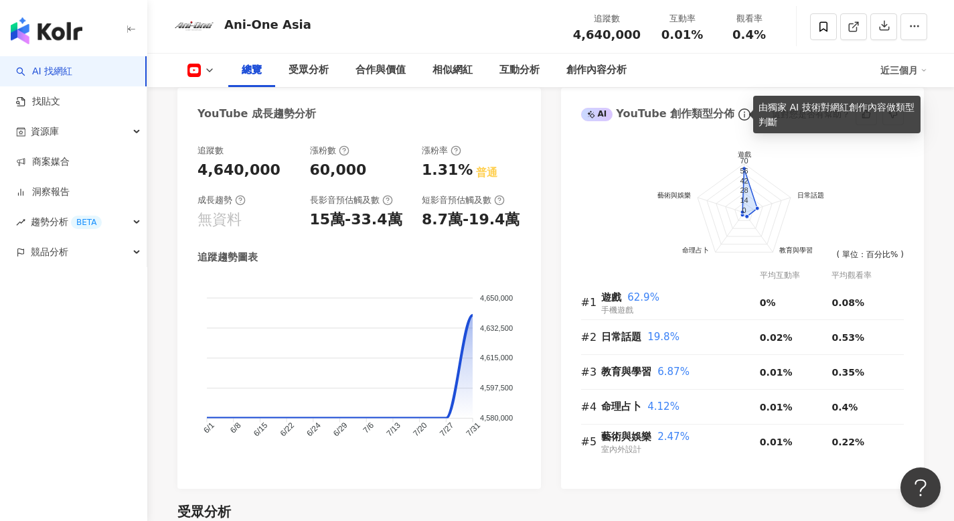
click at [738, 113] on icon "info-circle" at bounding box center [744, 114] width 12 height 12
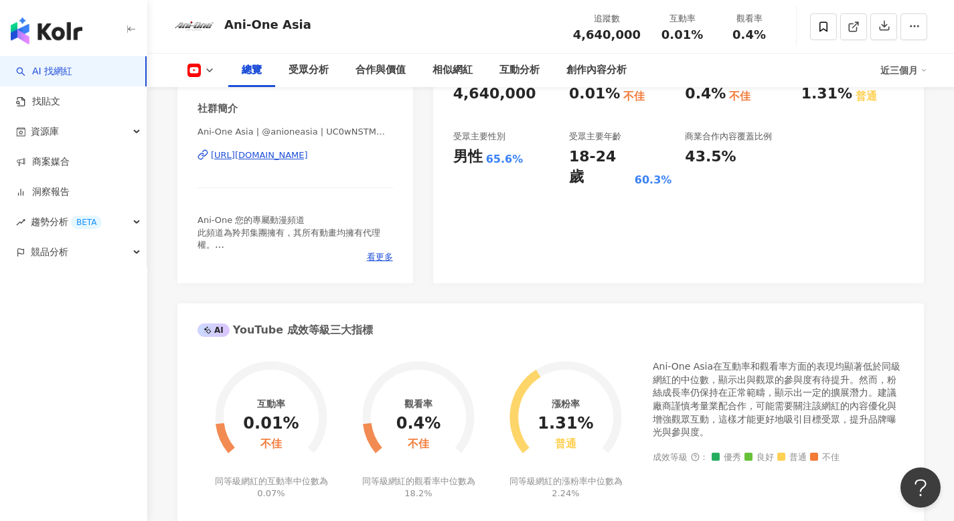
scroll to position [0, 0]
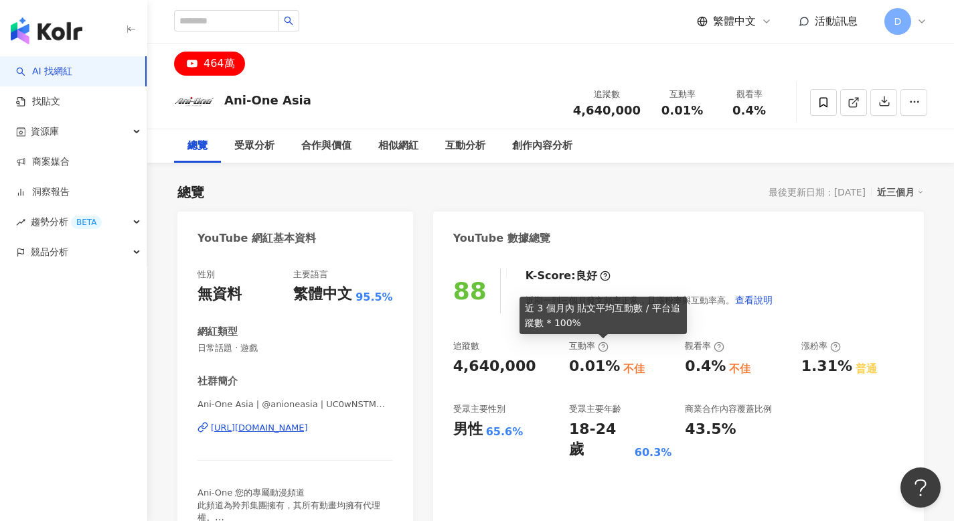
click at [602, 345] on icon at bounding box center [603, 347] width 3 height 5
click at [604, 346] on icon at bounding box center [603, 346] width 11 height 11
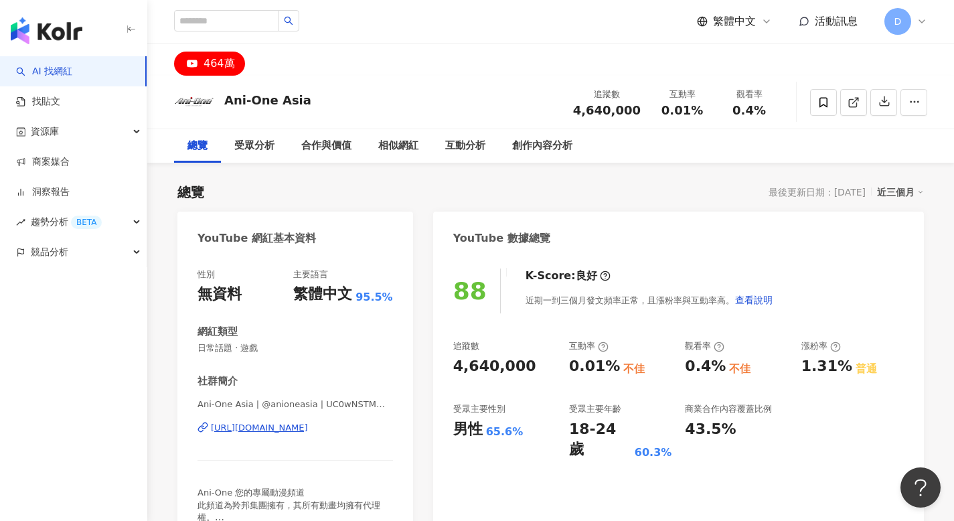
click at [711, 347] on div "觀看率" at bounding box center [704, 346] width 39 height 12
click at [720, 346] on icon at bounding box center [719, 347] width 3 height 5
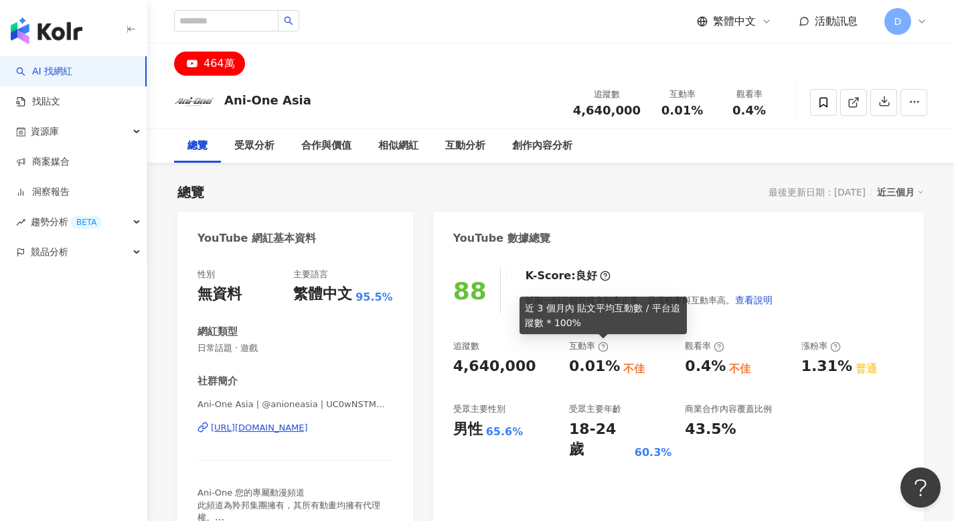
click at [604, 343] on icon at bounding box center [603, 346] width 11 height 11
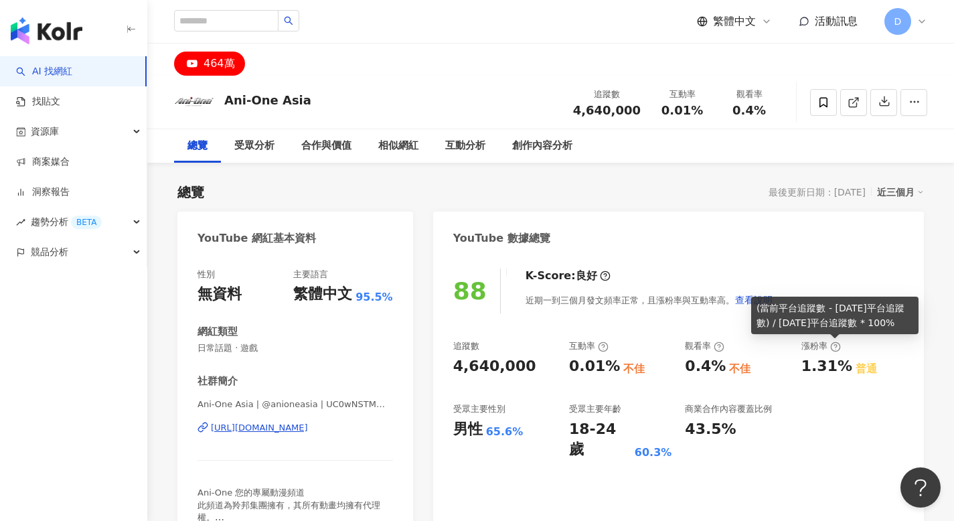
click at [837, 346] on icon at bounding box center [835, 346] width 11 height 11
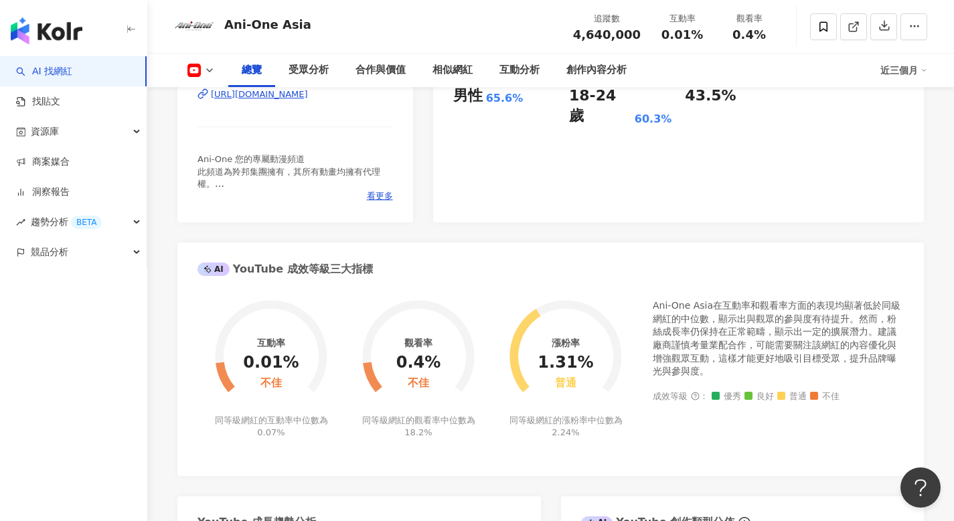
scroll to position [704, 0]
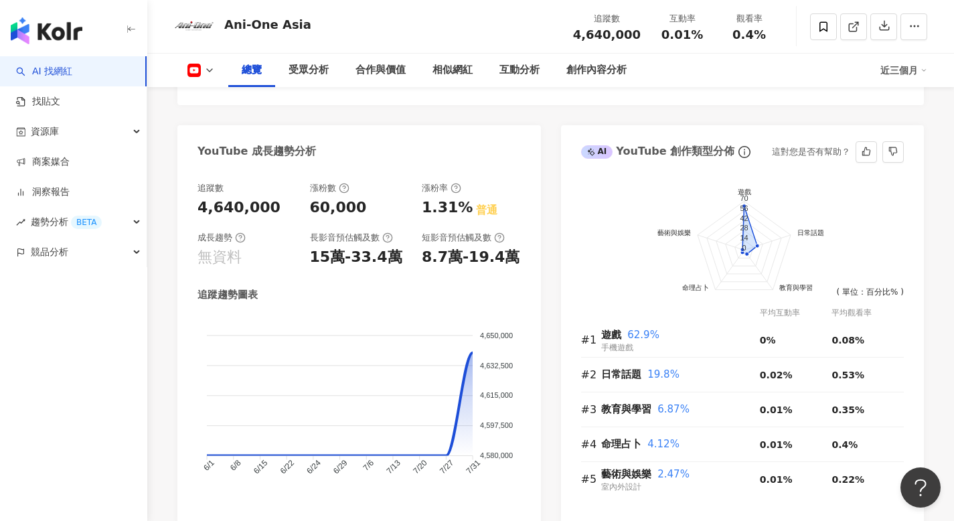
click at [738, 153] on icon "info-circle" at bounding box center [744, 152] width 12 height 12
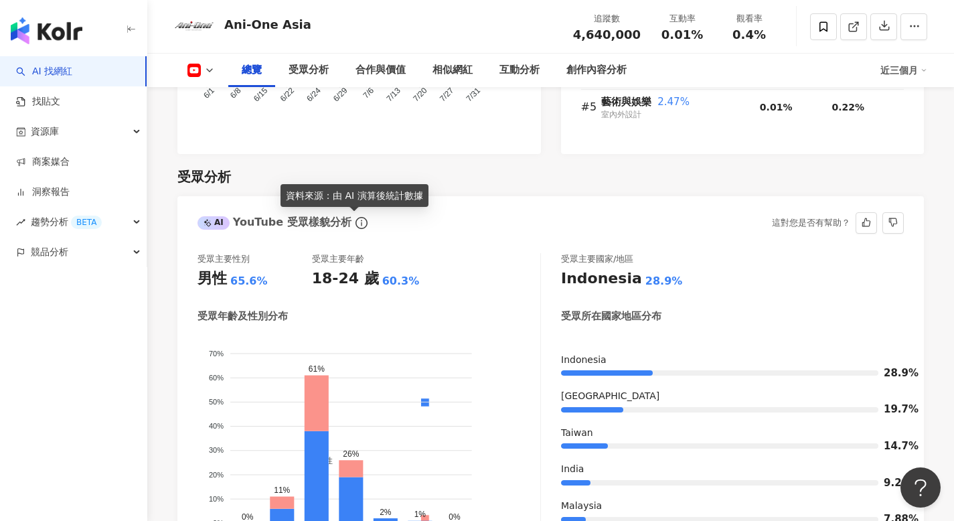
click at [361, 221] on icon "info-circle" at bounding box center [361, 223] width 1 height 6
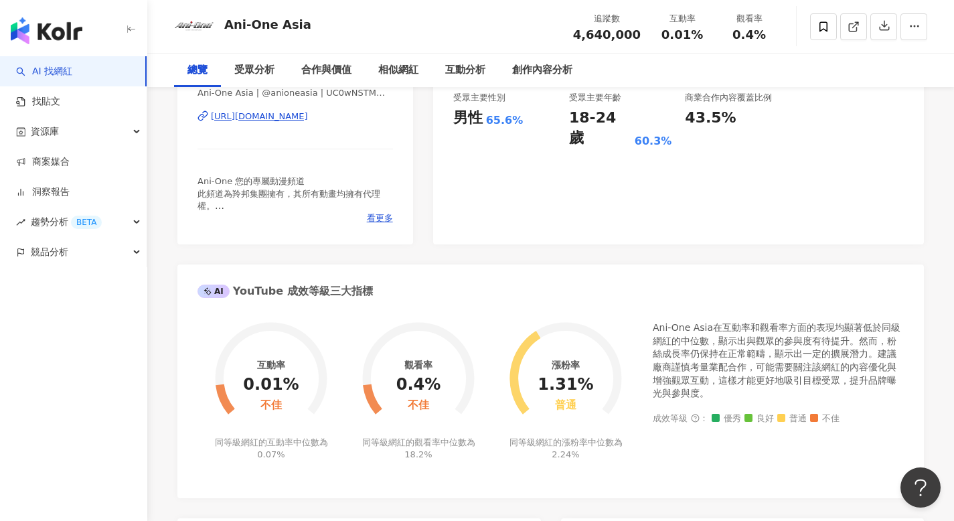
scroll to position [0, 0]
